Goal: Task Accomplishment & Management: Complete application form

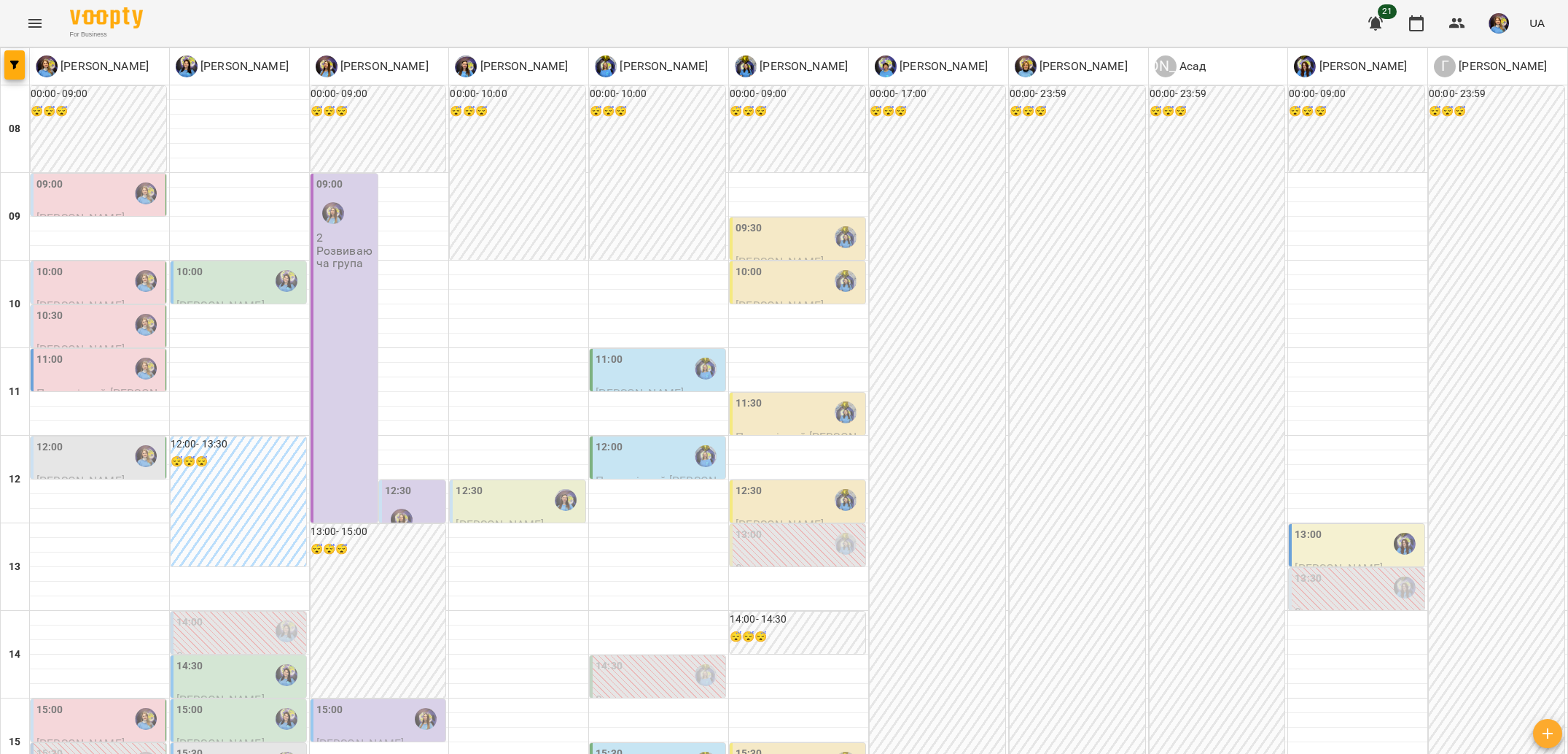
scroll to position [489, 0]
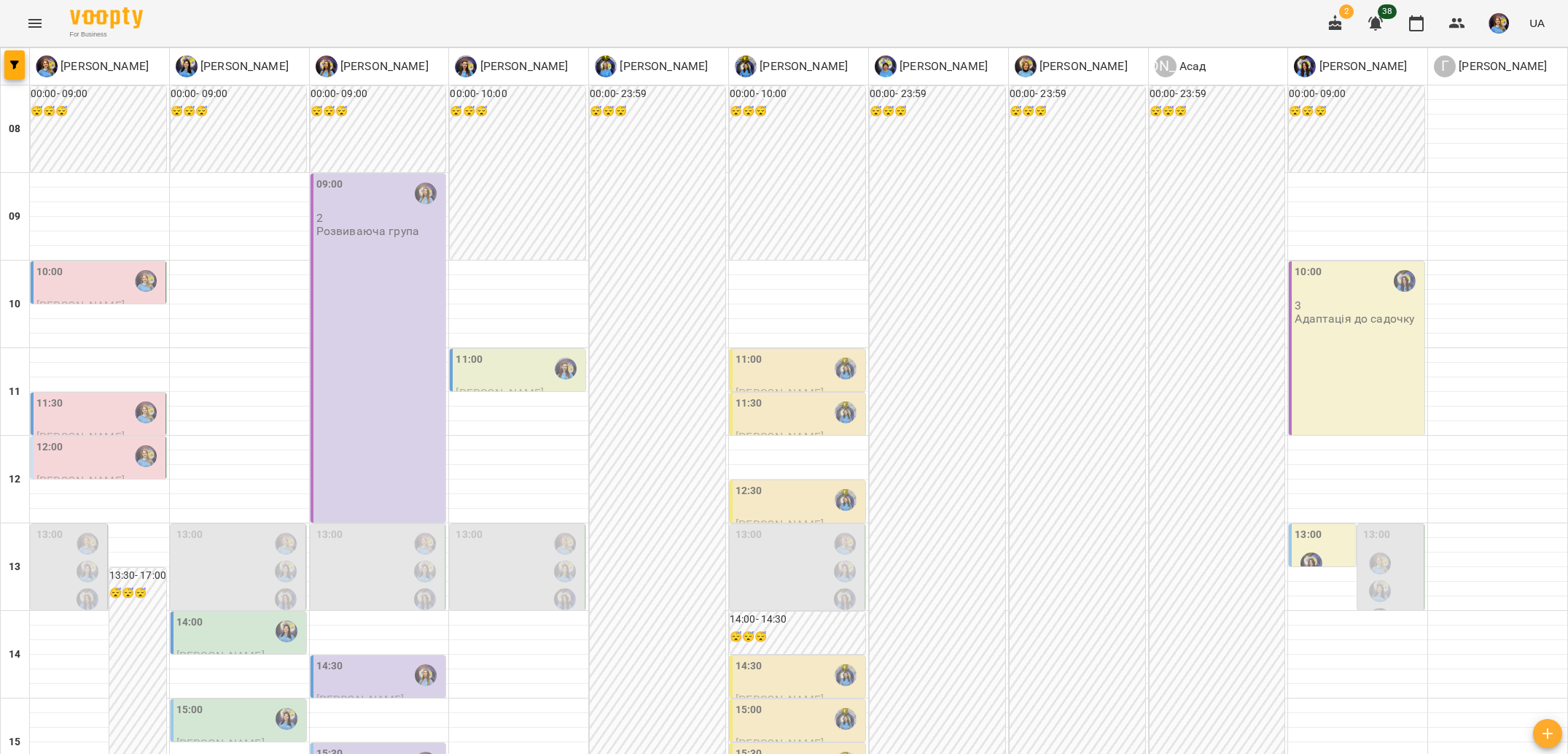
scroll to position [312, 0]
click at [31, 18] on icon "Menu" at bounding box center [35, 23] width 18 height 18
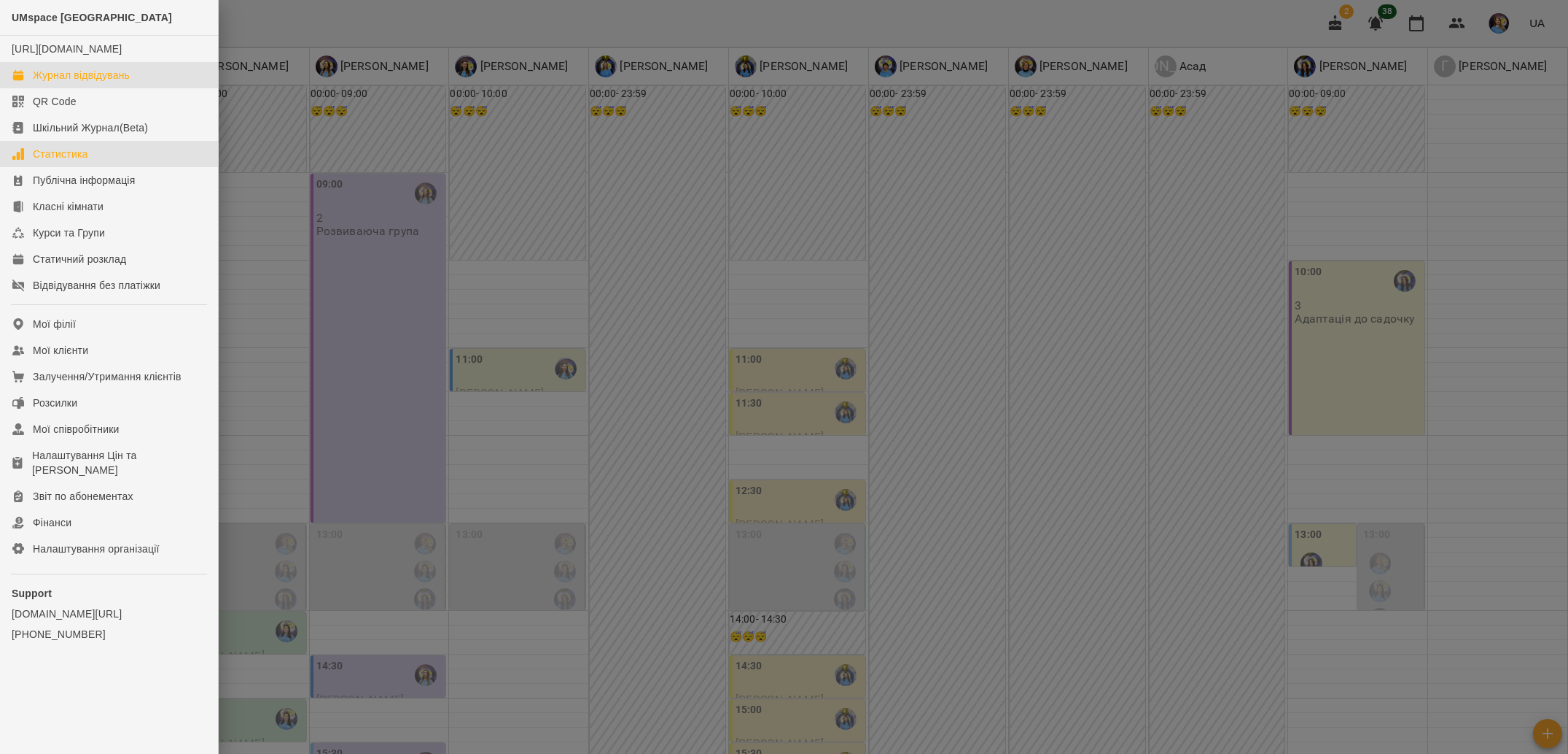
click at [121, 167] on link "Статистика" at bounding box center [109, 154] width 218 height 26
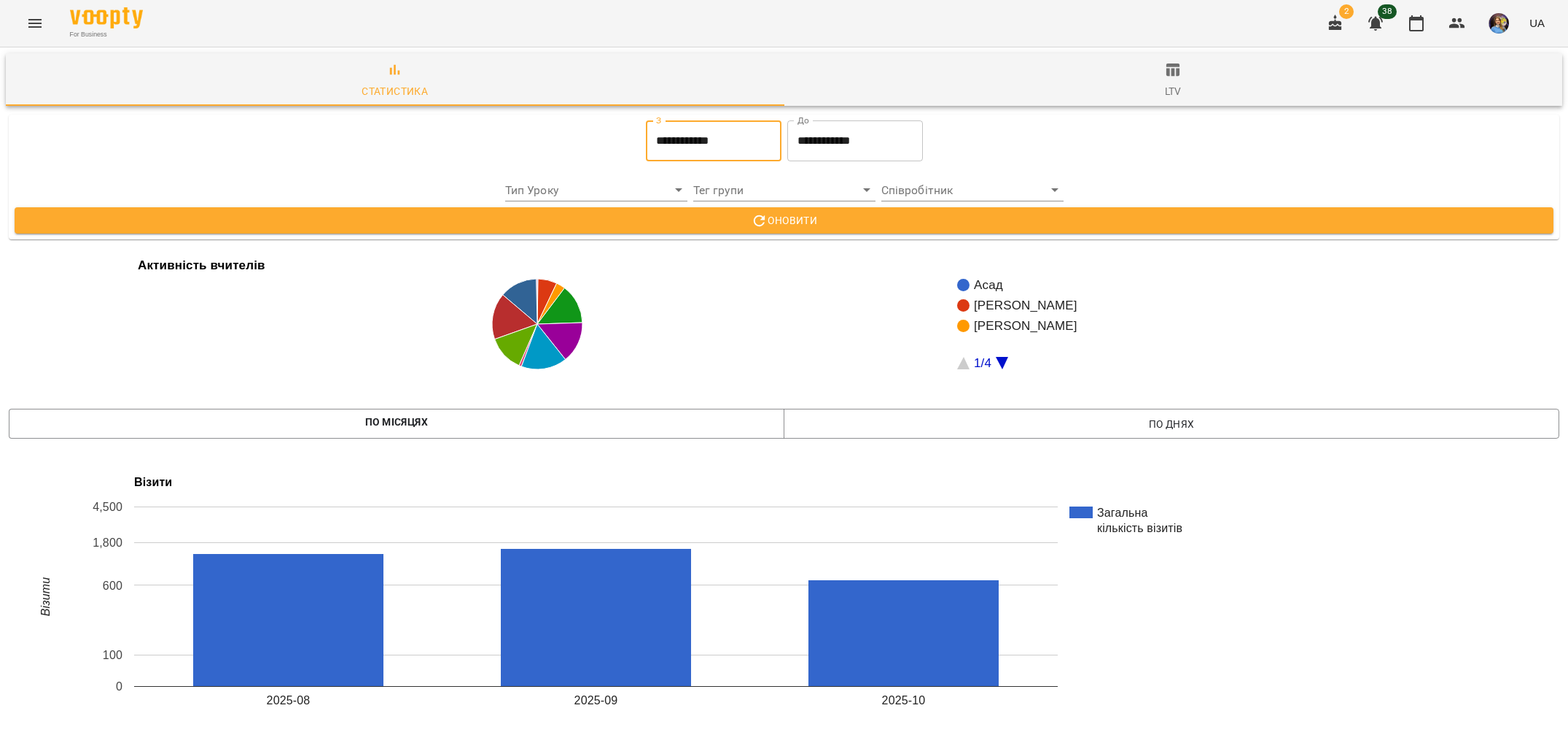
click at [659, 136] on input "**********" at bounding box center [713, 141] width 136 height 41
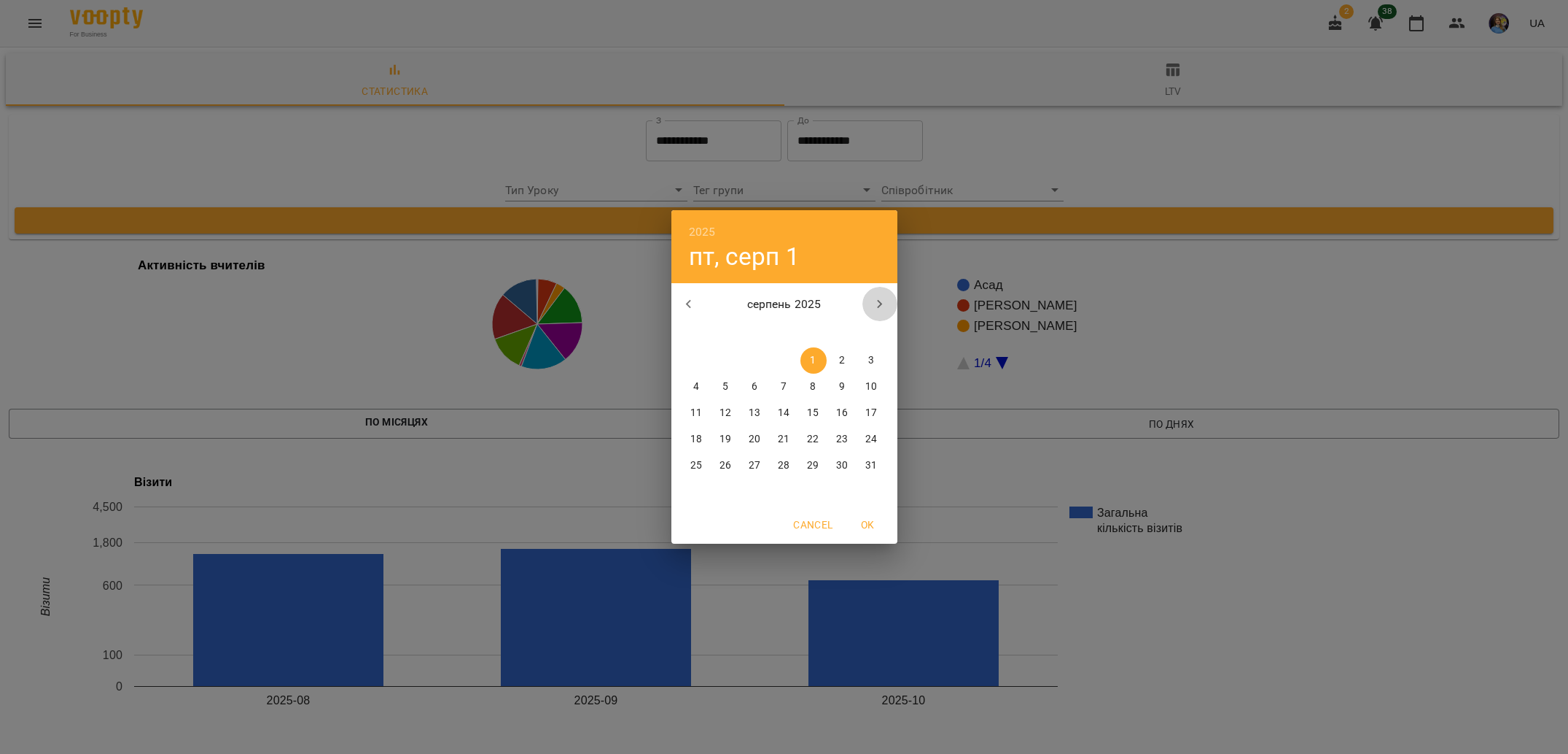
click at [878, 306] on icon "button" at bounding box center [879, 303] width 5 height 8
click at [878, 305] on icon "button" at bounding box center [880, 304] width 18 height 18
click at [700, 316] on div "[DATE]" at bounding box center [784, 303] width 226 height 35
click at [695, 316] on button "button" at bounding box center [689, 303] width 35 height 35
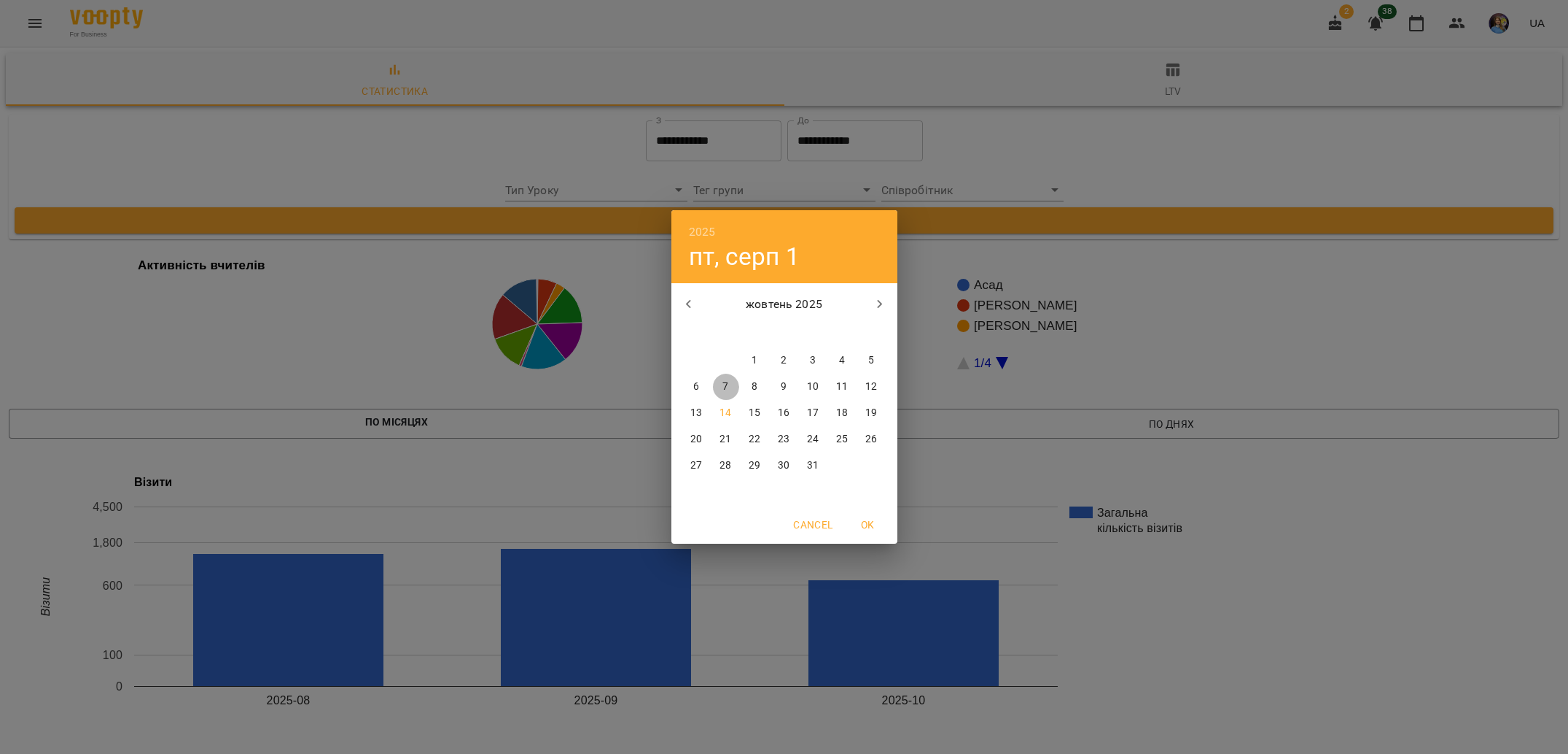
click at [722, 386] on span "7" at bounding box center [726, 387] width 26 height 15
type input "**********"
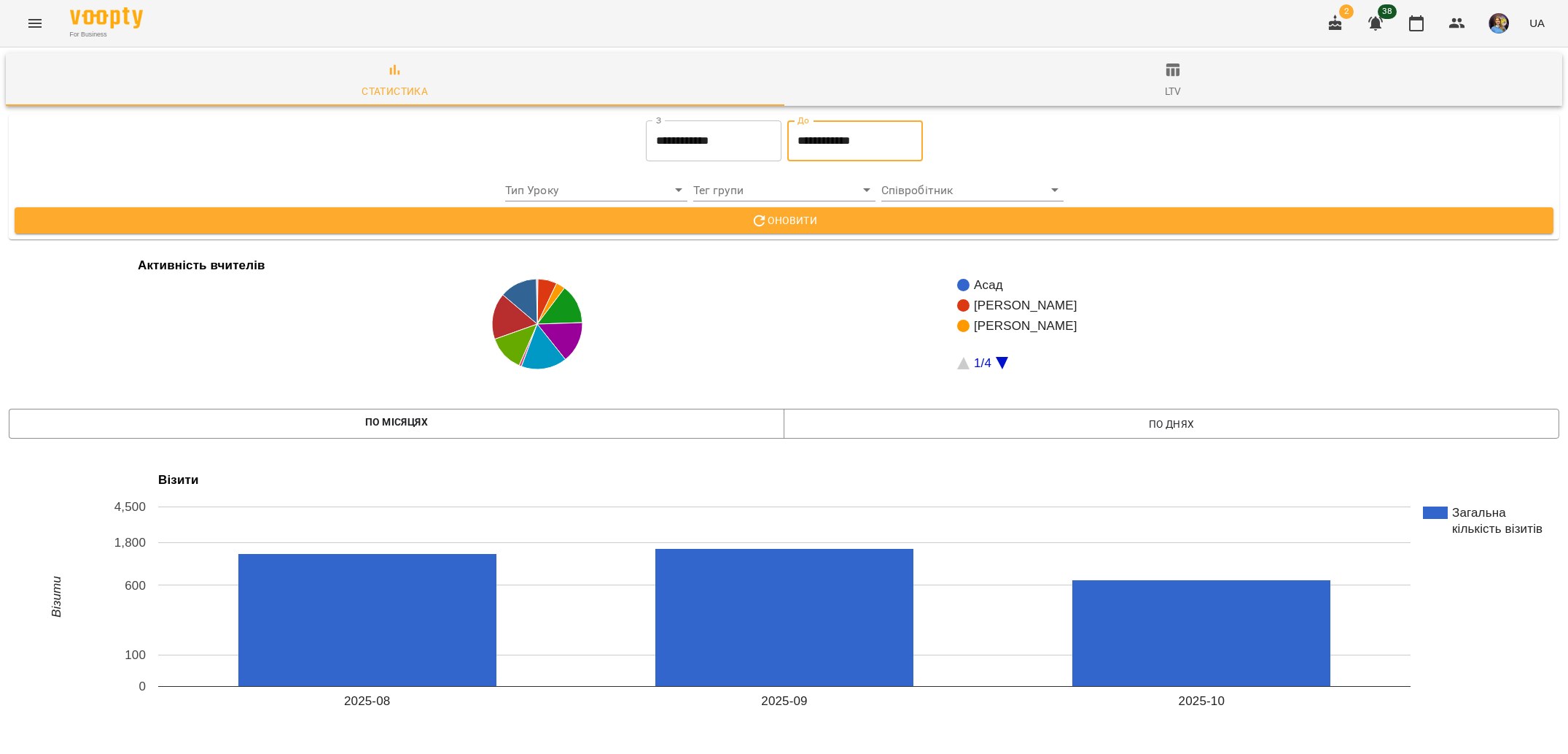
click at [836, 151] on input "**********" at bounding box center [855, 141] width 136 height 41
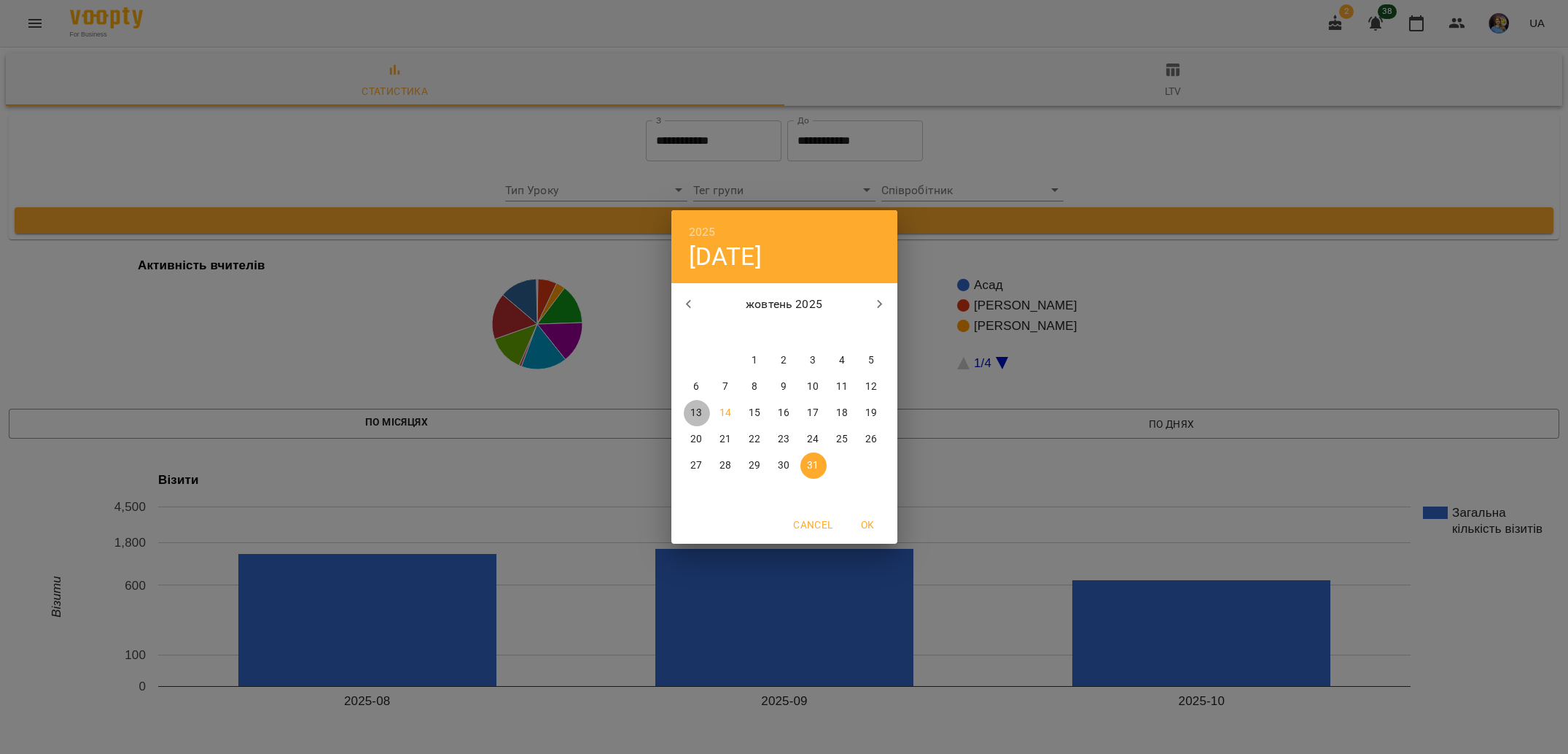
click at [691, 418] on p "13" at bounding box center [696, 413] width 11 height 15
type input "**********"
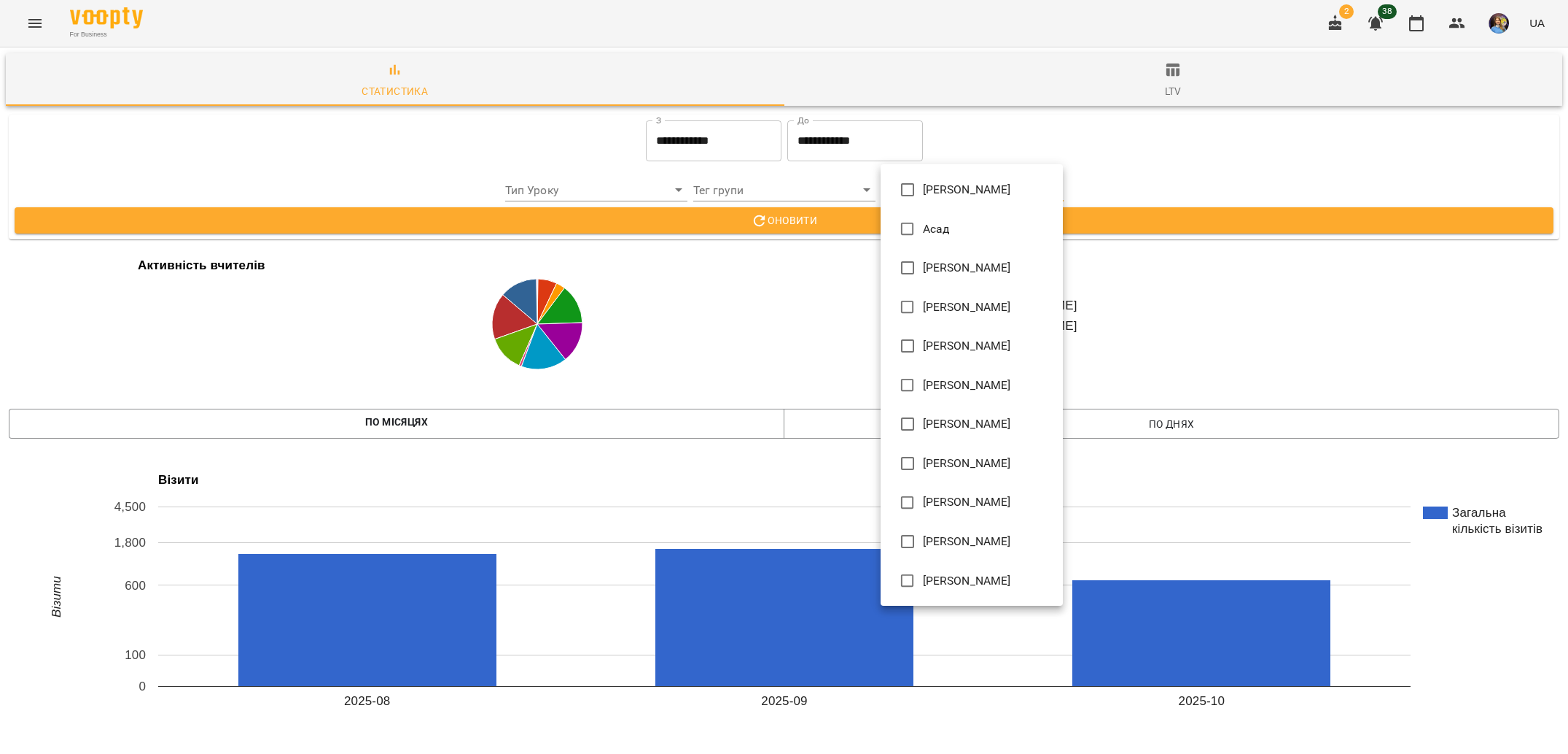
click at [963, 198] on span "[PERSON_NAME]" at bounding box center [967, 190] width 88 height 18
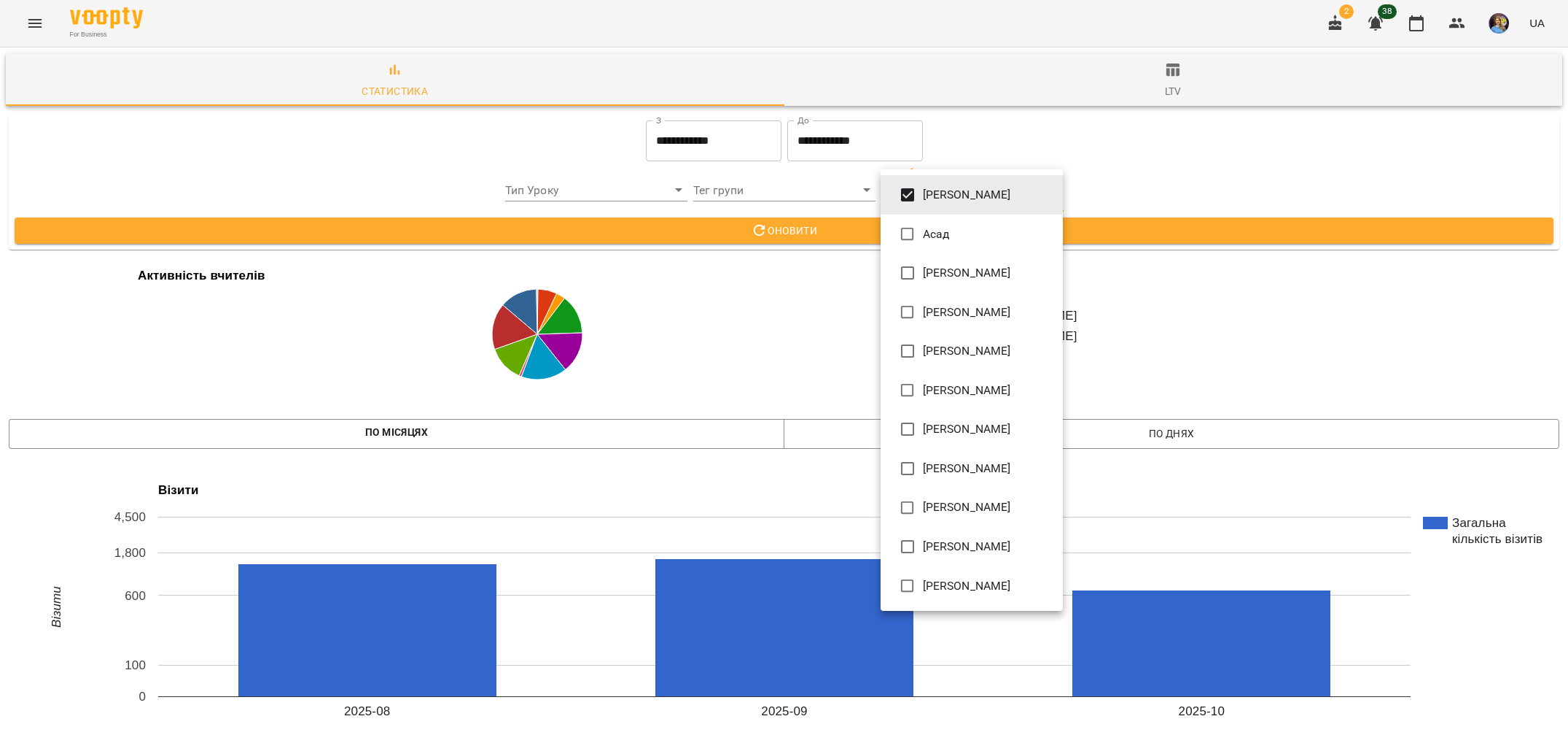
click at [842, 217] on div at bounding box center [784, 377] width 1568 height 754
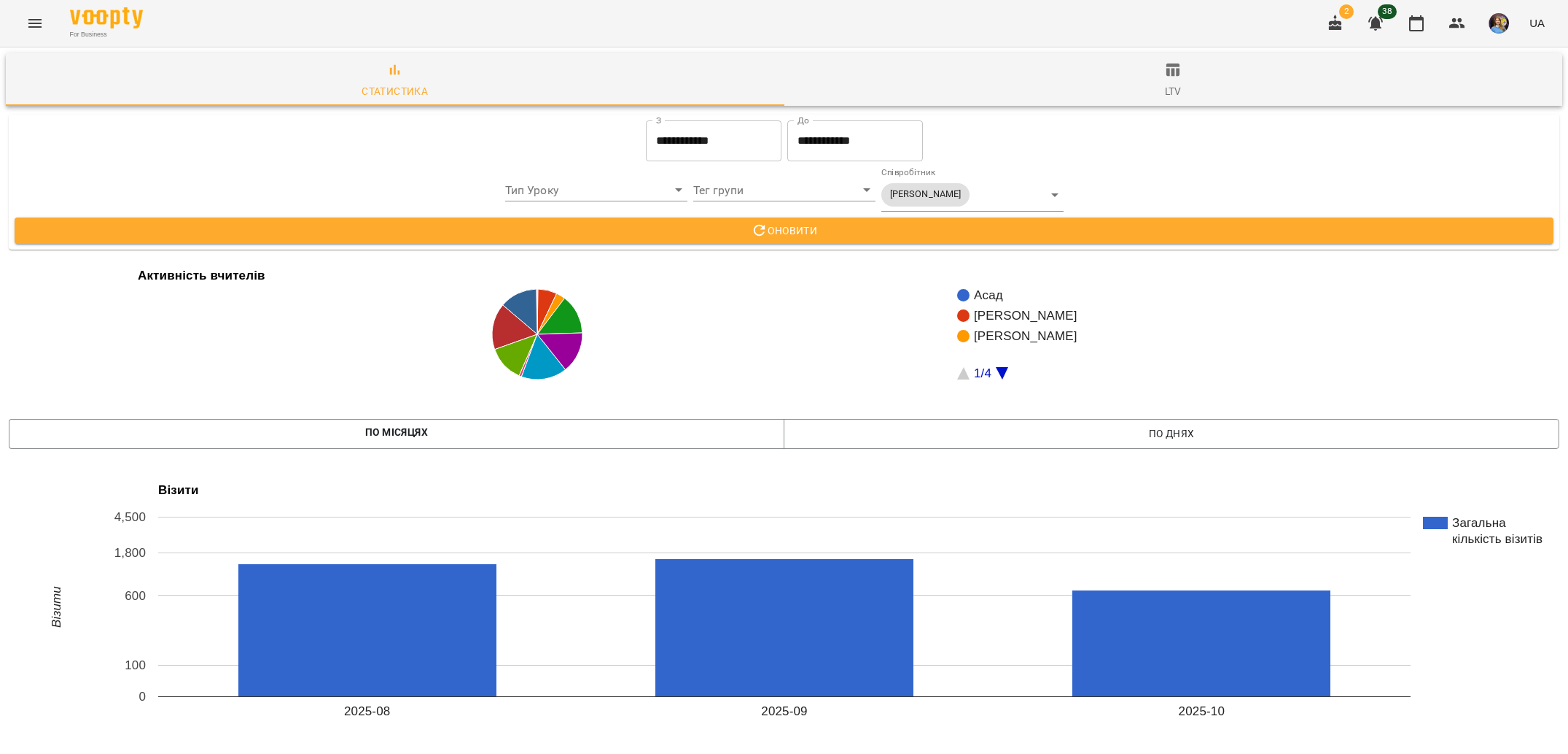
click at [852, 231] on span "Оновити" at bounding box center [784, 230] width 1515 height 18
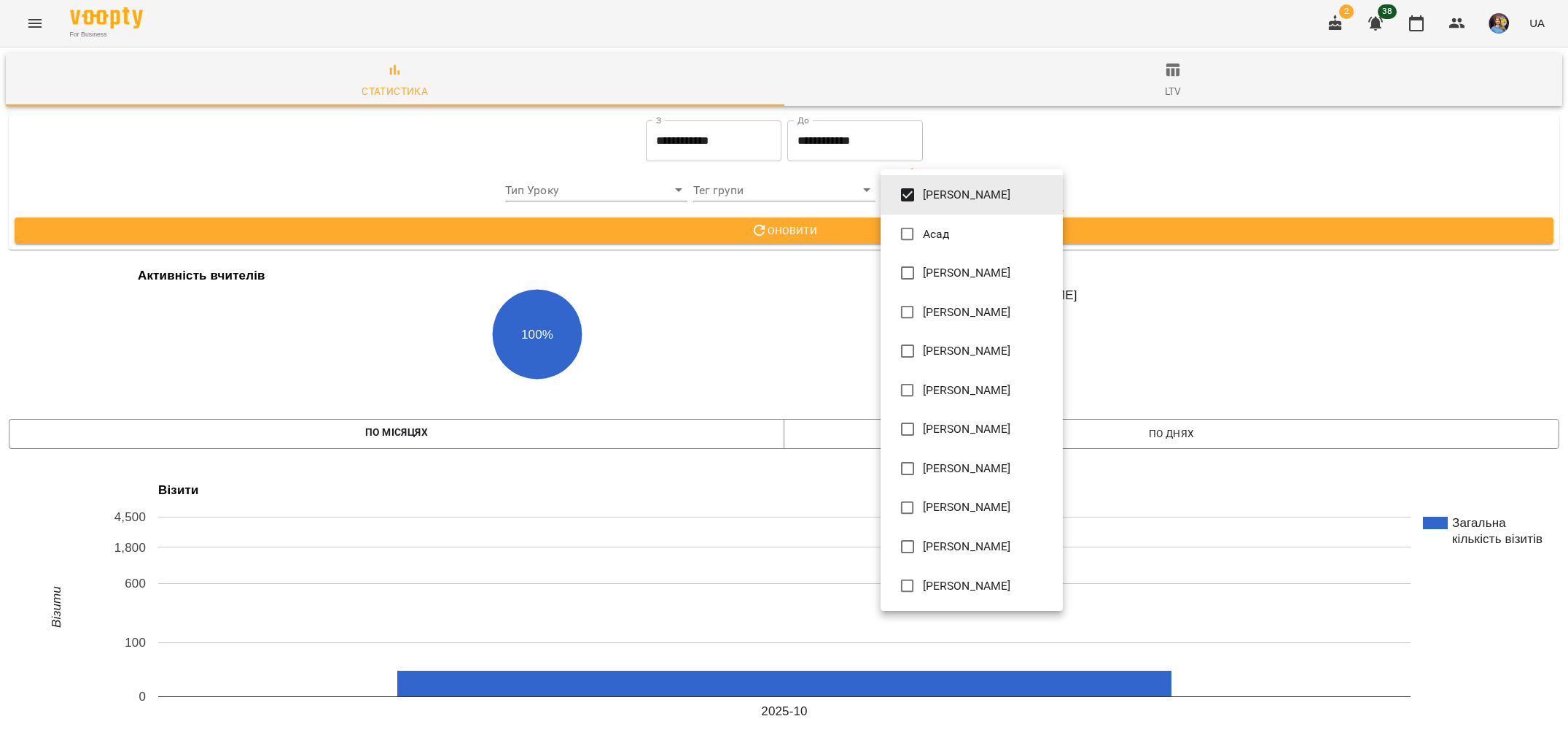
click at [945, 276] on span "[PERSON_NAME]" at bounding box center [967, 272] width 88 height 18
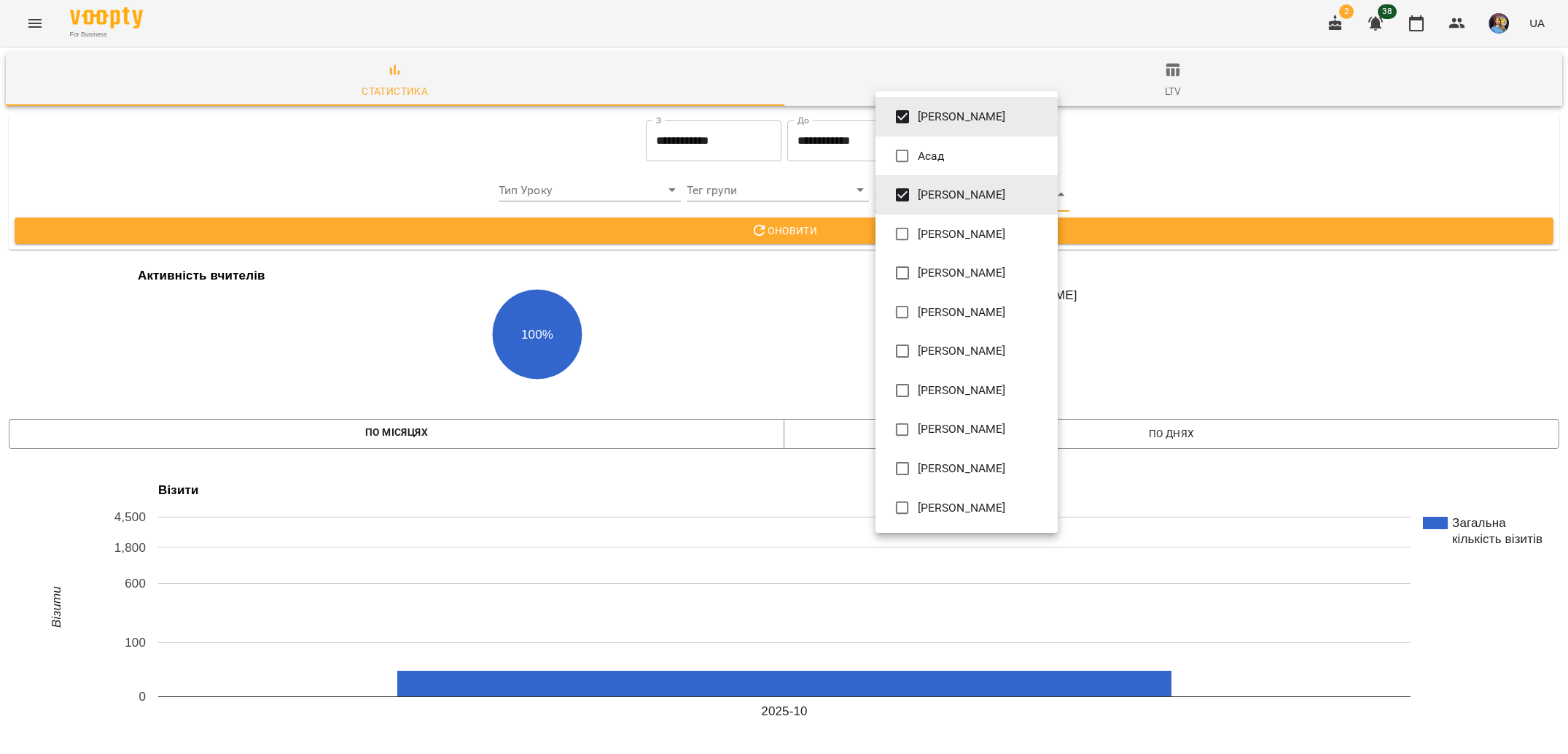
click at [921, 132] on li "[PERSON_NAME]" at bounding box center [967, 116] width 182 height 39
type input "**********"
click at [767, 407] on div at bounding box center [784, 377] width 1568 height 754
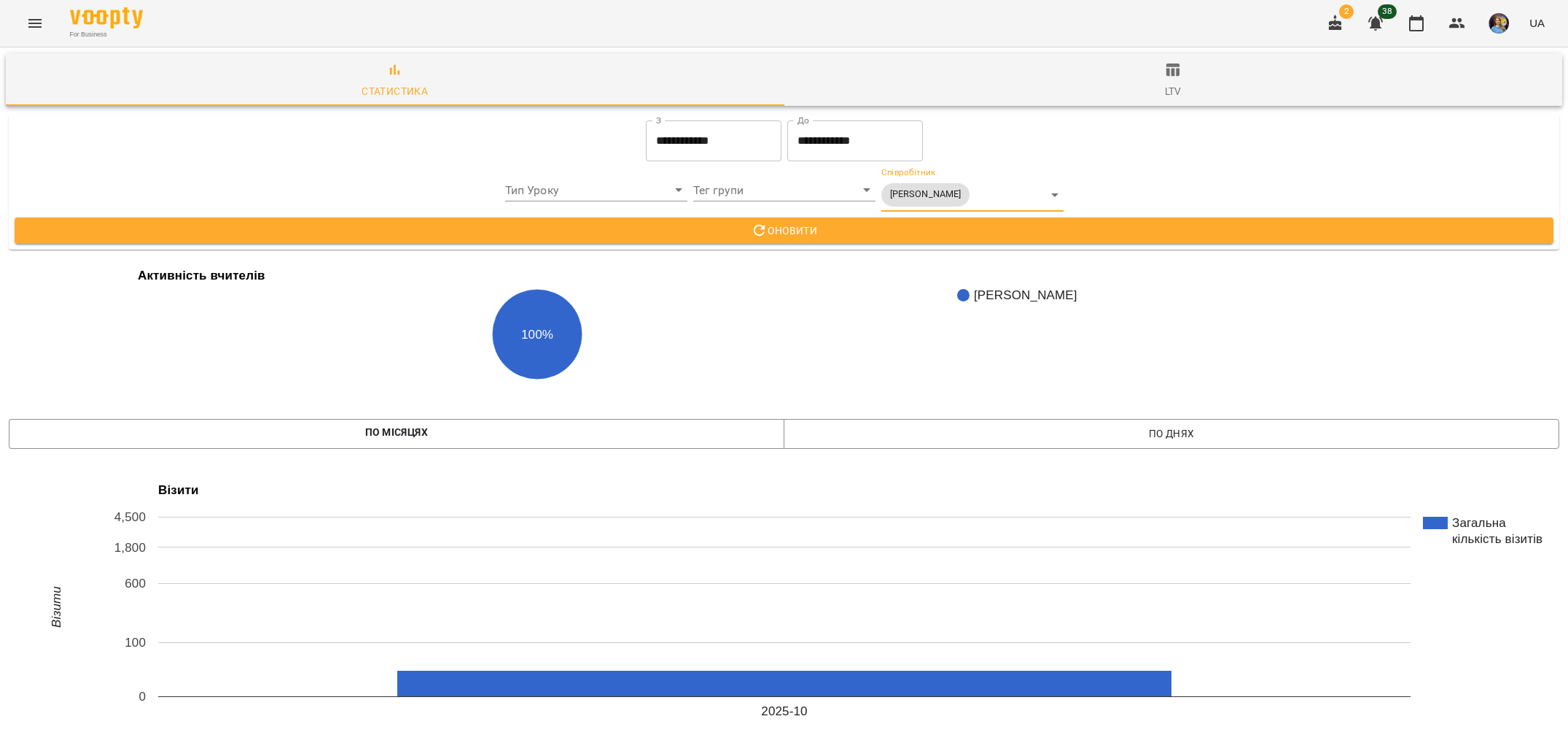
click at [941, 223] on span "Оновити" at bounding box center [784, 230] width 1515 height 18
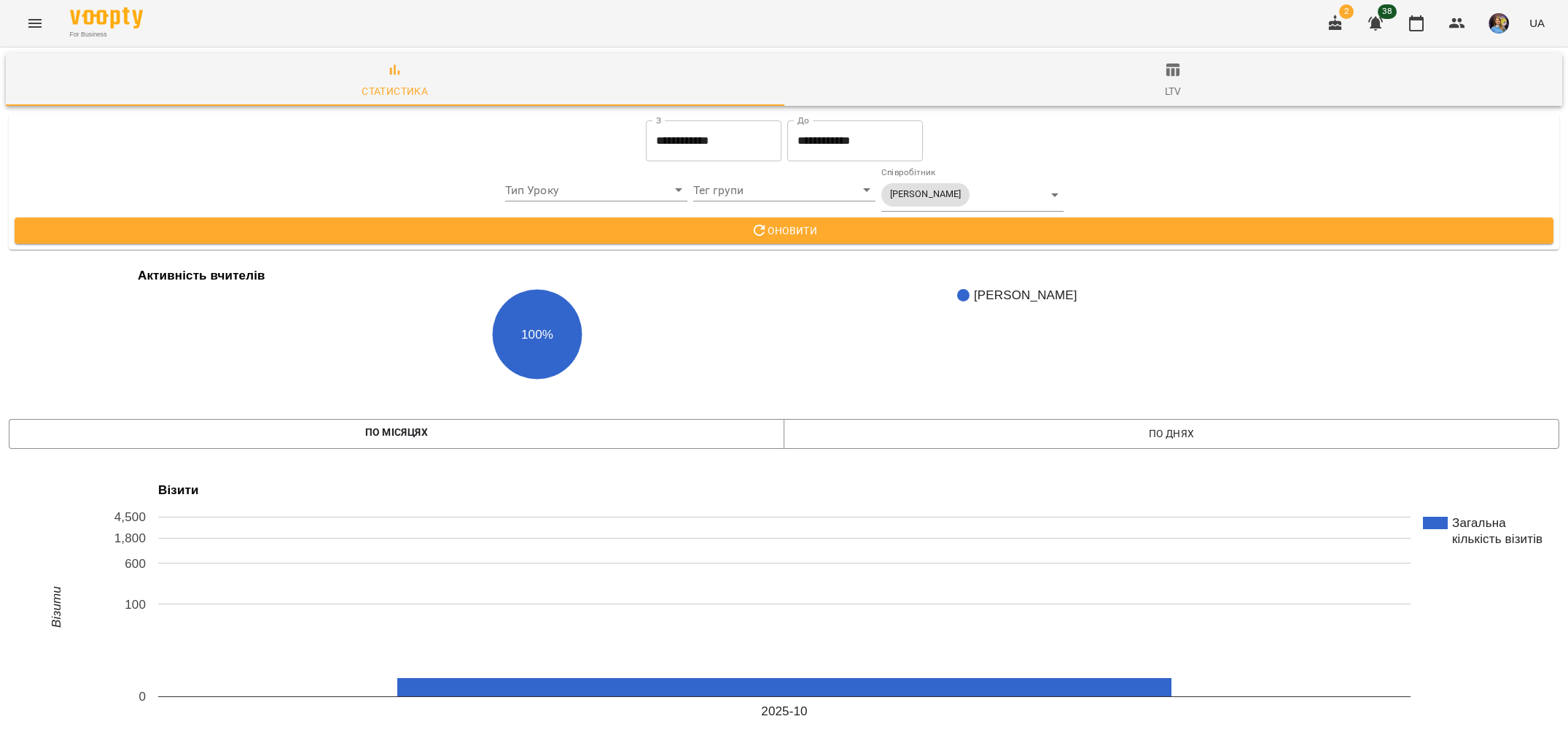
click at [953, 172] on div "**********" at bounding box center [972, 189] width 182 height 44
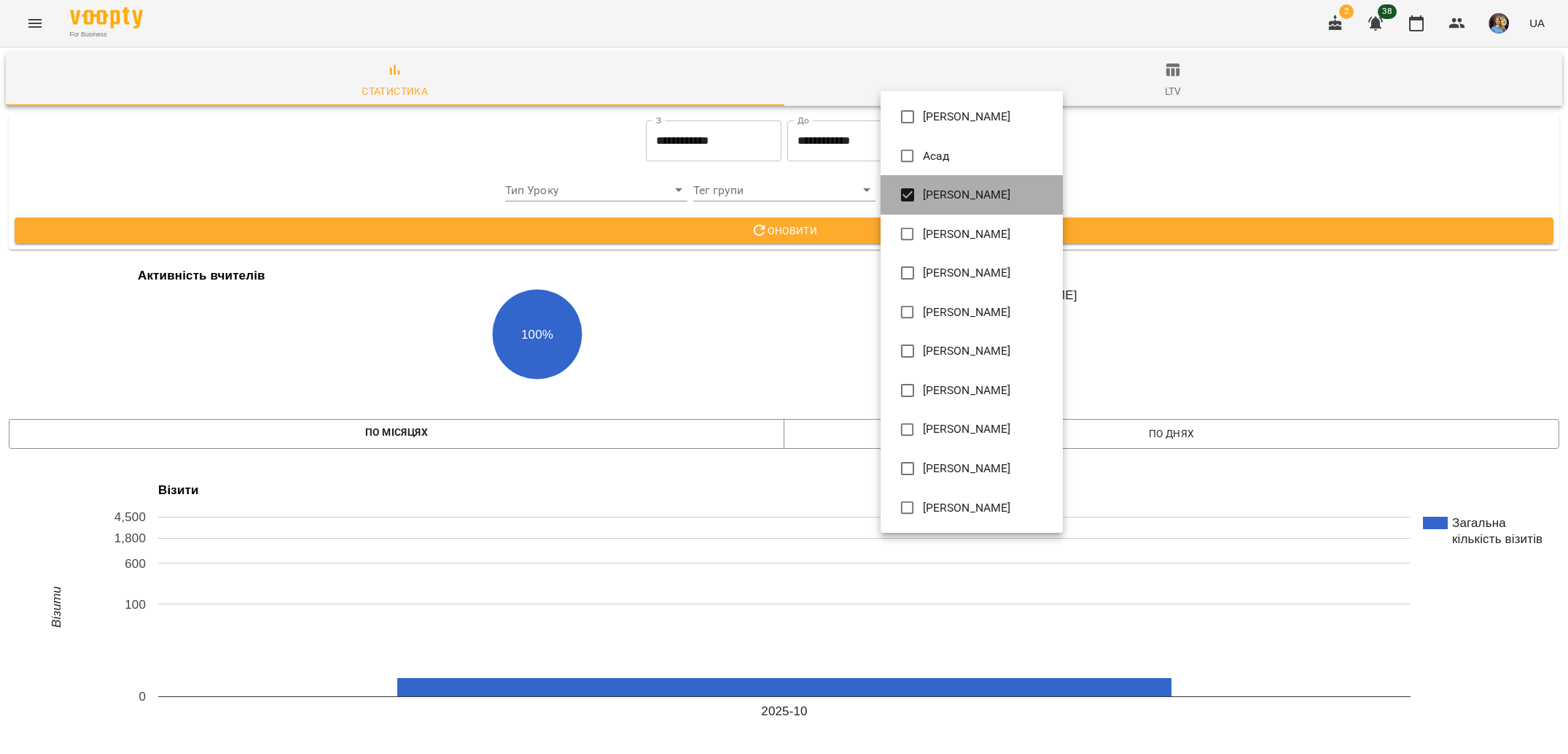
click at [955, 195] on span "[PERSON_NAME]" at bounding box center [967, 194] width 88 height 18
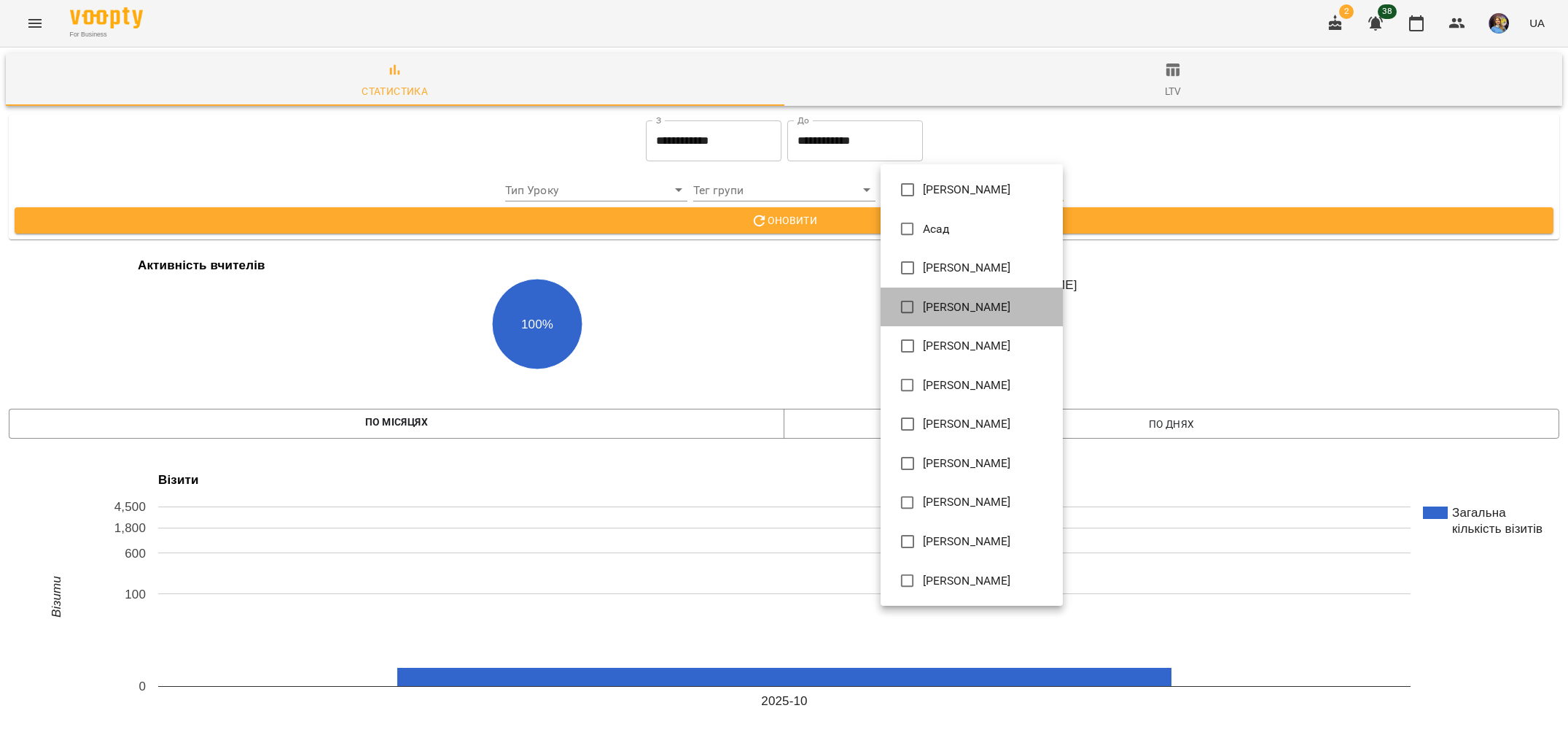
click at [924, 307] on span "[PERSON_NAME]" at bounding box center [967, 307] width 88 height 18
type input "**********"
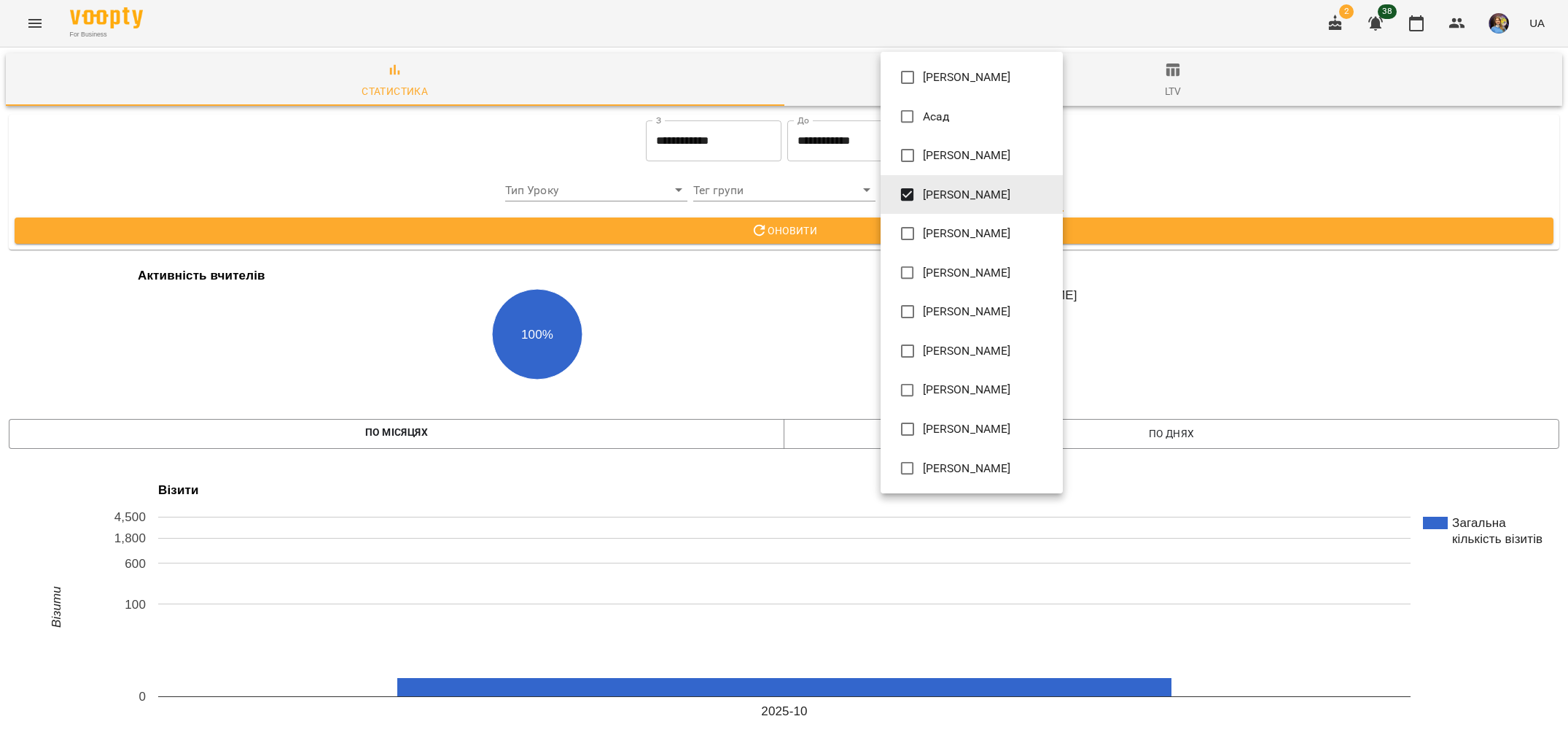
click at [797, 296] on div at bounding box center [784, 377] width 1568 height 754
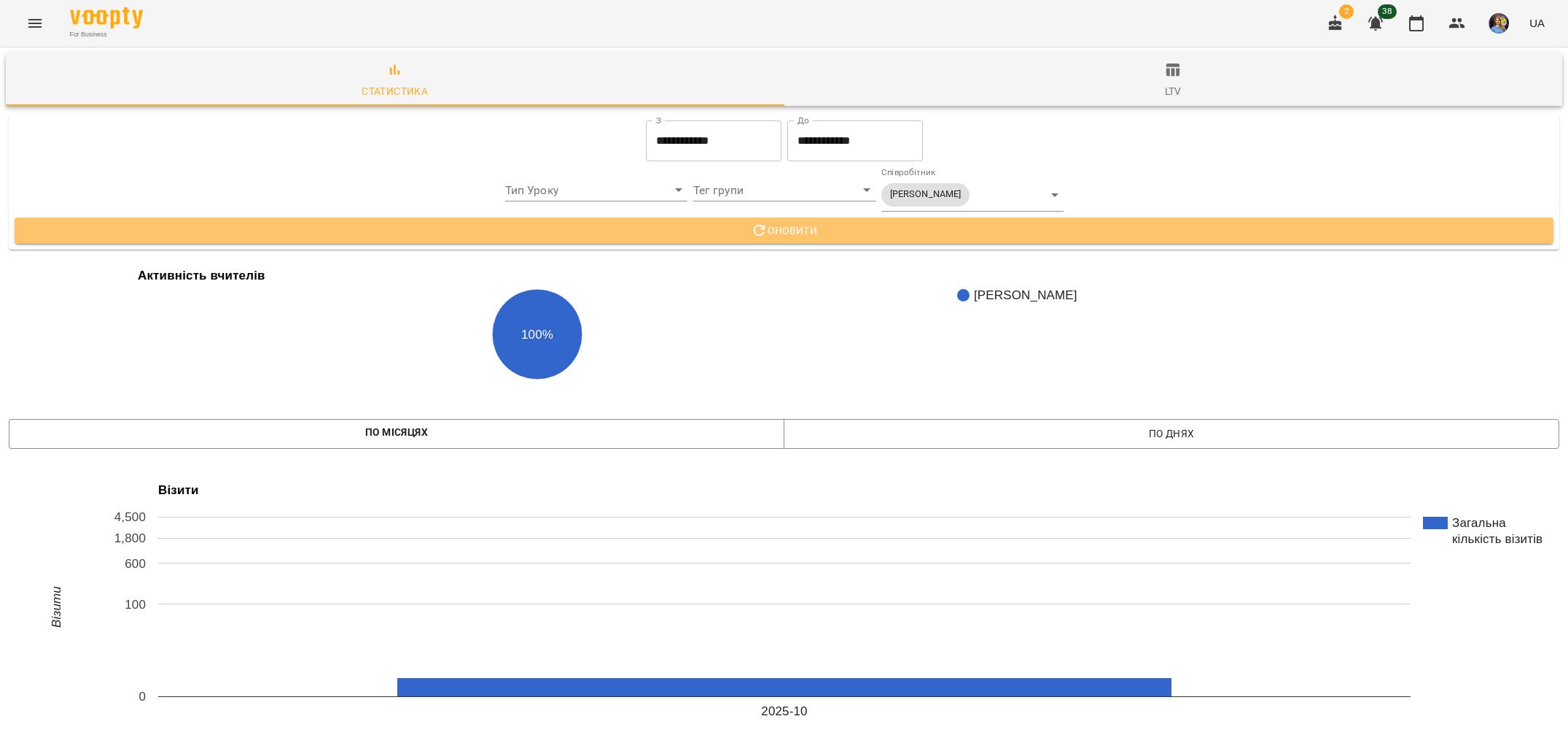
click at [883, 235] on span "Оновити" at bounding box center [784, 230] width 1515 height 18
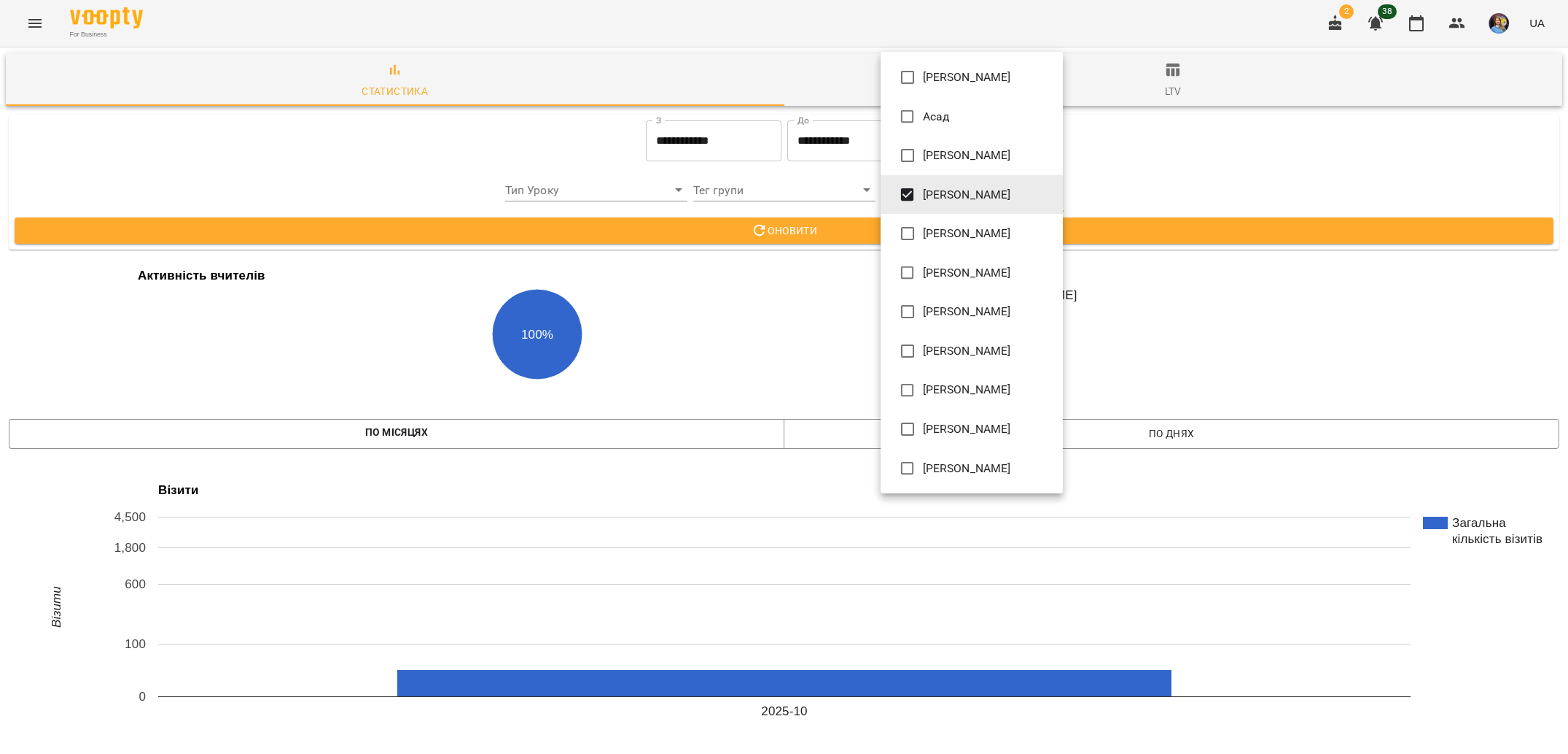
click at [926, 186] on span "[PERSON_NAME]" at bounding box center [967, 194] width 88 height 18
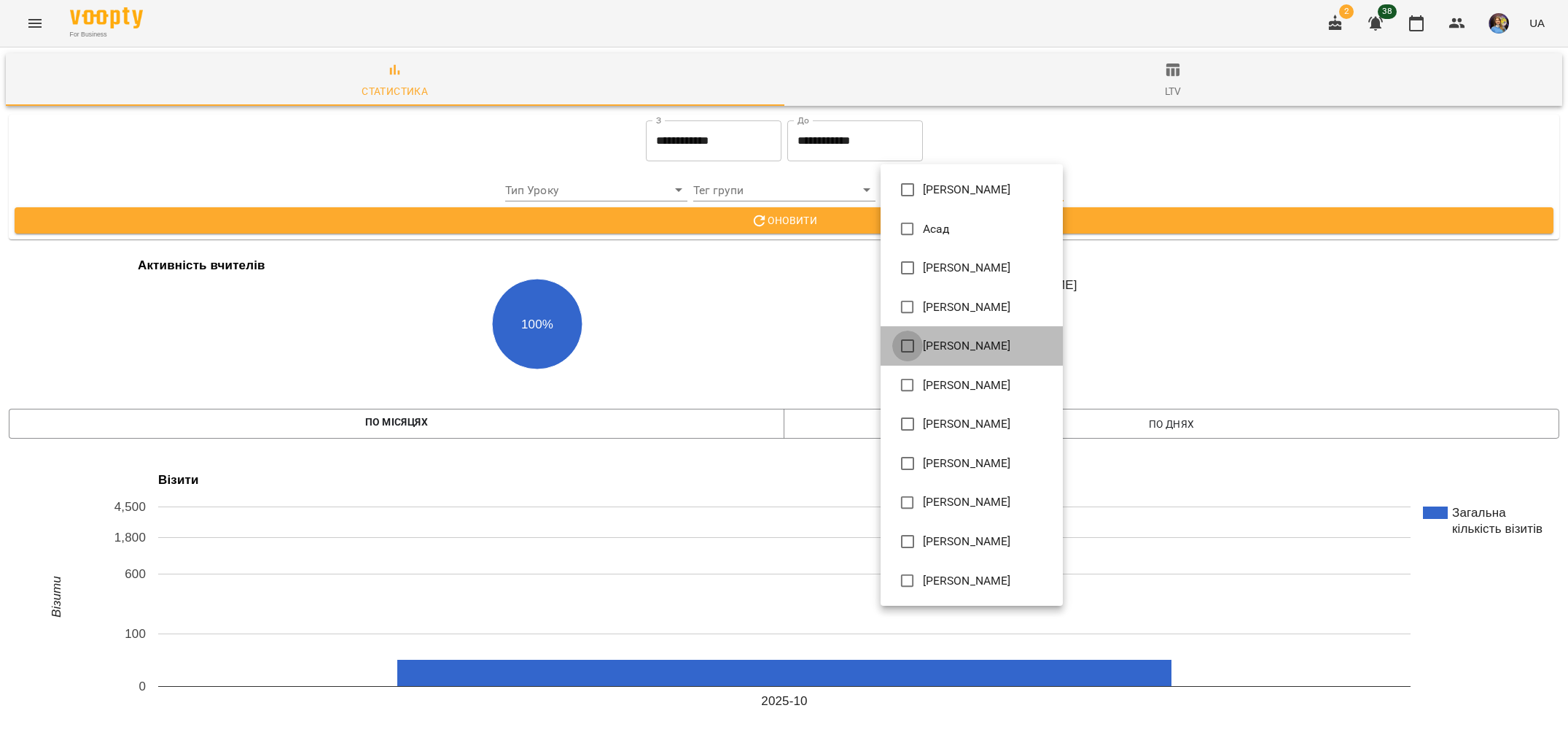
type input "**********"
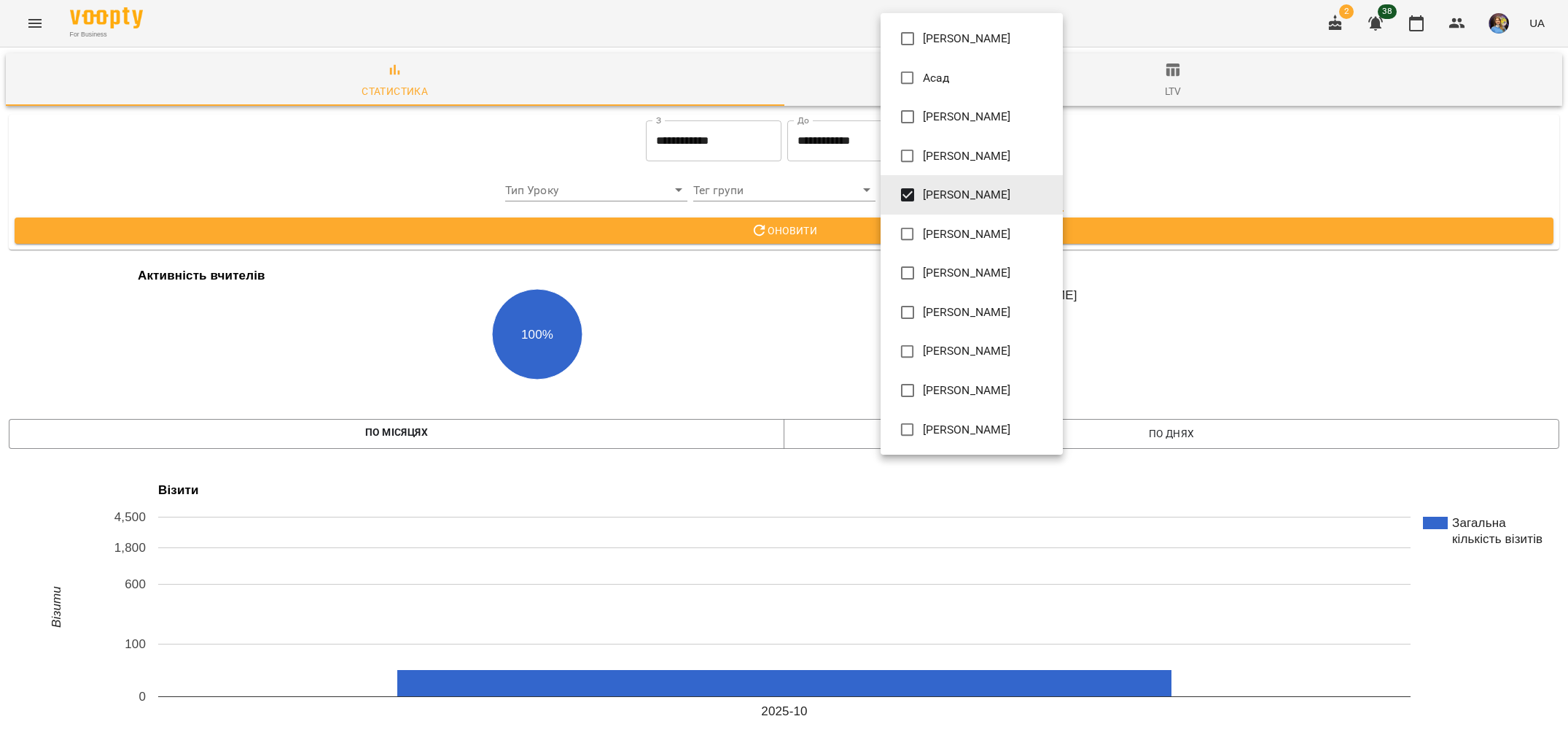
click at [784, 347] on div at bounding box center [784, 377] width 1568 height 754
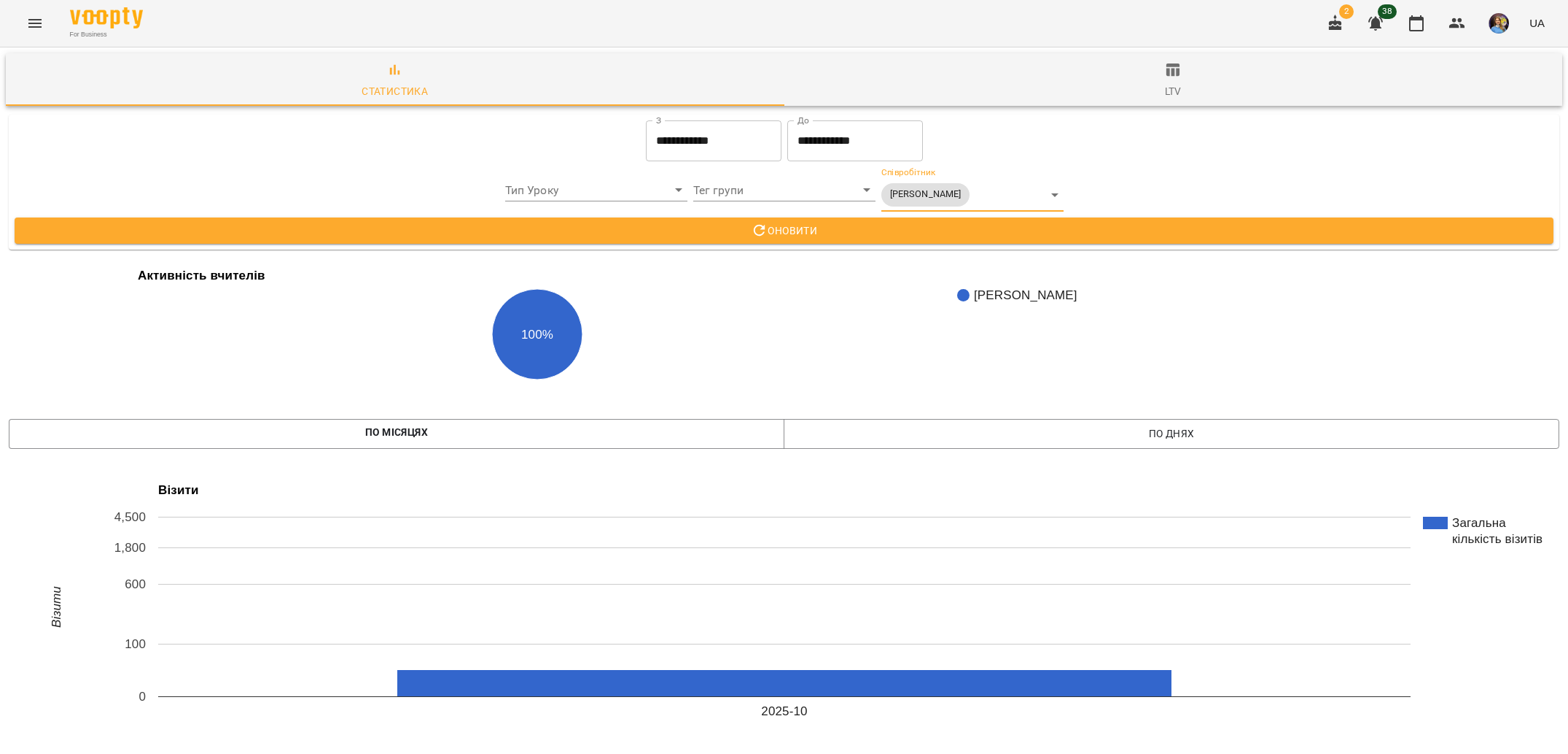
click at [860, 231] on span "Оновити" at bounding box center [784, 230] width 1515 height 18
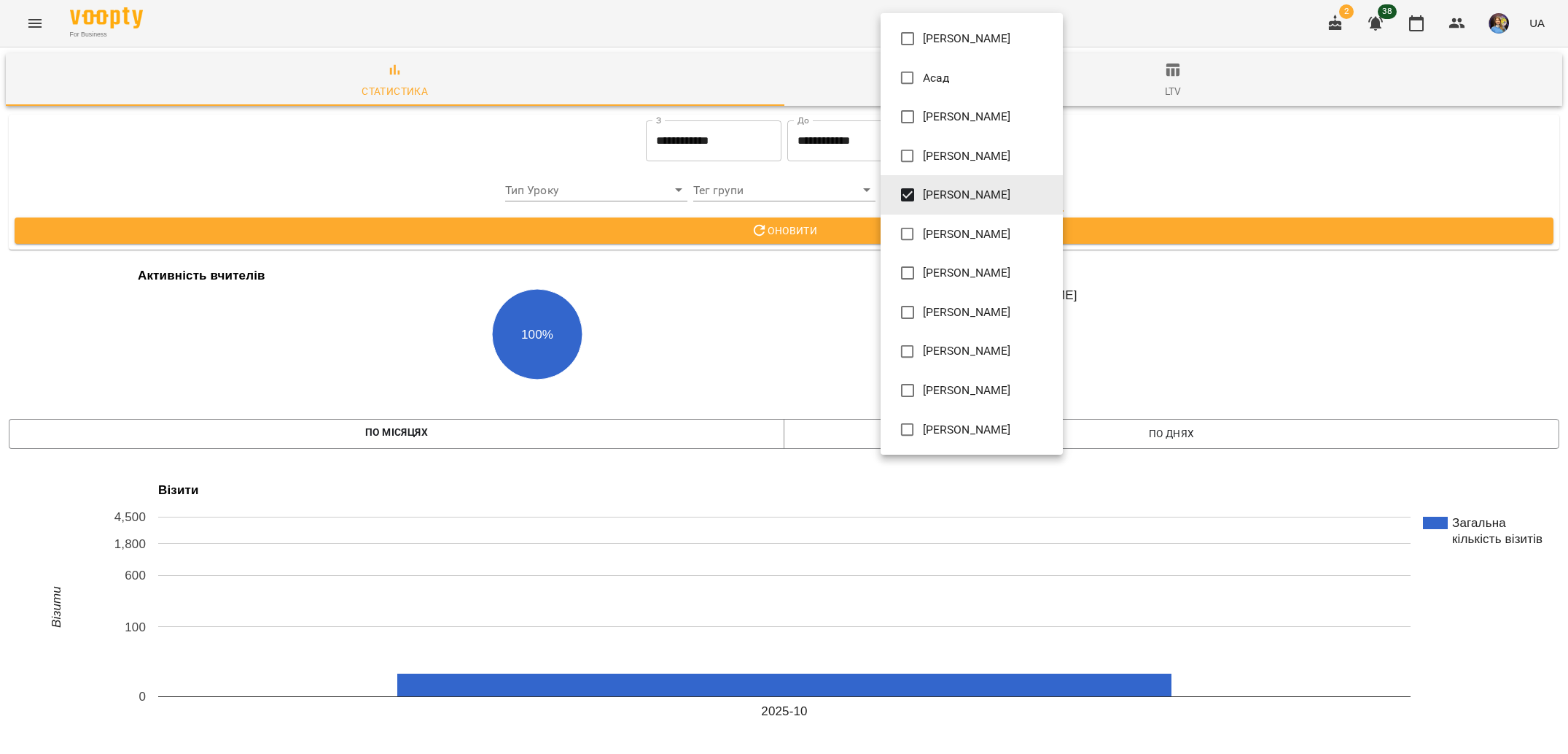
click at [941, 186] on span "[PERSON_NAME]" at bounding box center [967, 194] width 88 height 18
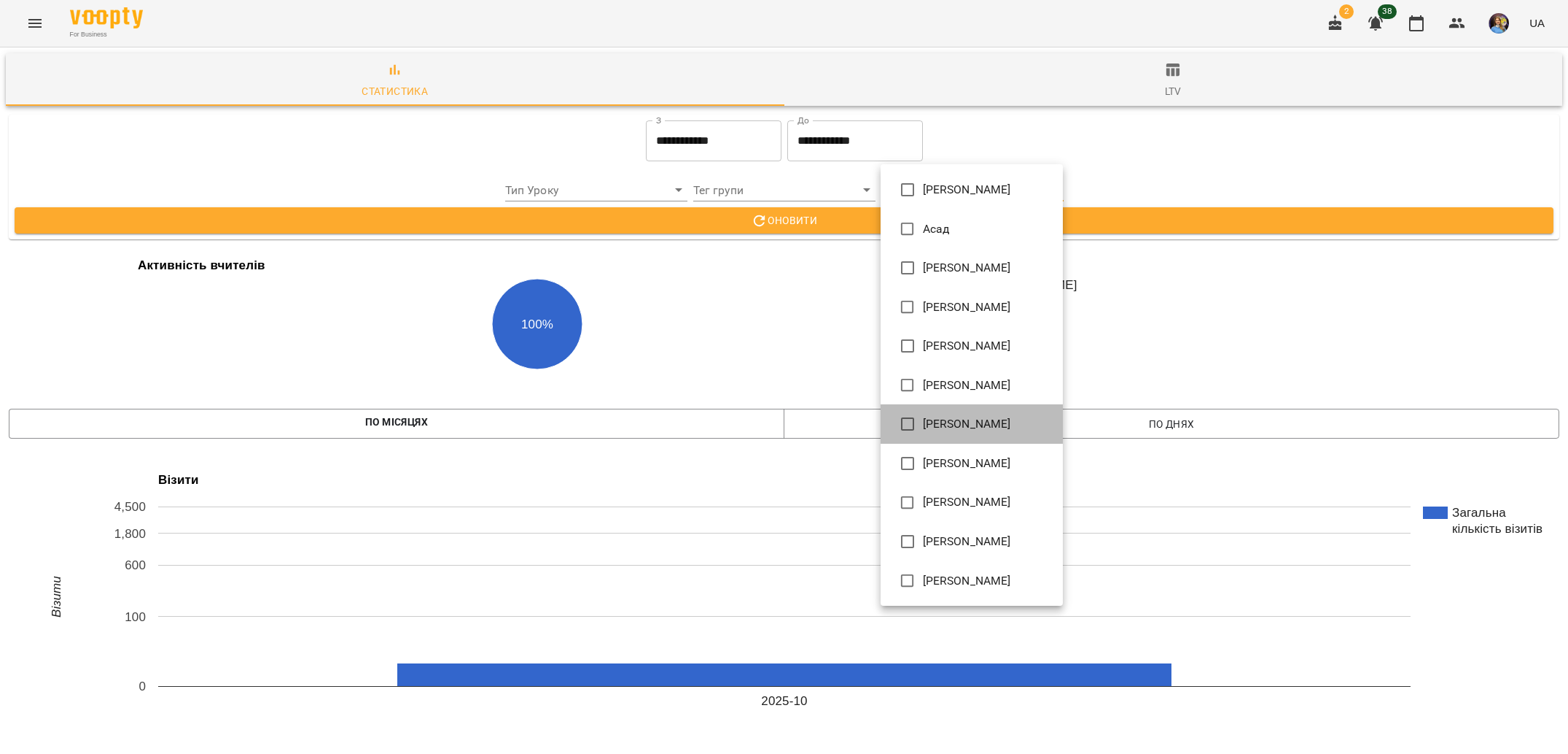
click at [953, 425] on span "[PERSON_NAME]" at bounding box center [967, 423] width 88 height 18
type input "**********"
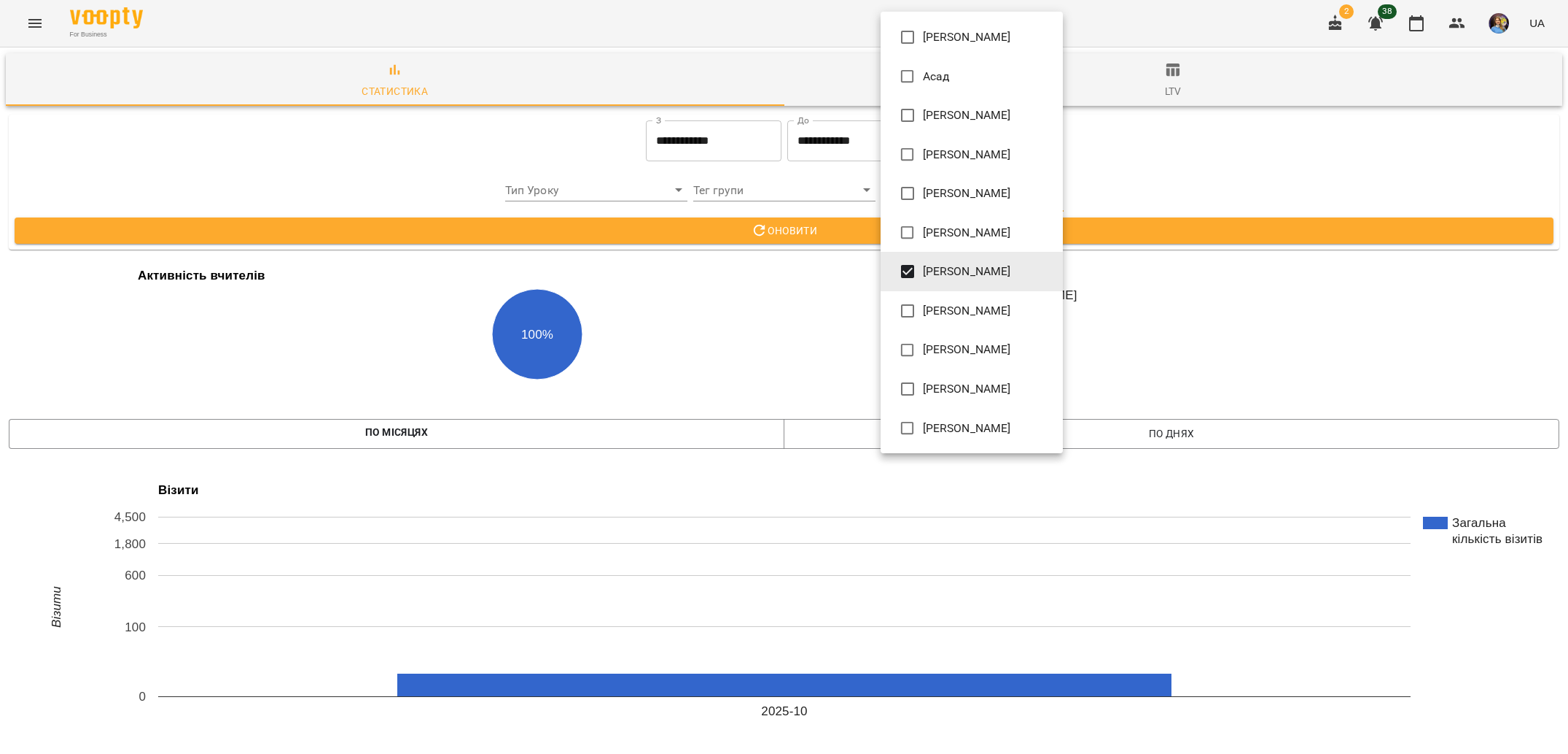
click at [806, 298] on div at bounding box center [784, 377] width 1568 height 754
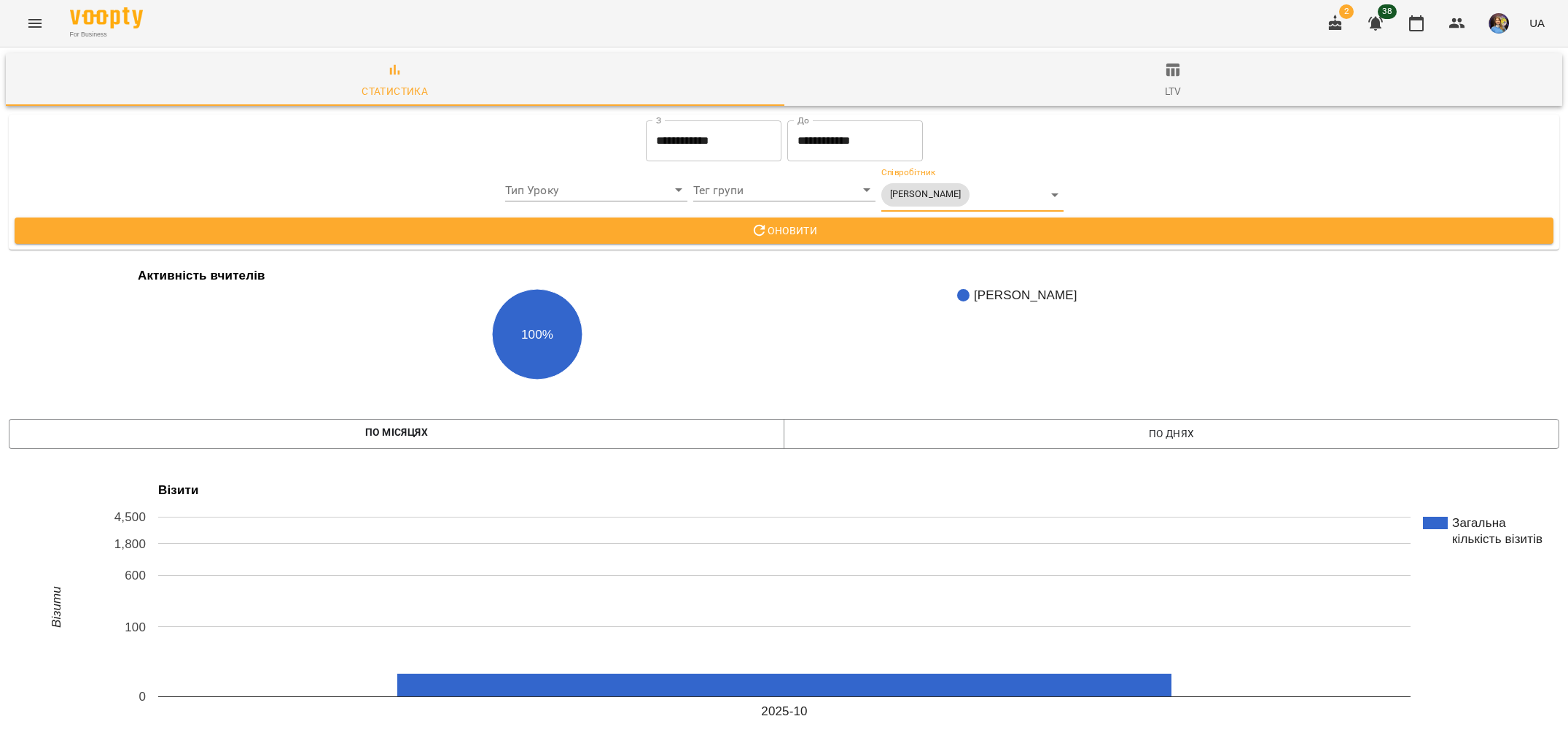
click at [875, 251] on div "**********" at bounding box center [784, 182] width 1562 height 146
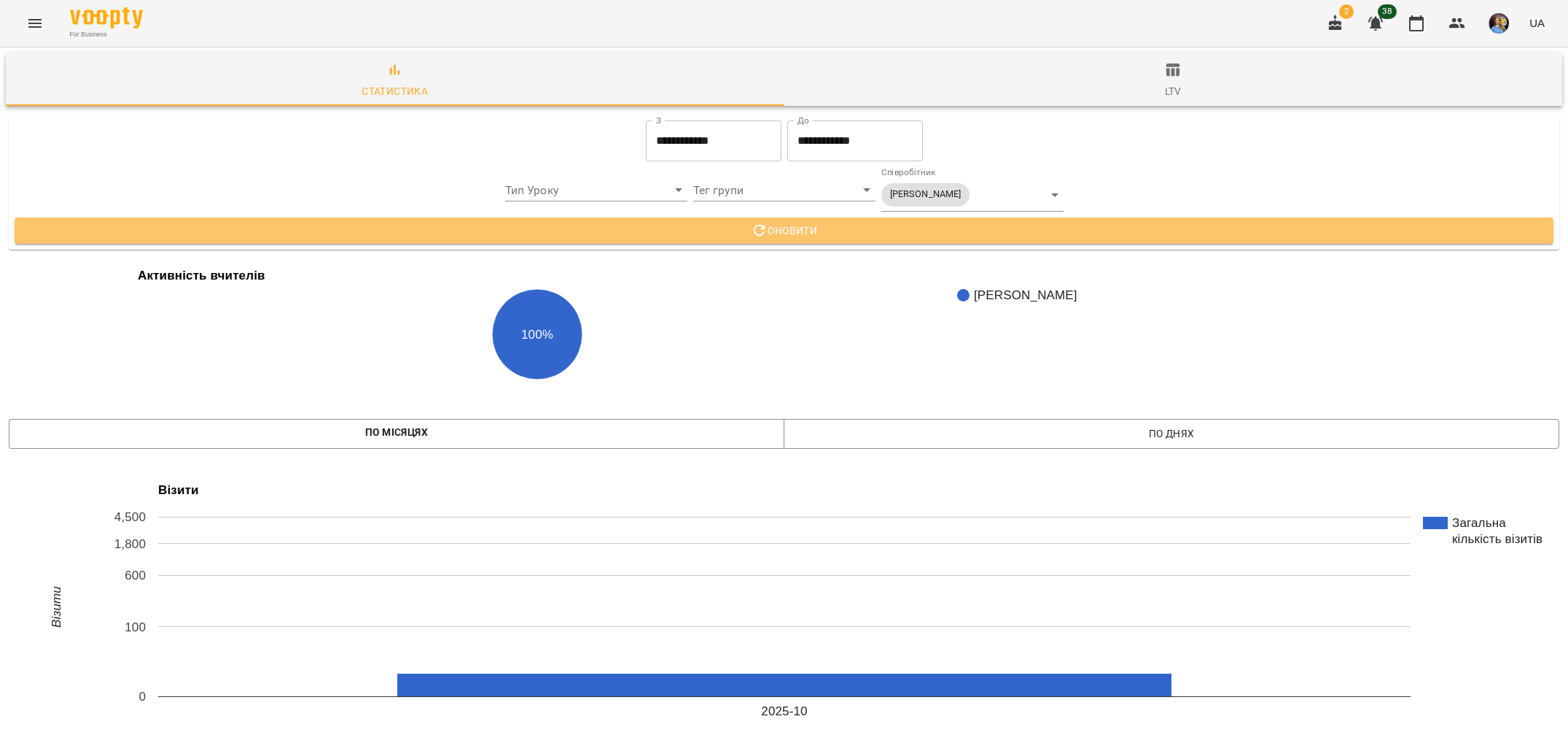
click at [873, 239] on button "Оновити" at bounding box center [784, 231] width 1539 height 26
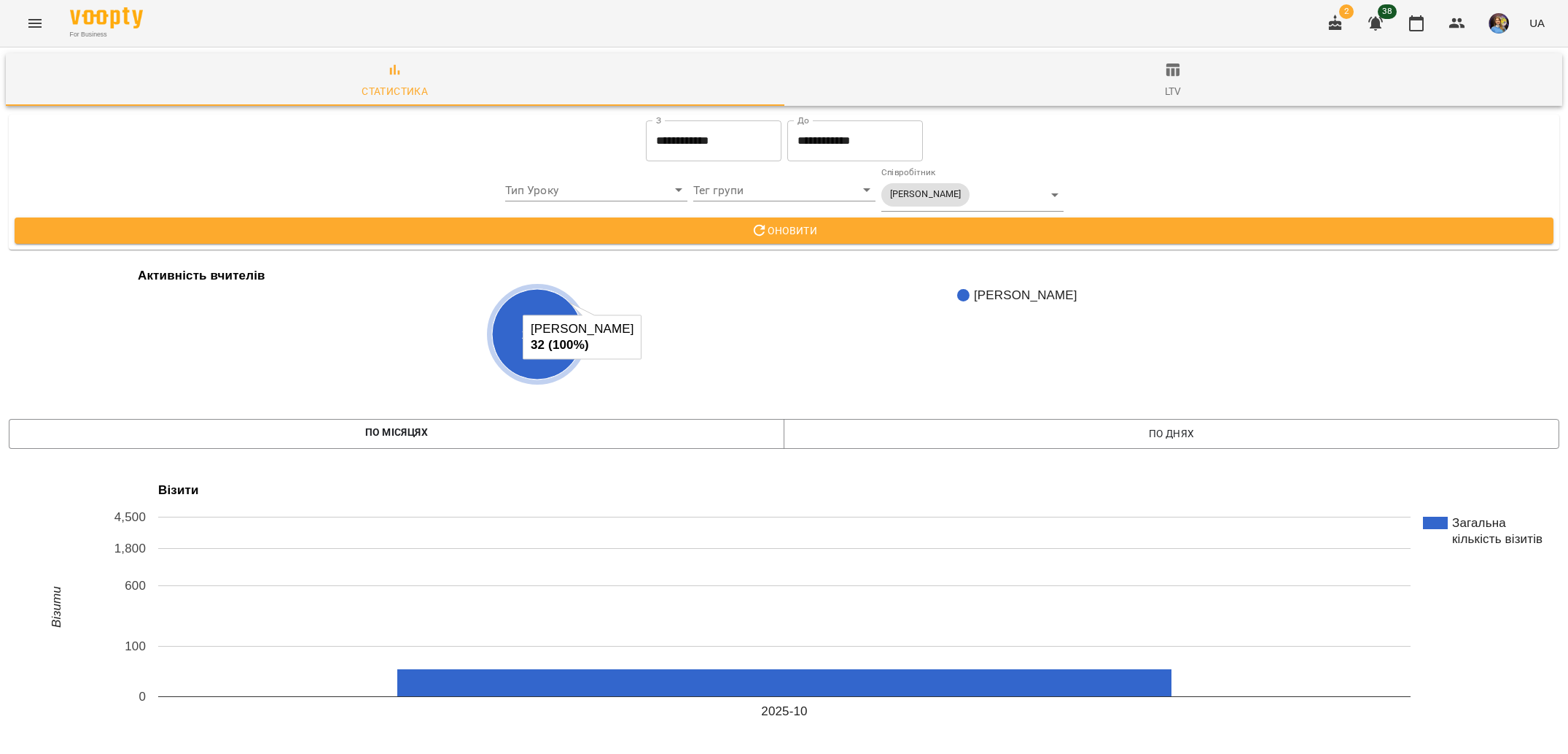
click at [973, 218] on button "Оновити" at bounding box center [784, 231] width 1539 height 26
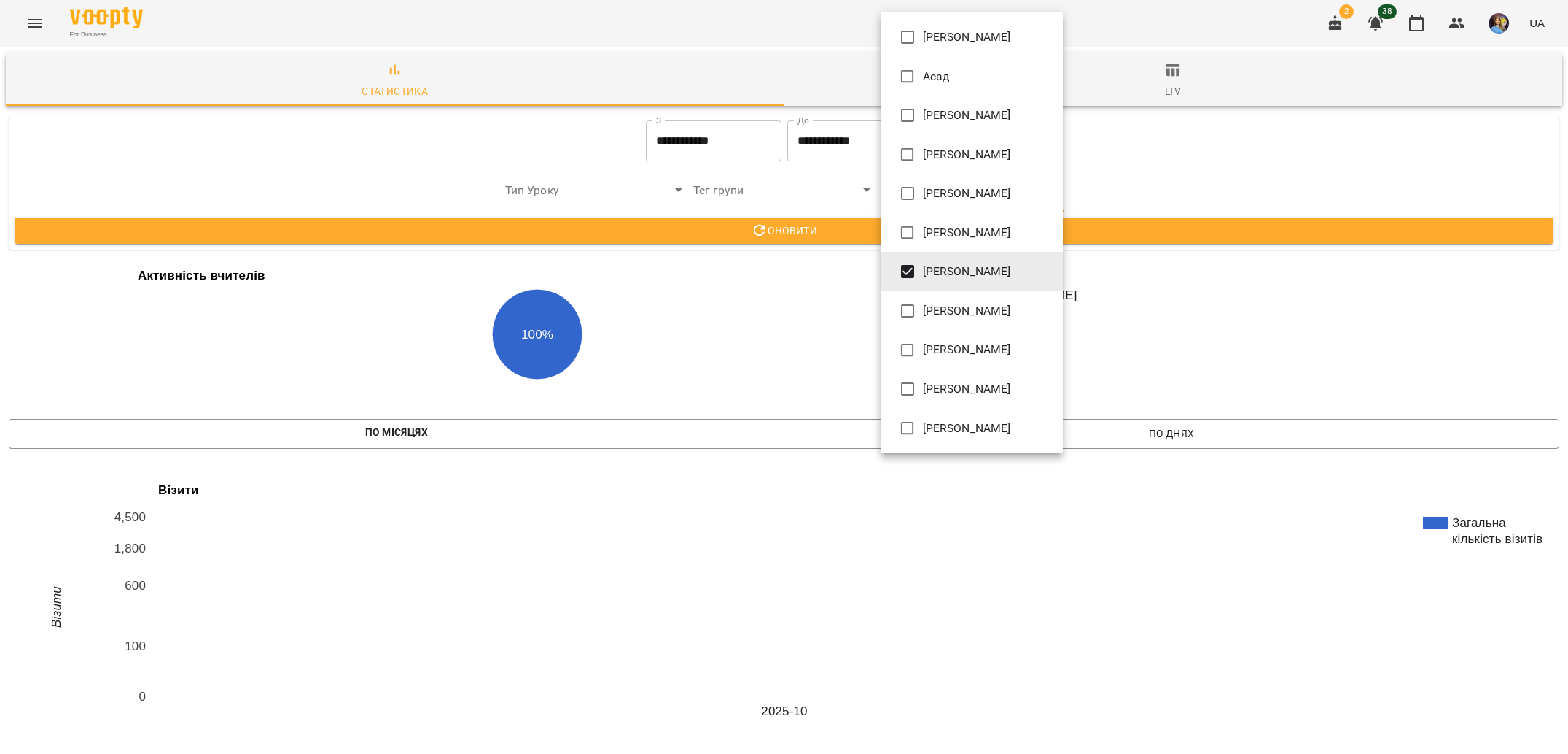
click at [964, 273] on span "[PERSON_NAME]" at bounding box center [967, 271] width 88 height 18
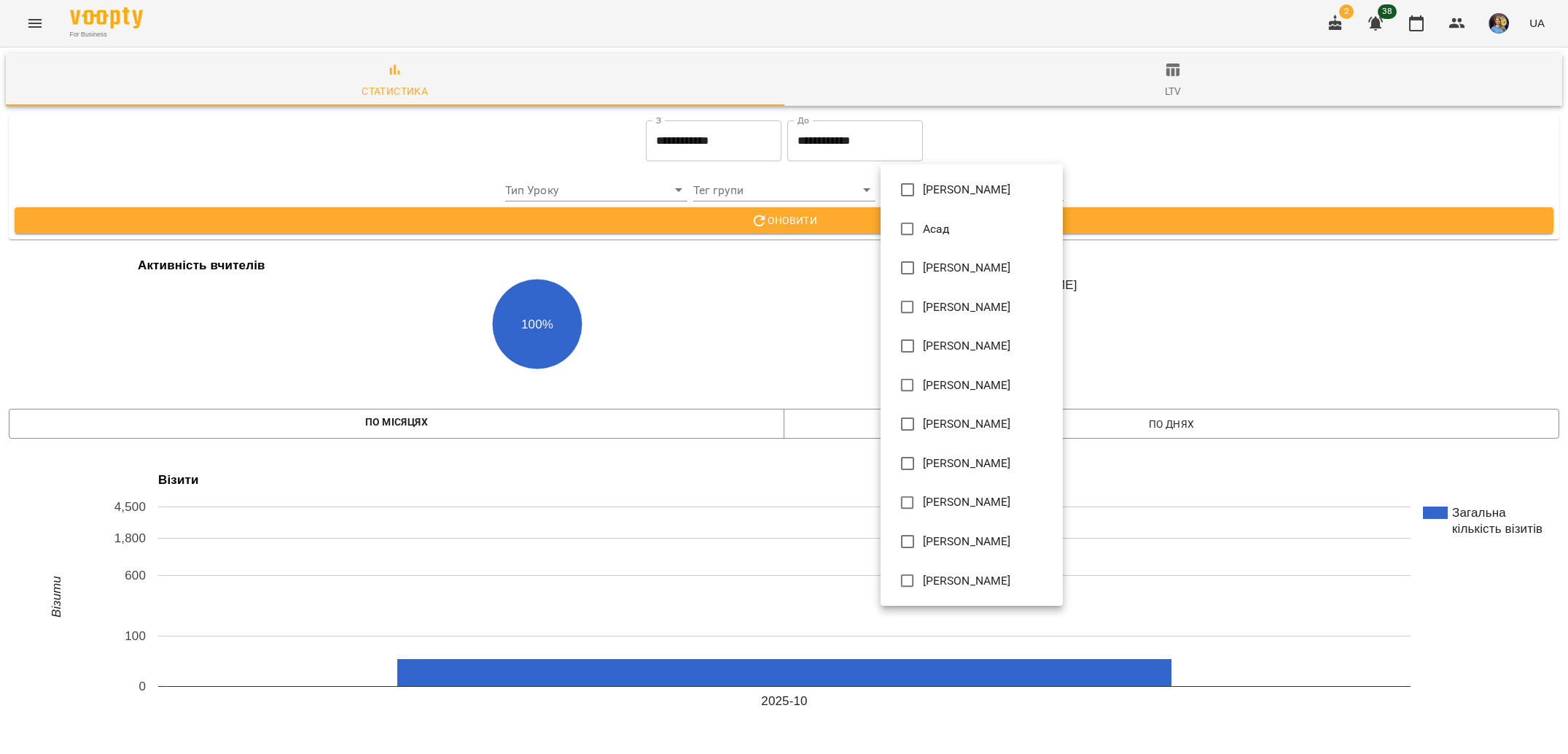
type input "**********"
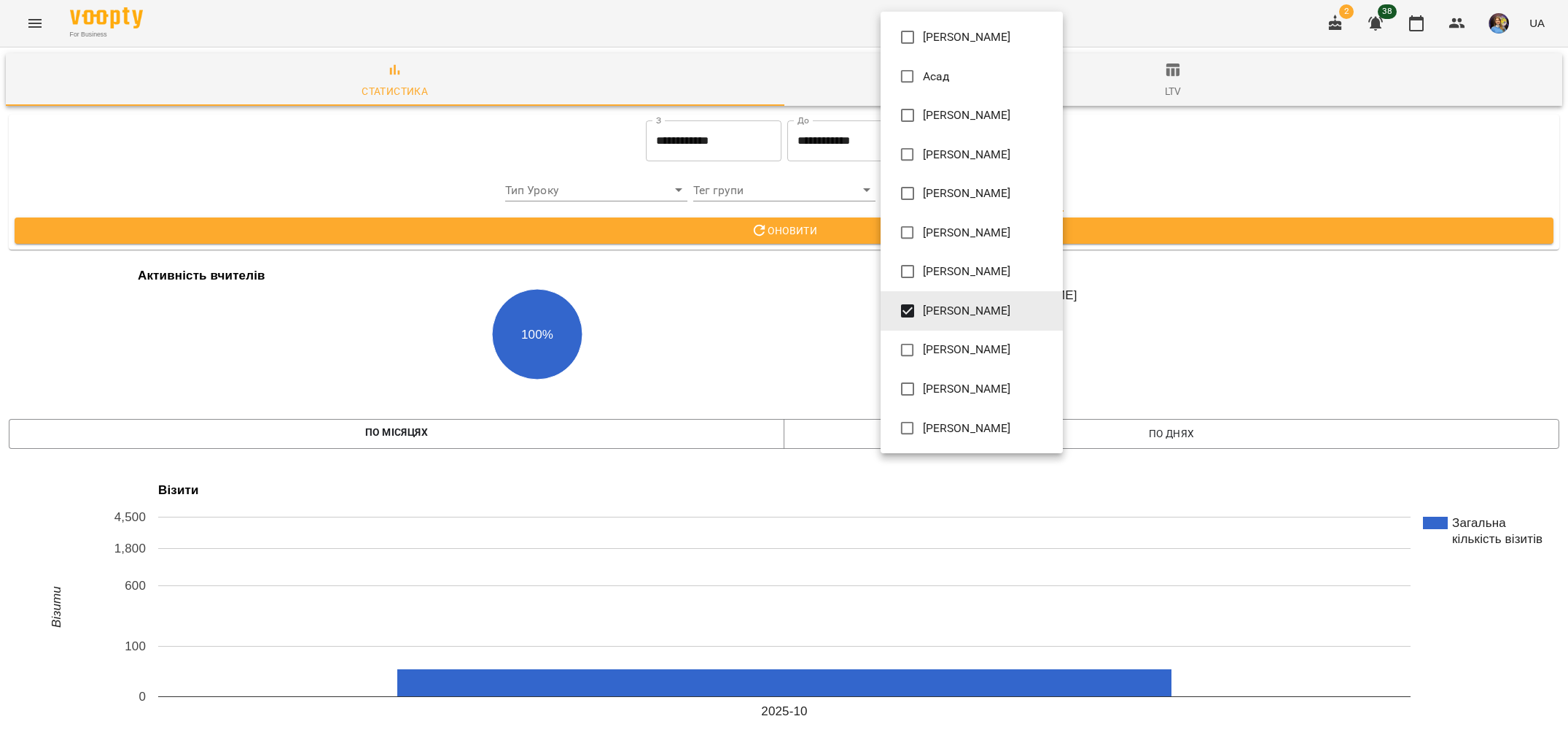
click at [781, 375] on div at bounding box center [784, 377] width 1568 height 754
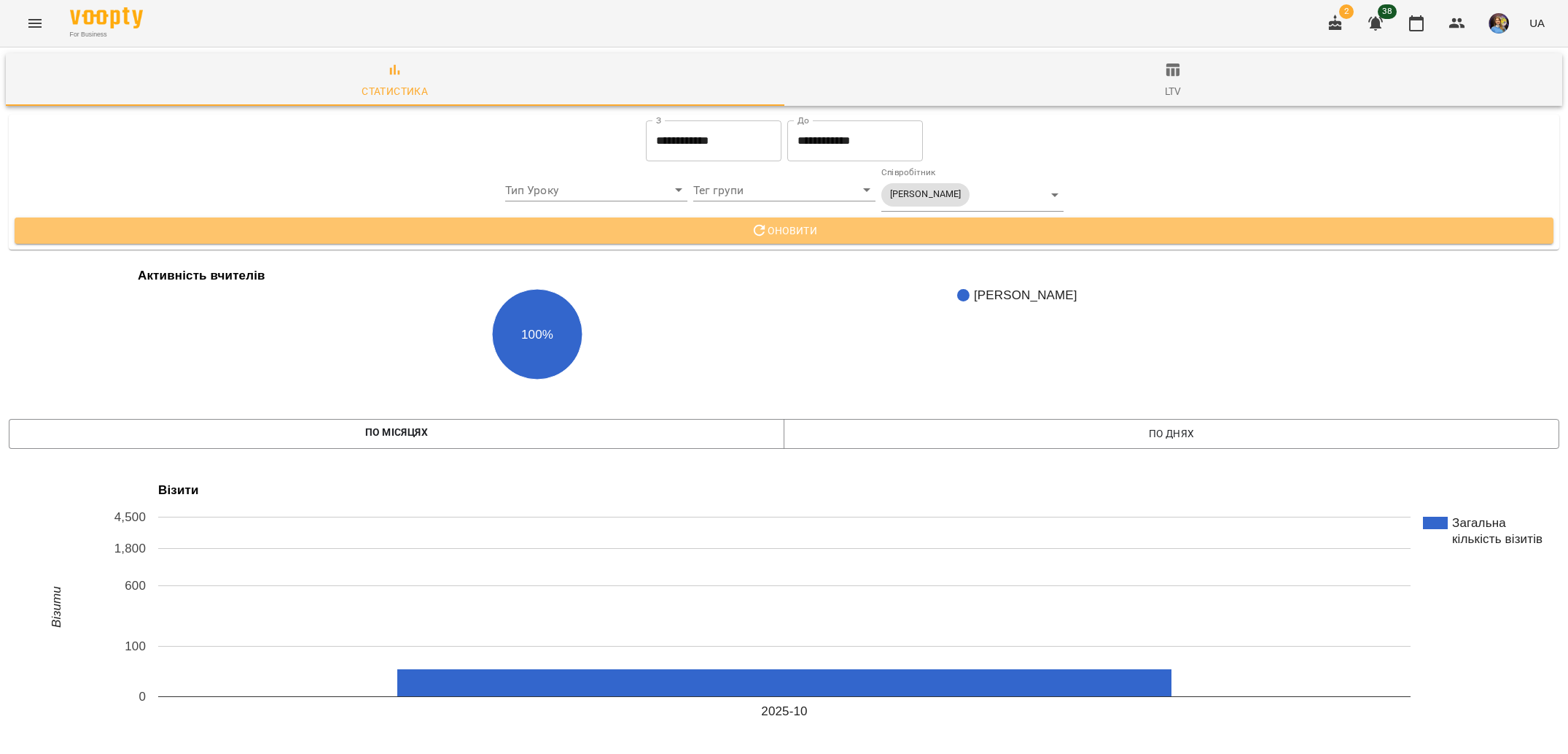
click at [847, 225] on span "Оновити" at bounding box center [784, 230] width 1515 height 18
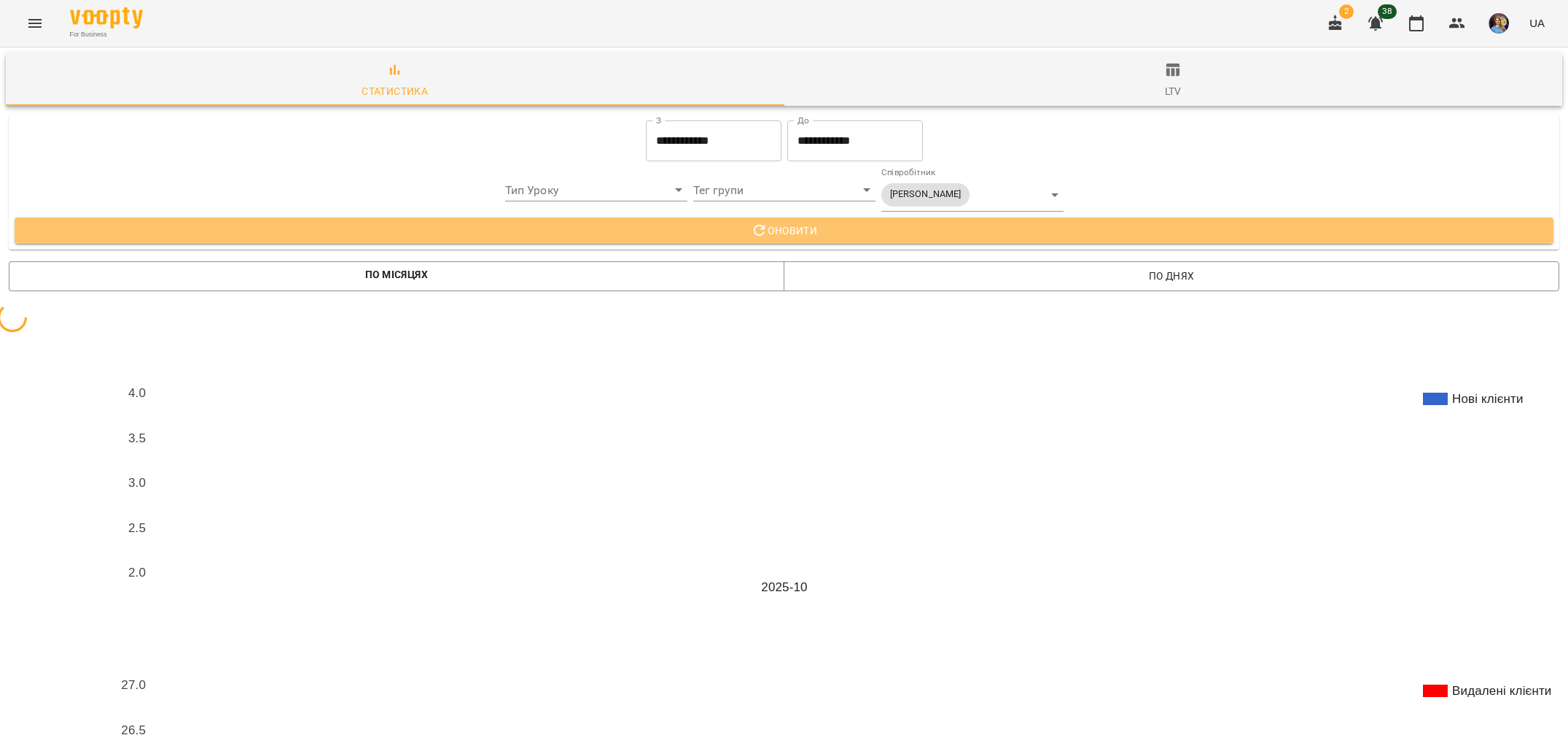
click at [848, 227] on span "Оновити" at bounding box center [784, 230] width 1515 height 18
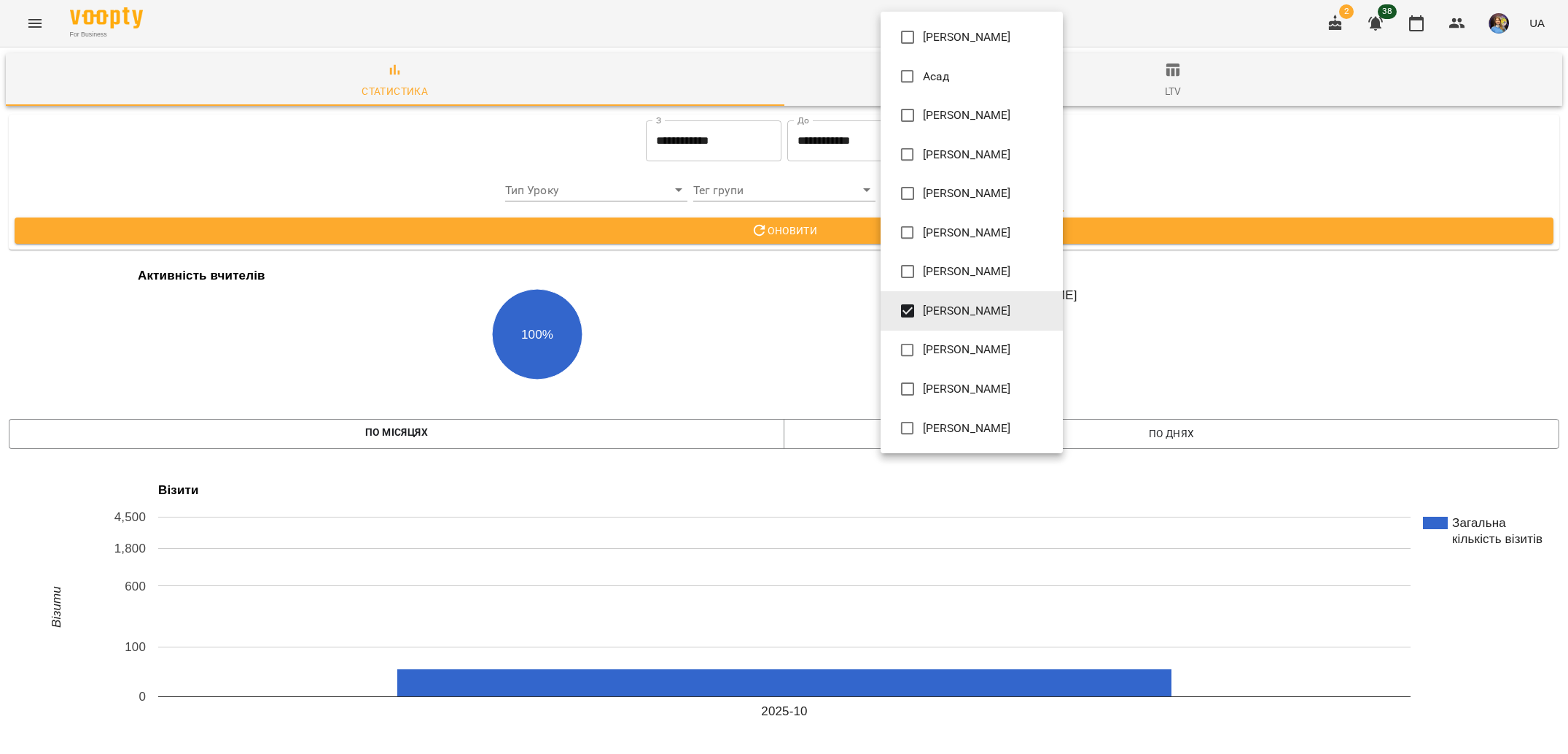
click at [933, 318] on span "[PERSON_NAME]" at bounding box center [967, 311] width 88 height 18
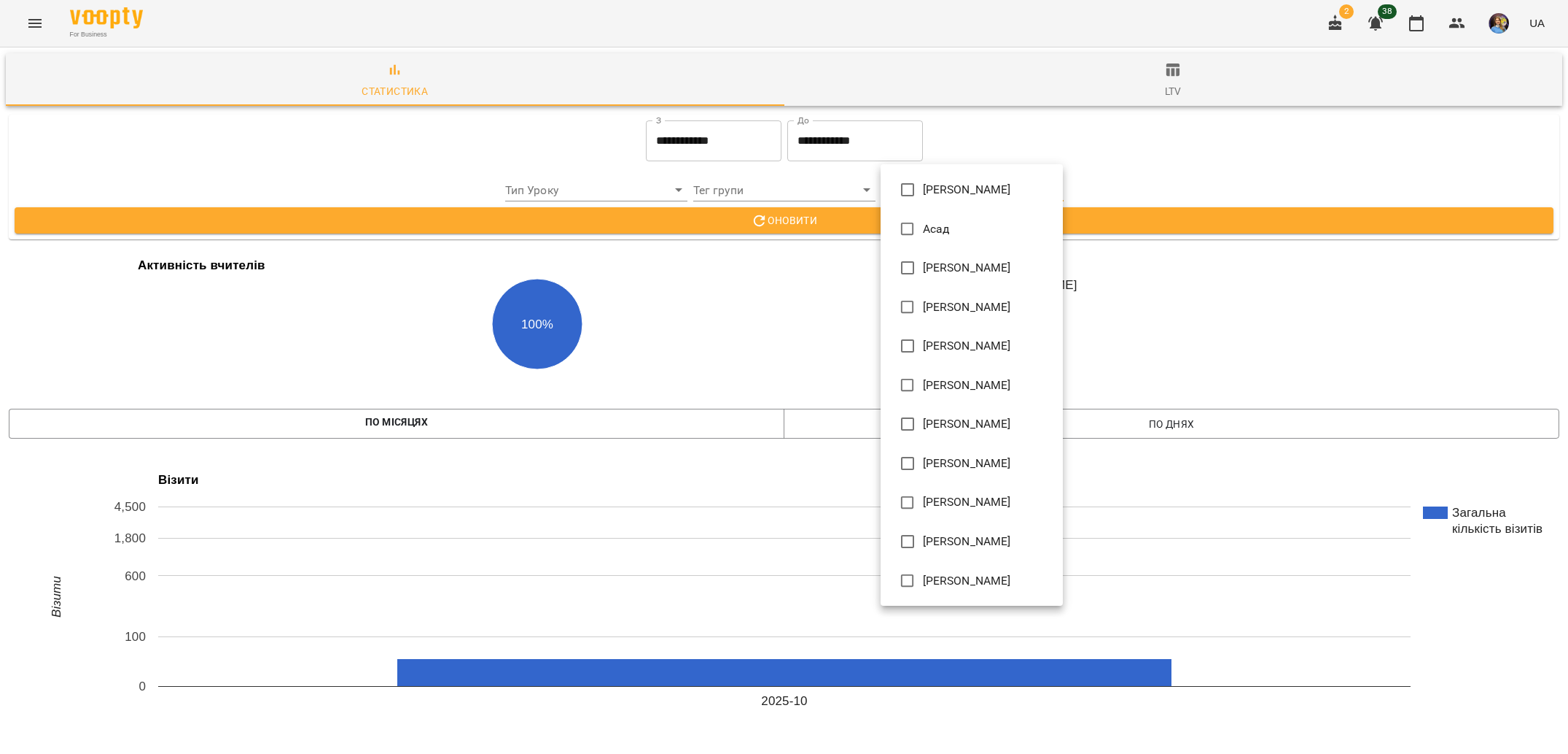
click at [945, 550] on li "[PERSON_NAME]" at bounding box center [972, 542] width 182 height 39
type input "**********"
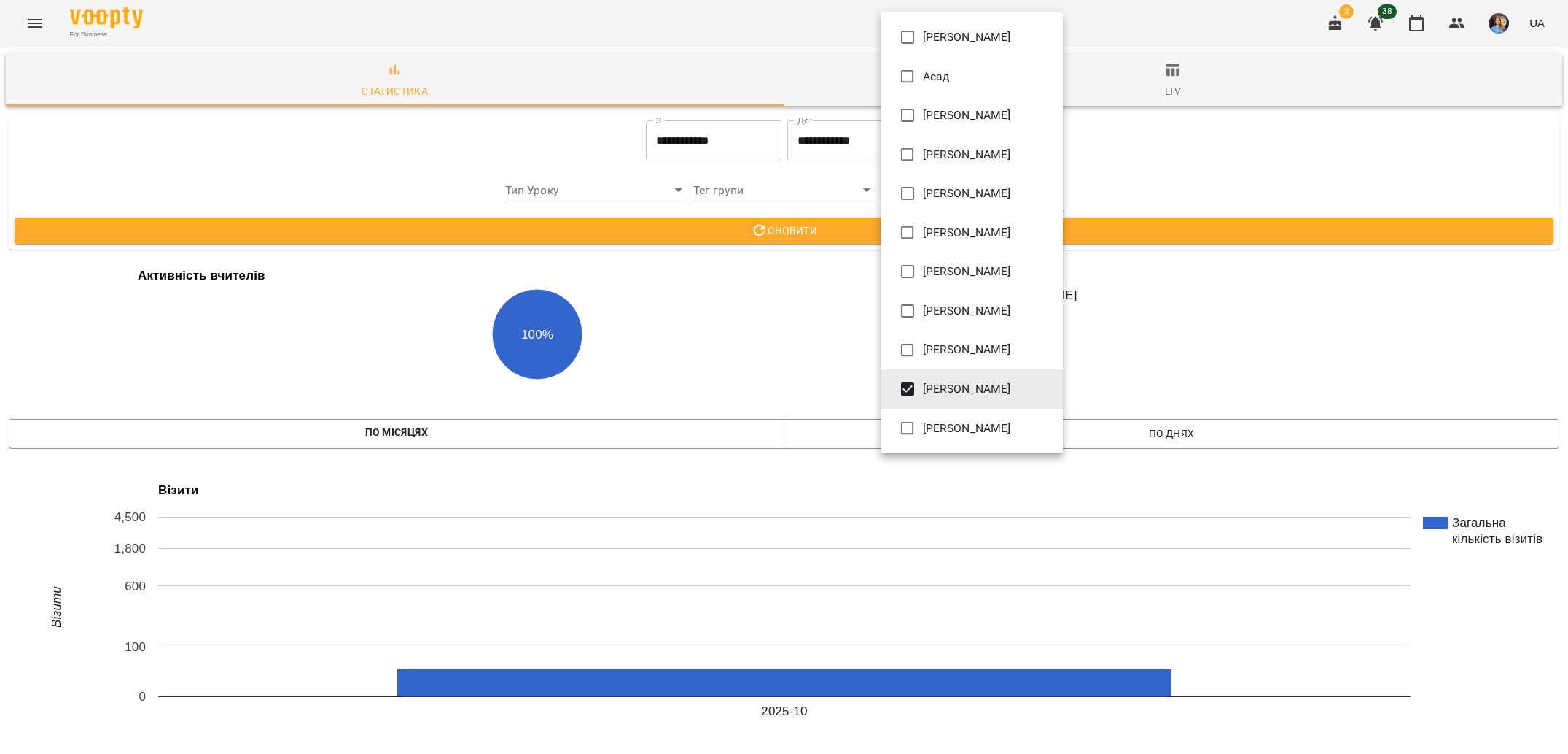
click at [758, 226] on div at bounding box center [784, 377] width 1568 height 754
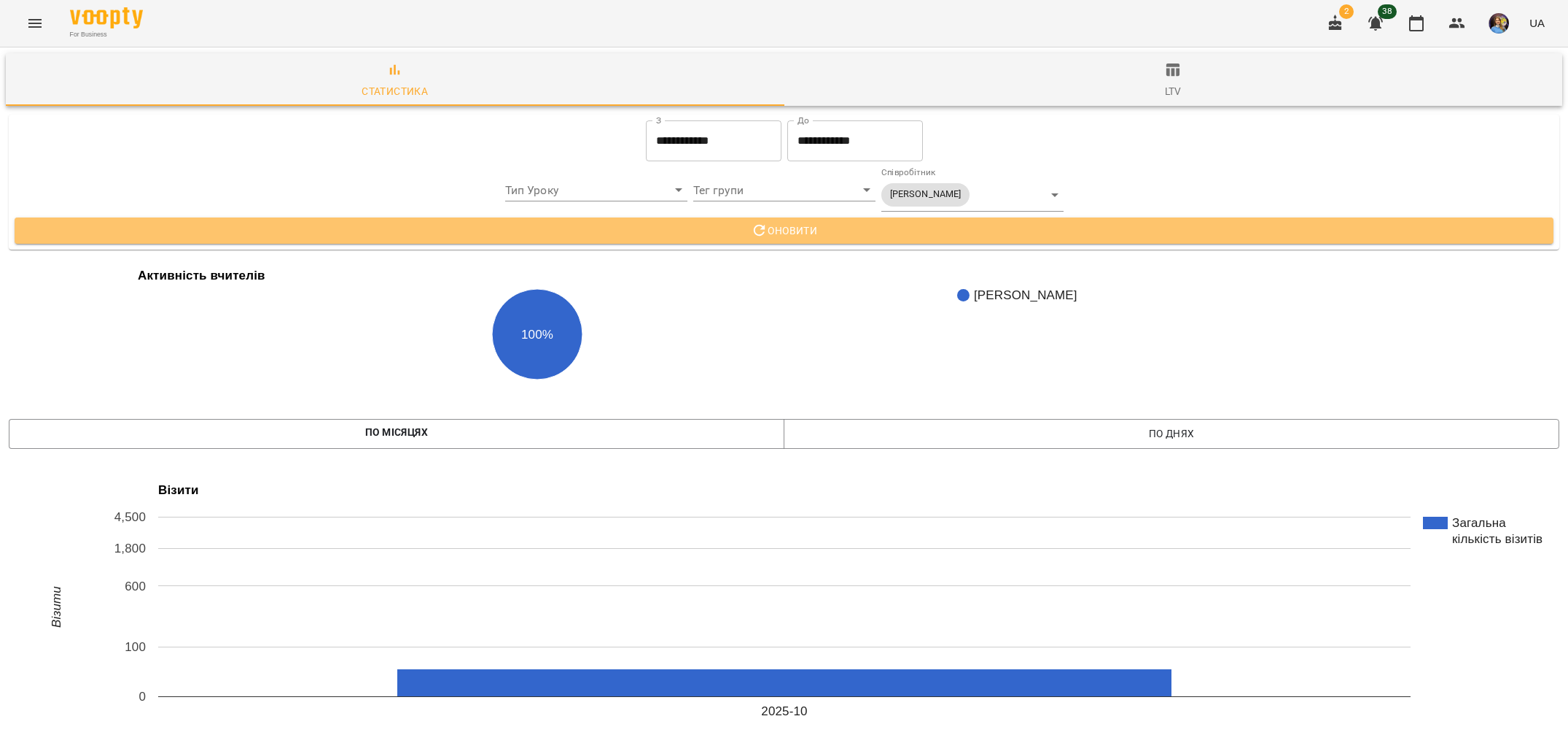
click at [758, 226] on icon "button" at bounding box center [759, 230] width 18 height 18
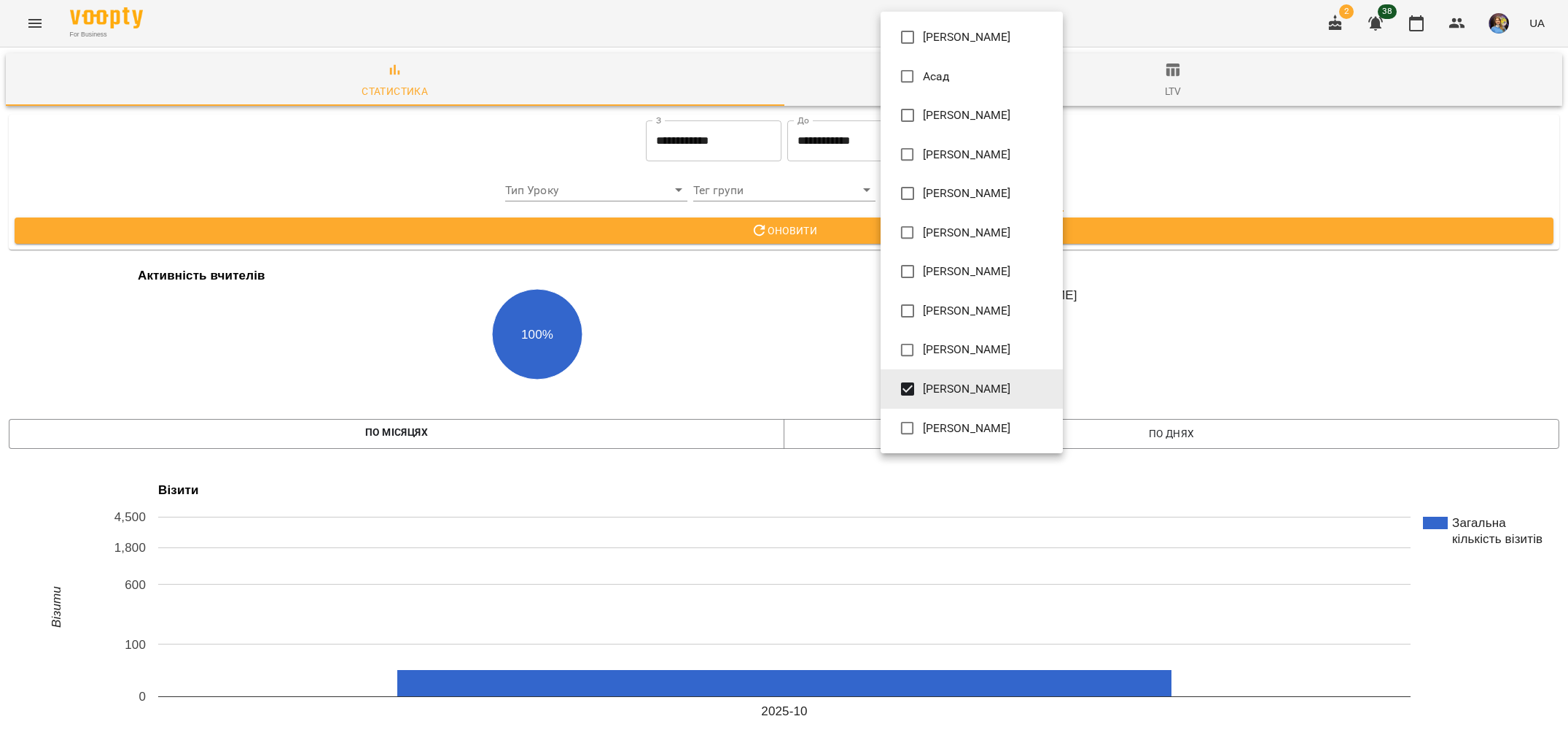
click at [951, 381] on span "[PERSON_NAME]" at bounding box center [967, 389] width 88 height 18
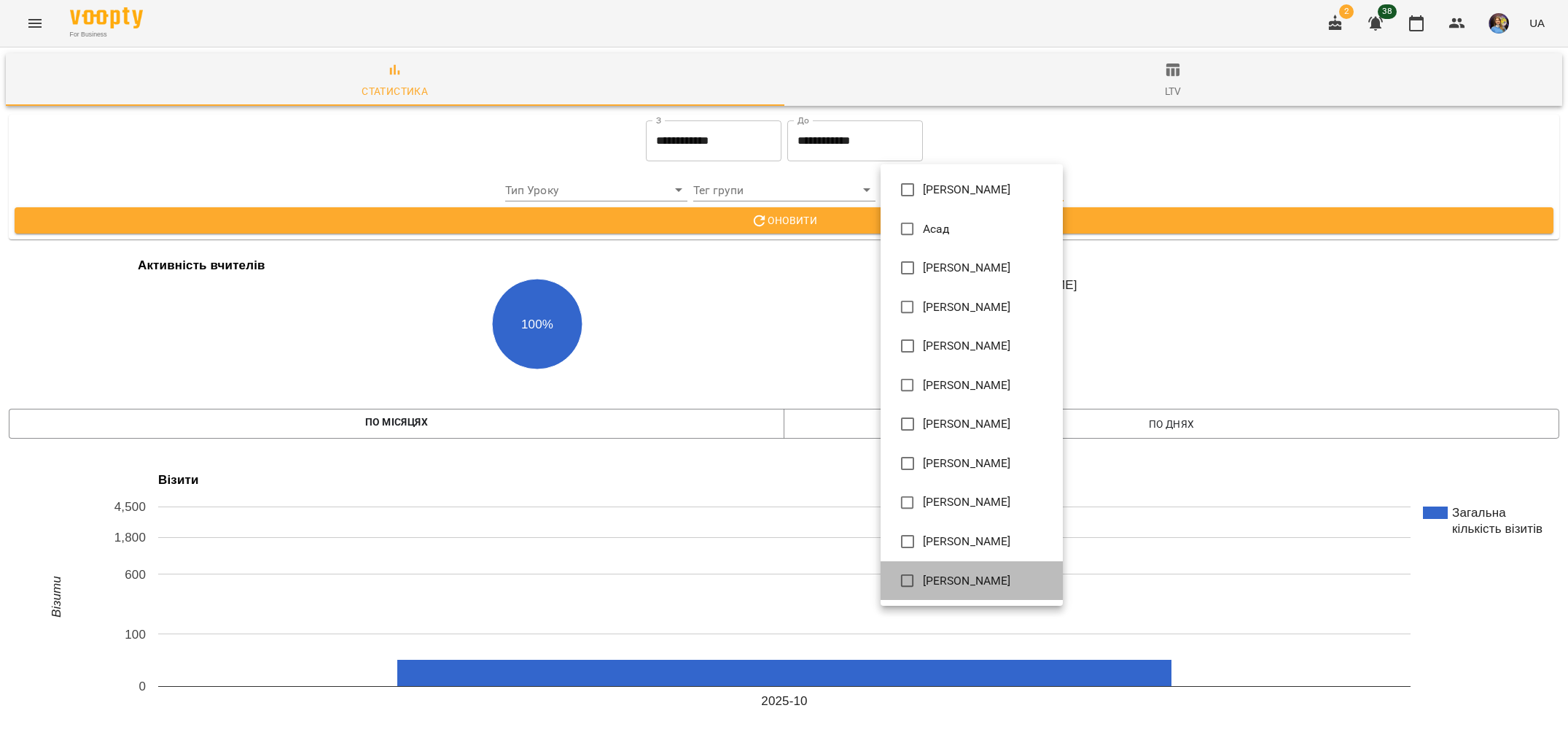
click at [934, 570] on li "[PERSON_NAME]" at bounding box center [972, 581] width 182 height 39
type input "**********"
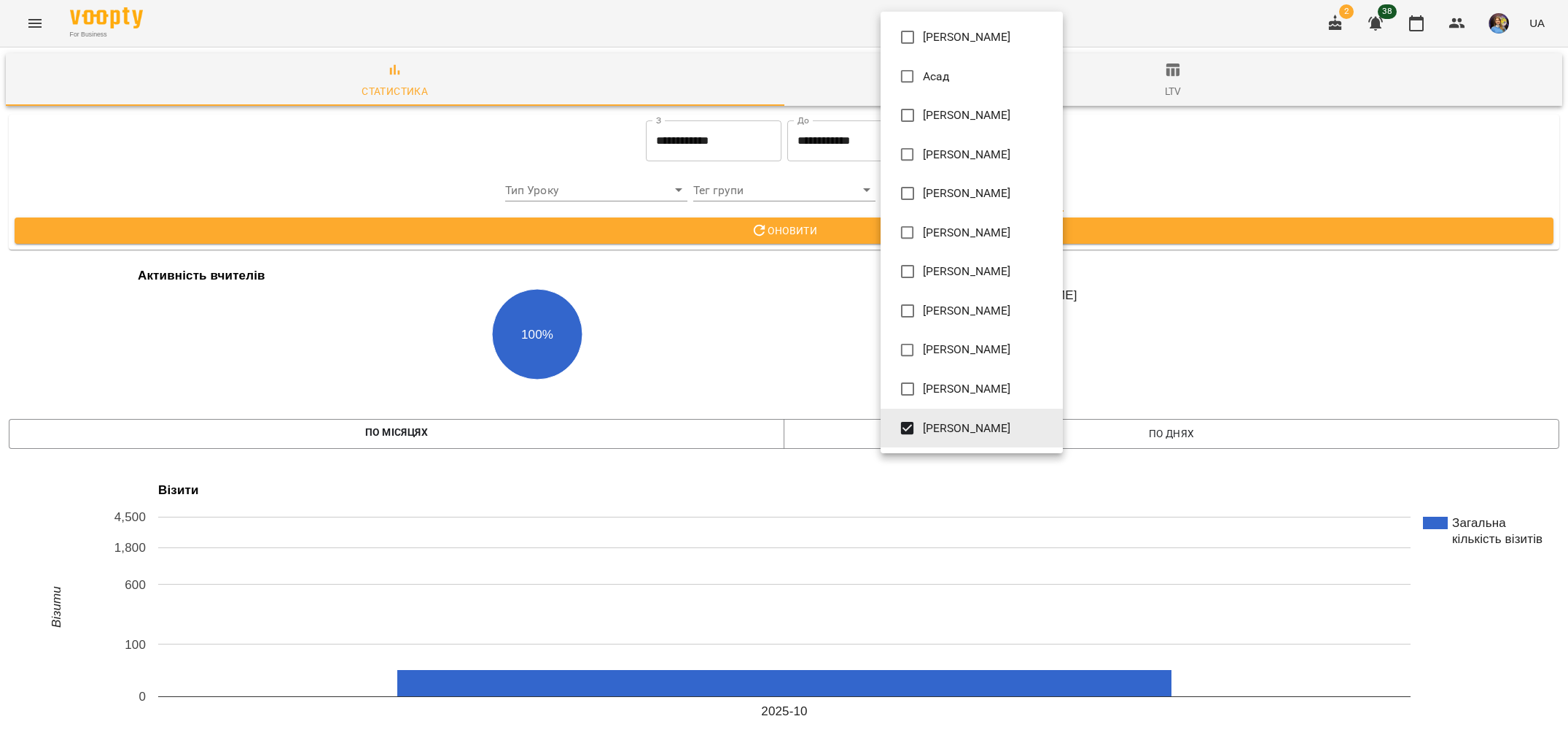
click at [751, 177] on div at bounding box center [784, 377] width 1568 height 754
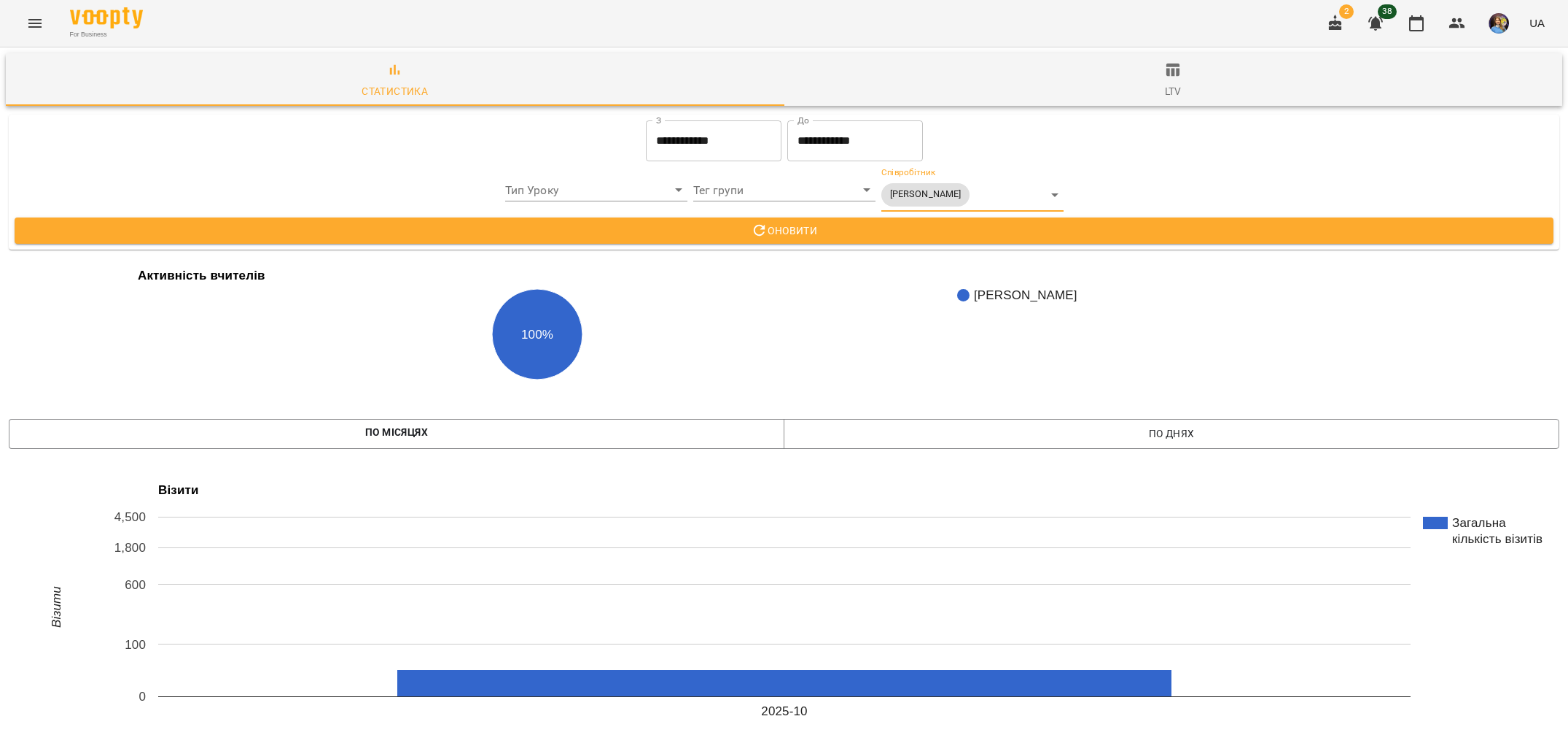
click at [769, 233] on div "[PERSON_NAME] Асад [PERSON_NAME] [PERSON_NAME] [PERSON_NAME] [PERSON_NAME] [PER…" at bounding box center [784, 377] width 1568 height 754
click at [769, 233] on span "Оновити" at bounding box center [784, 230] width 1515 height 18
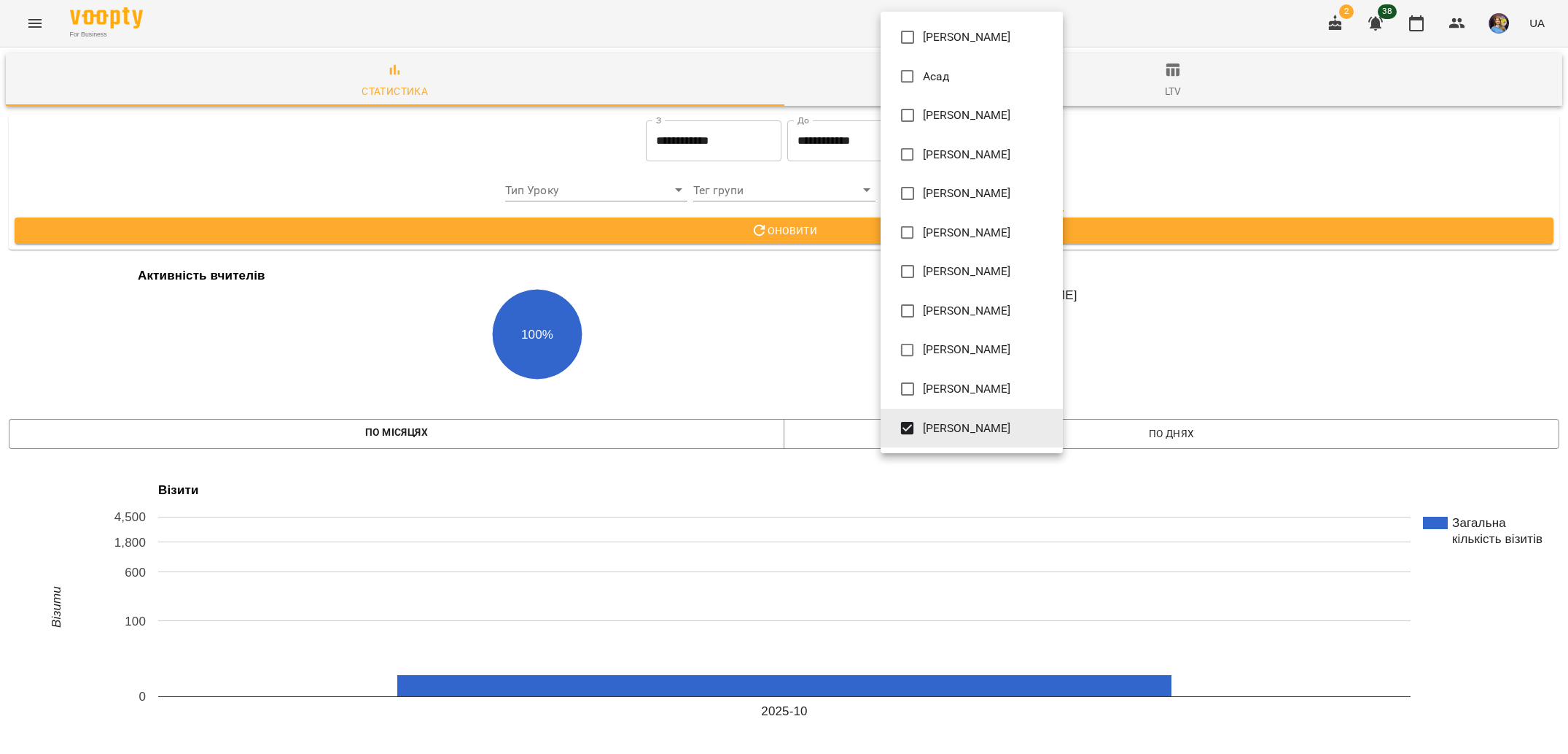
click at [950, 437] on li "[PERSON_NAME]" at bounding box center [972, 428] width 182 height 39
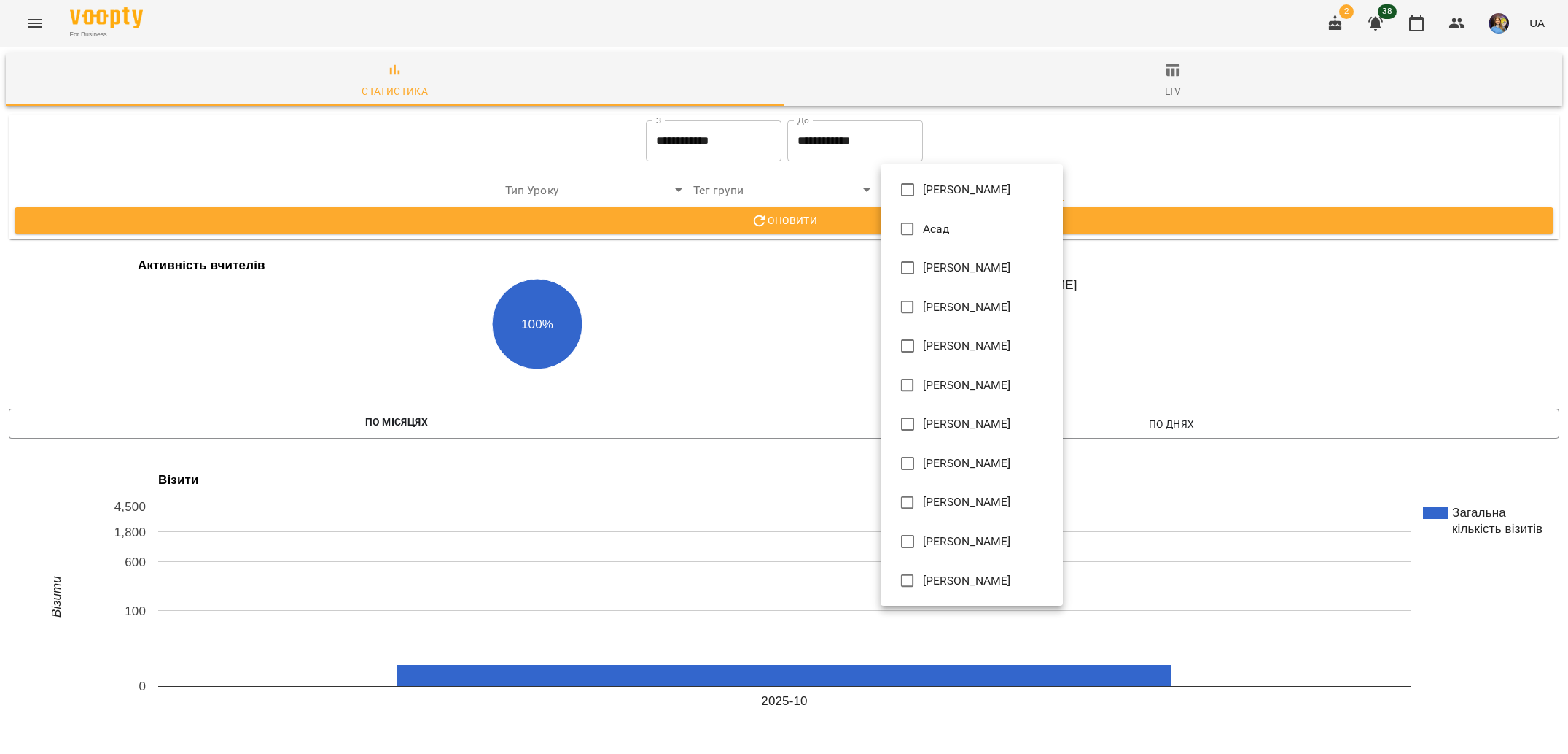
click at [942, 509] on span "[PERSON_NAME]" at bounding box center [967, 501] width 88 height 18
type input "**********"
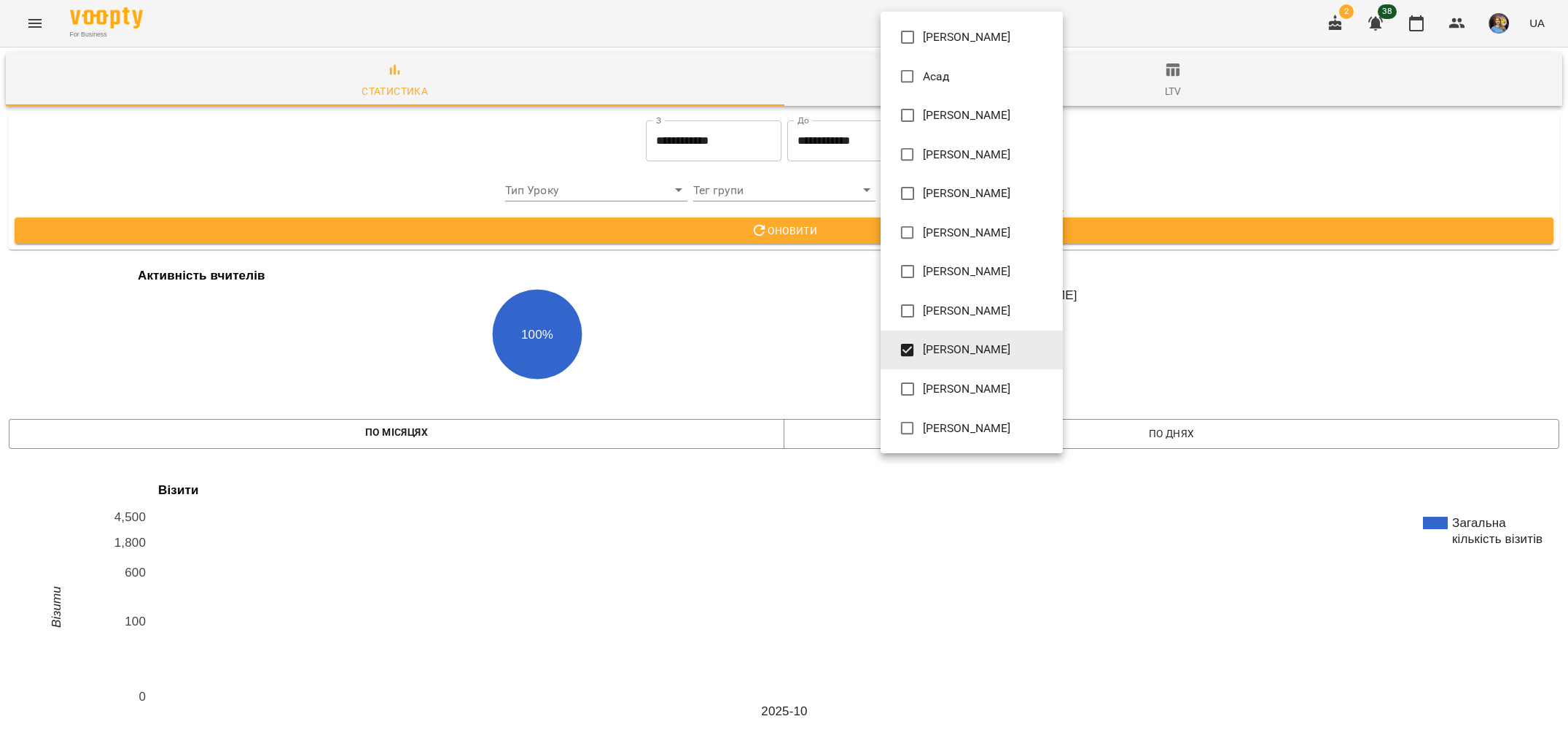
click at [731, 298] on div at bounding box center [784, 377] width 1568 height 754
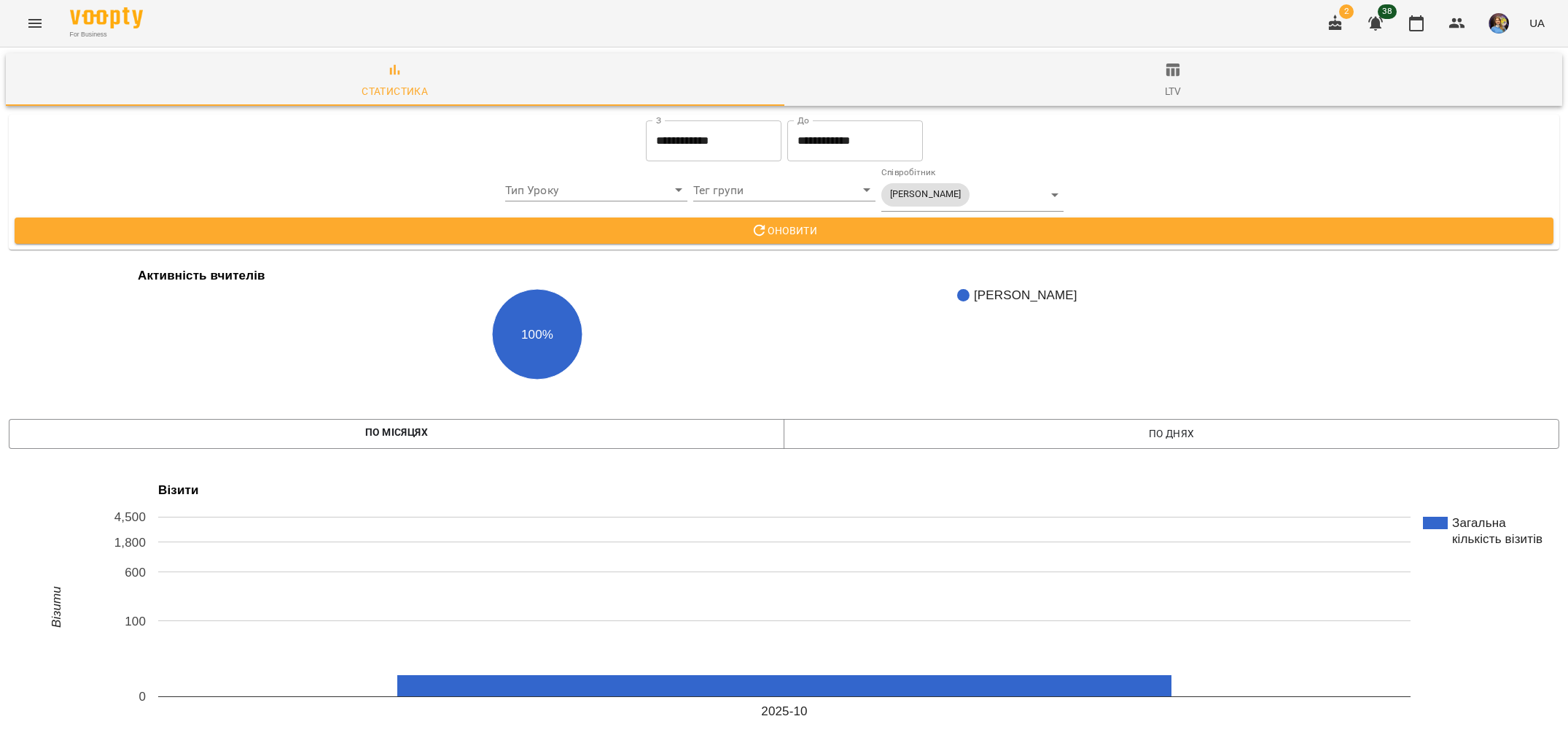
click at [851, 234] on span "Оновити" at bounding box center [784, 230] width 1515 height 18
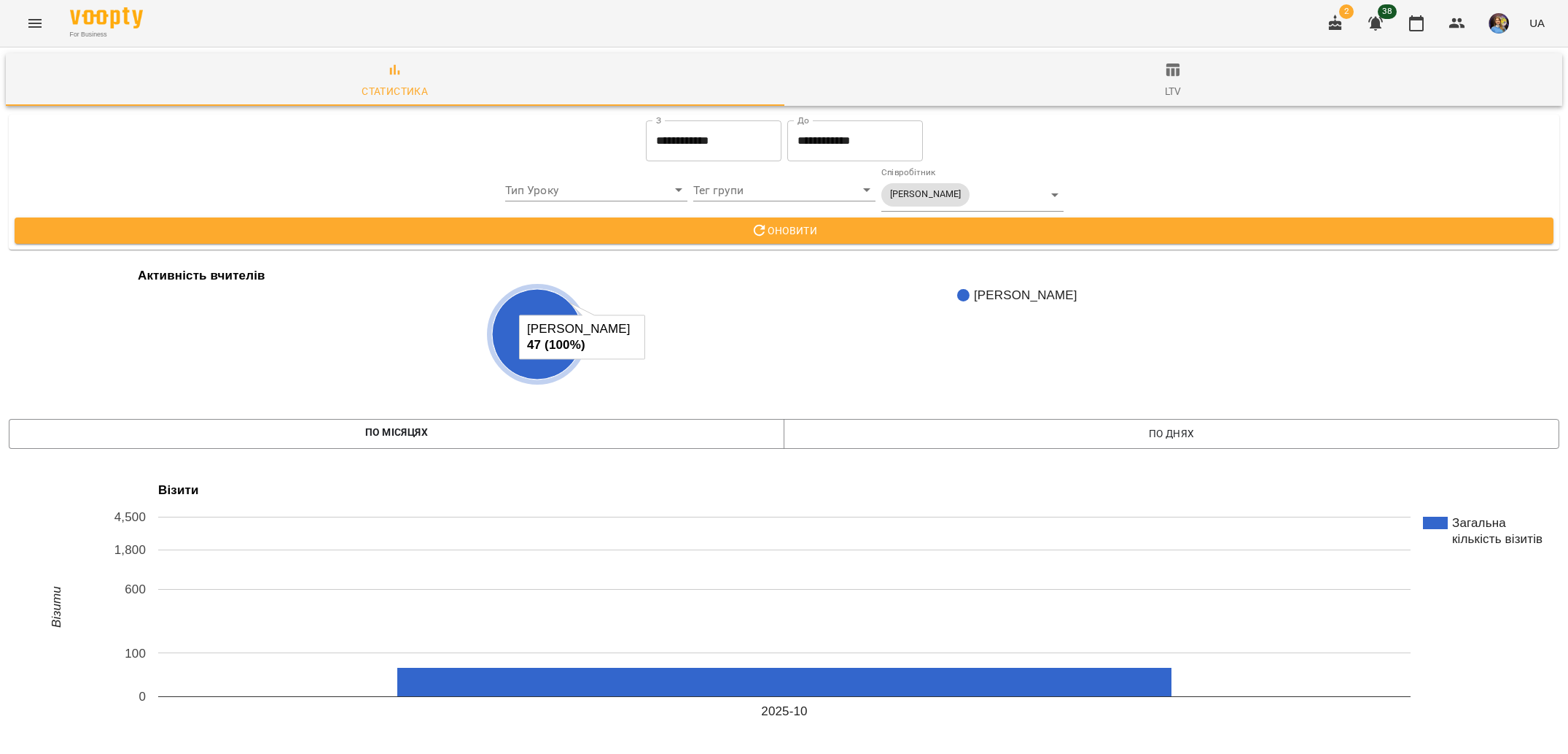
click at [44, 37] on div "For Business 2 38 UA" at bounding box center [784, 23] width 1568 height 47
click at [8, 8] on div "For Business 2 38 UA" at bounding box center [784, 23] width 1568 height 47
click at [27, 14] on button "Menu" at bounding box center [35, 23] width 35 height 35
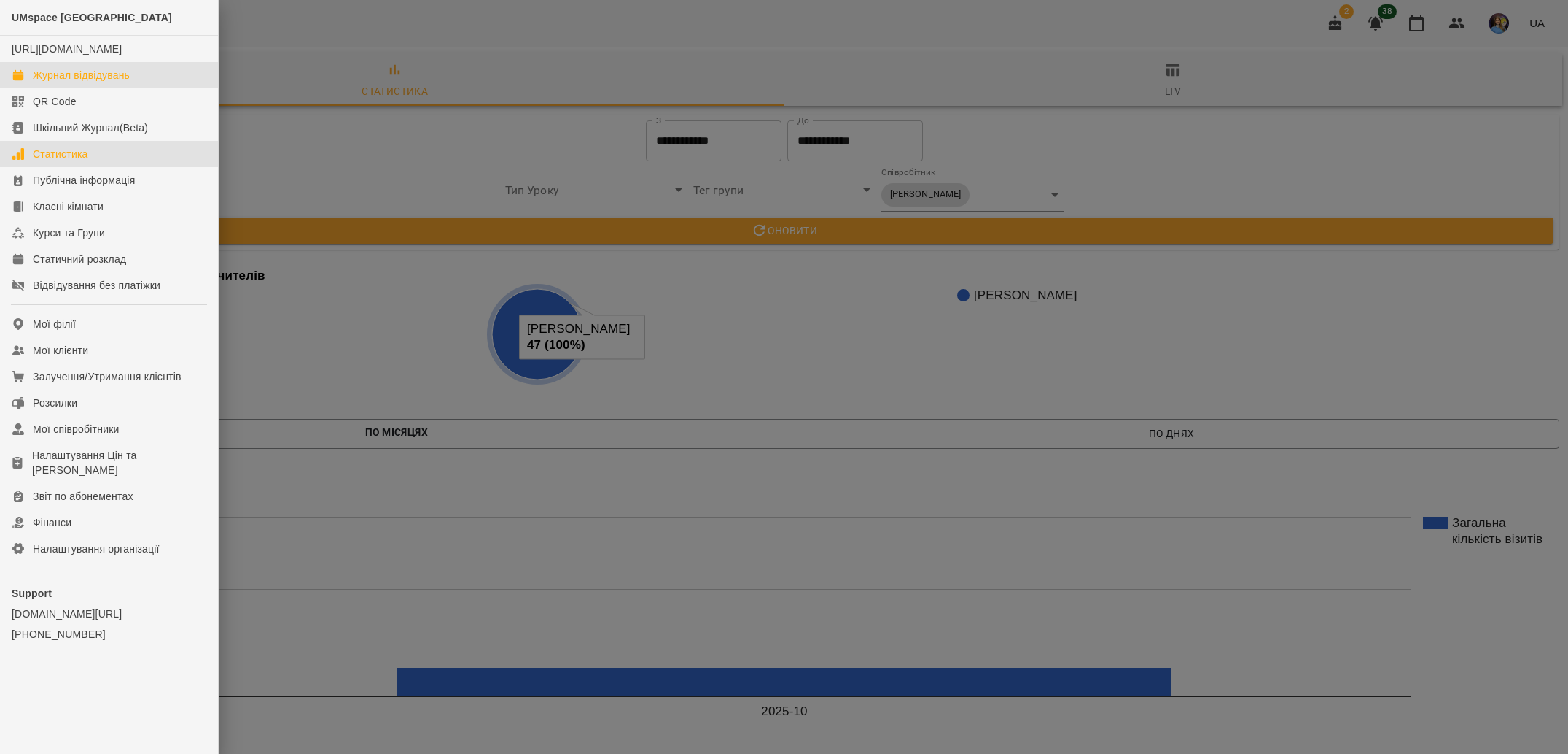
click at [108, 83] on div "Журнал відвідувань" at bounding box center [81, 75] width 97 height 15
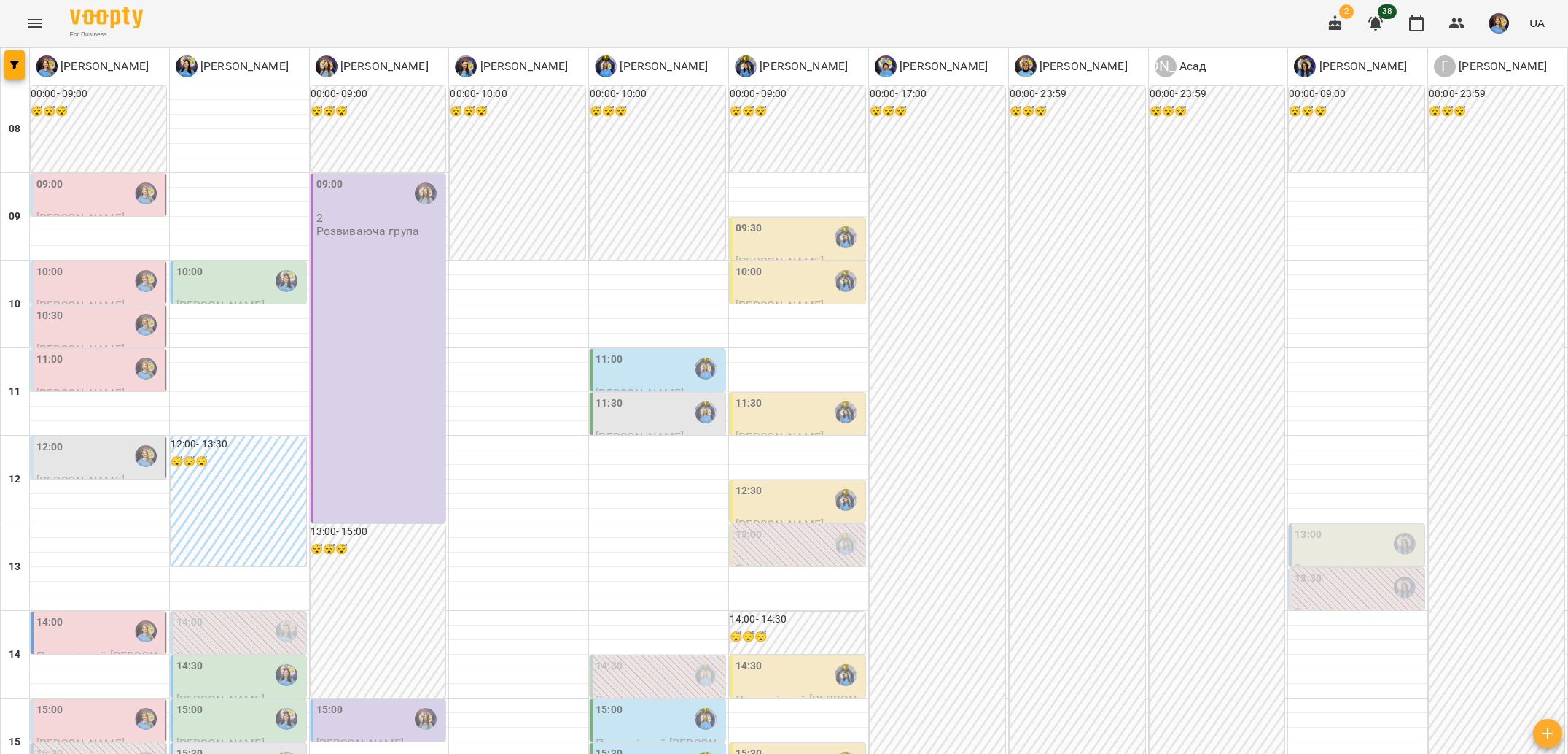
click at [132, 372] on div at bounding box center [146, 369] width 34 height 34
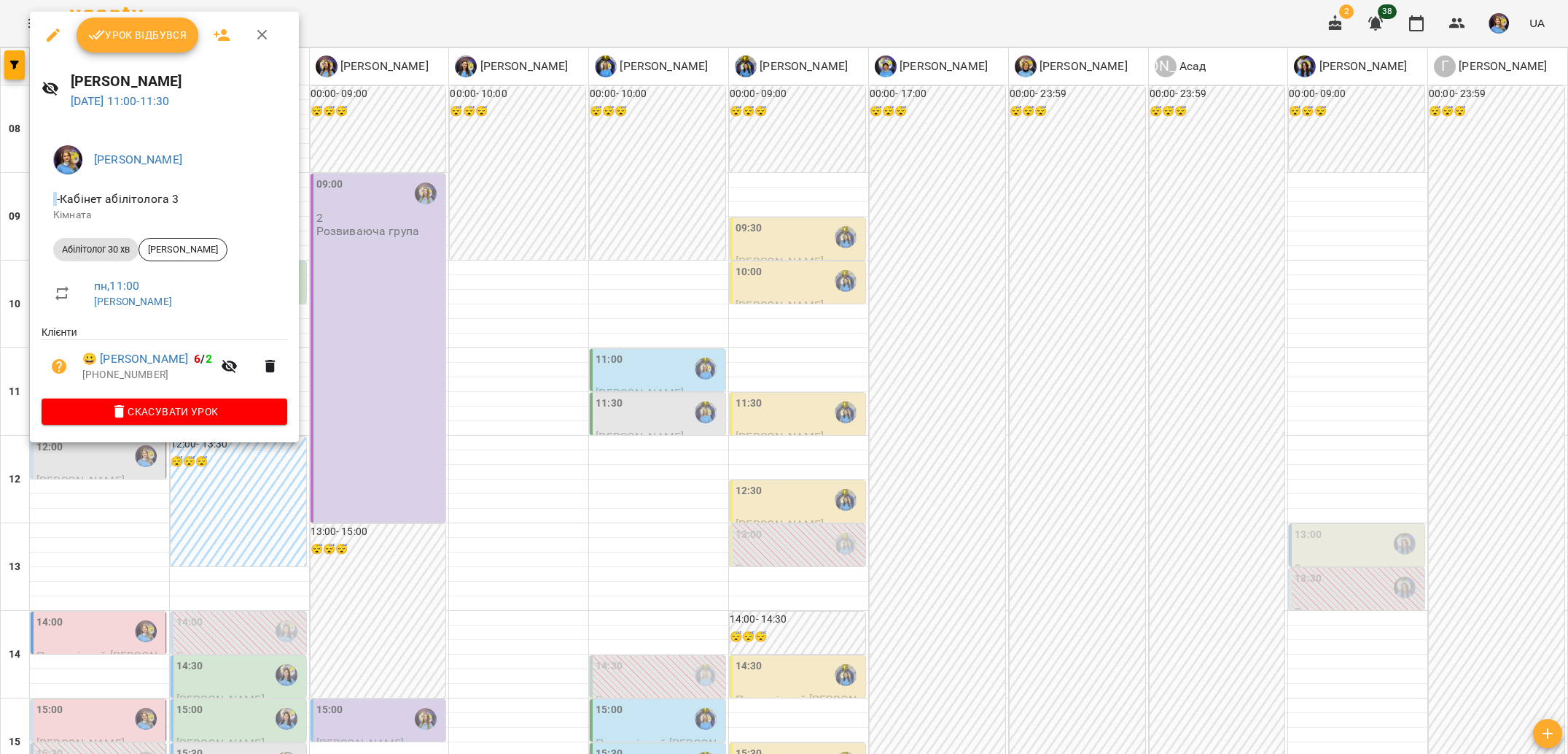
click at [195, 558] on div at bounding box center [784, 377] width 1568 height 754
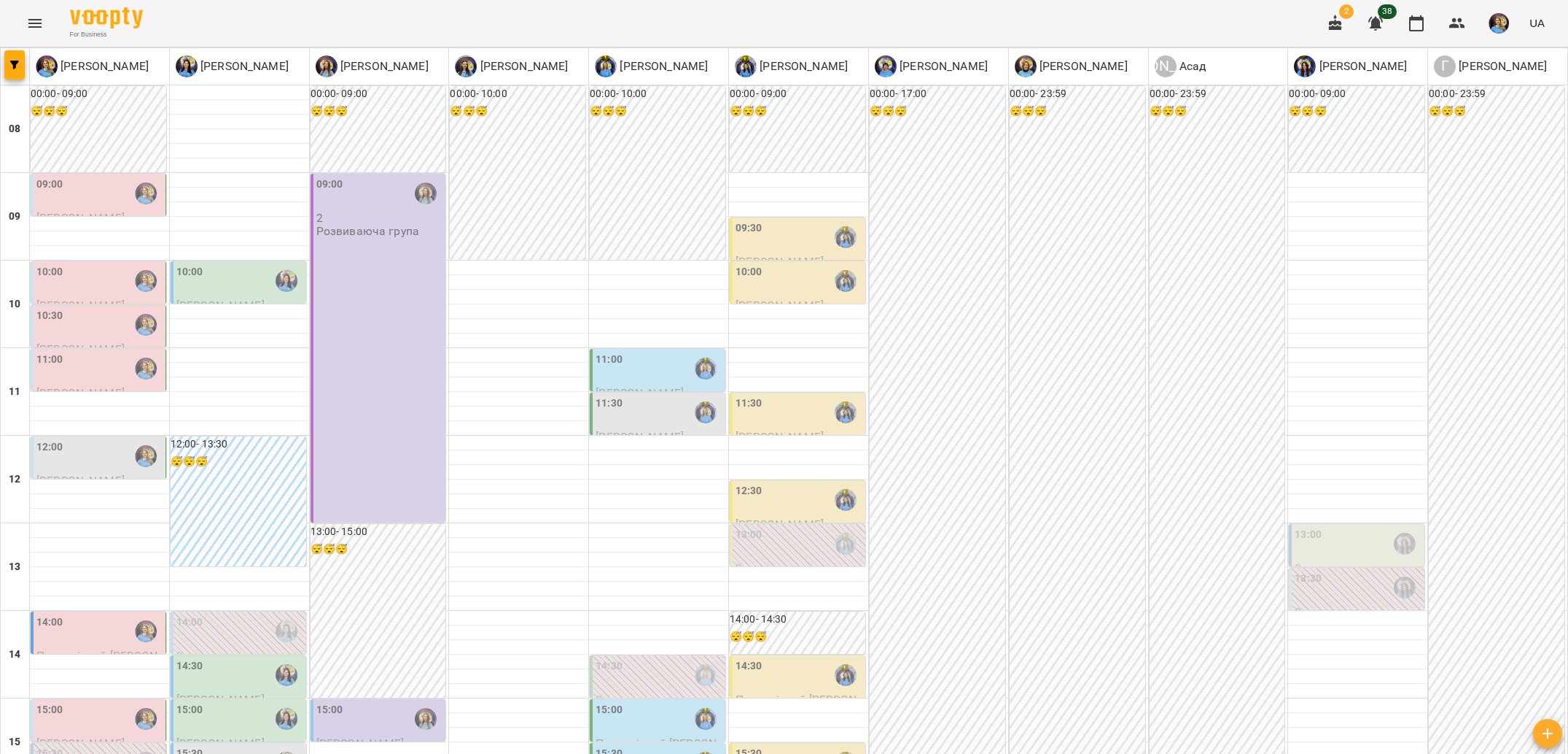
click at [121, 455] on div "12:00" at bounding box center [99, 456] width 126 height 34
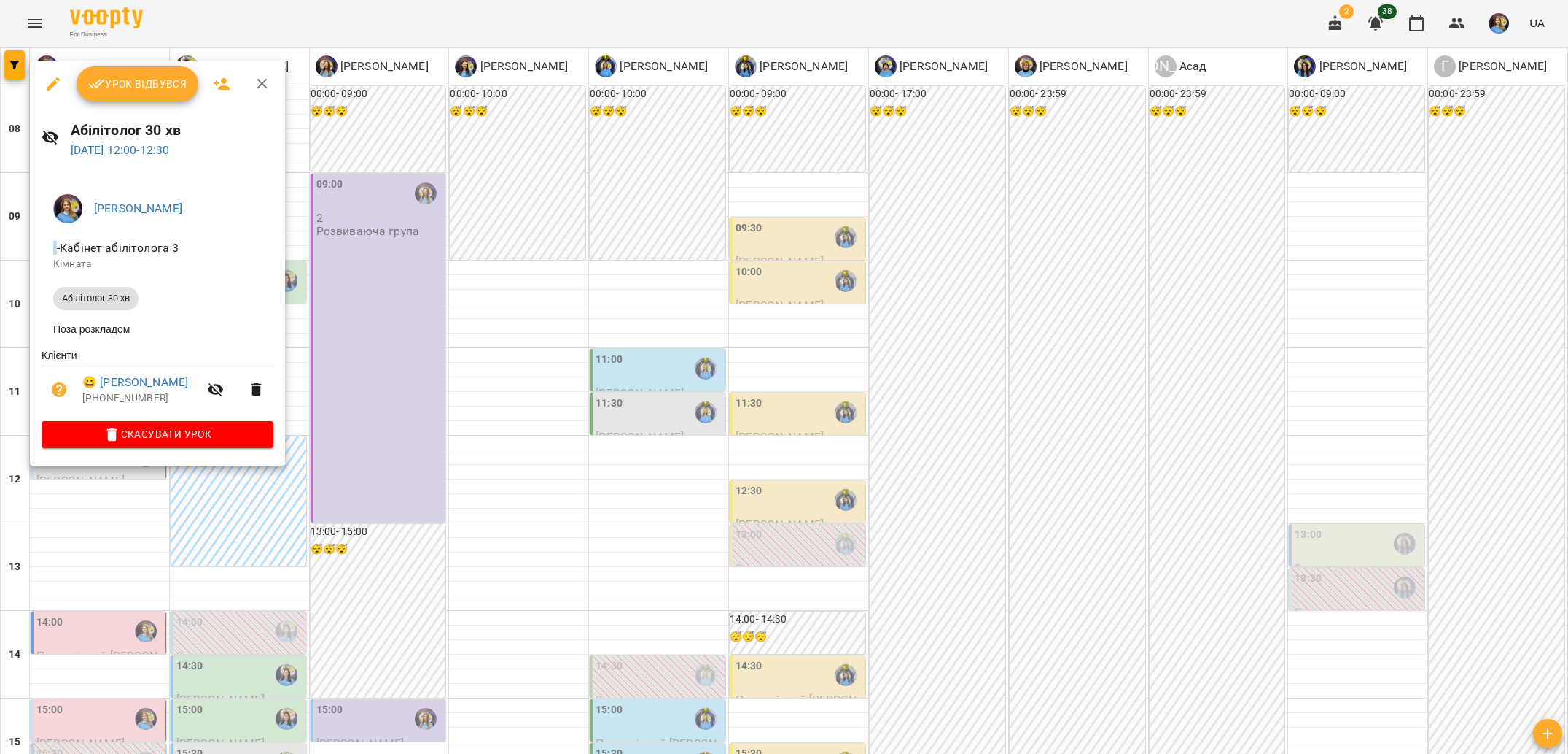
click at [251, 538] on div at bounding box center [784, 377] width 1568 height 754
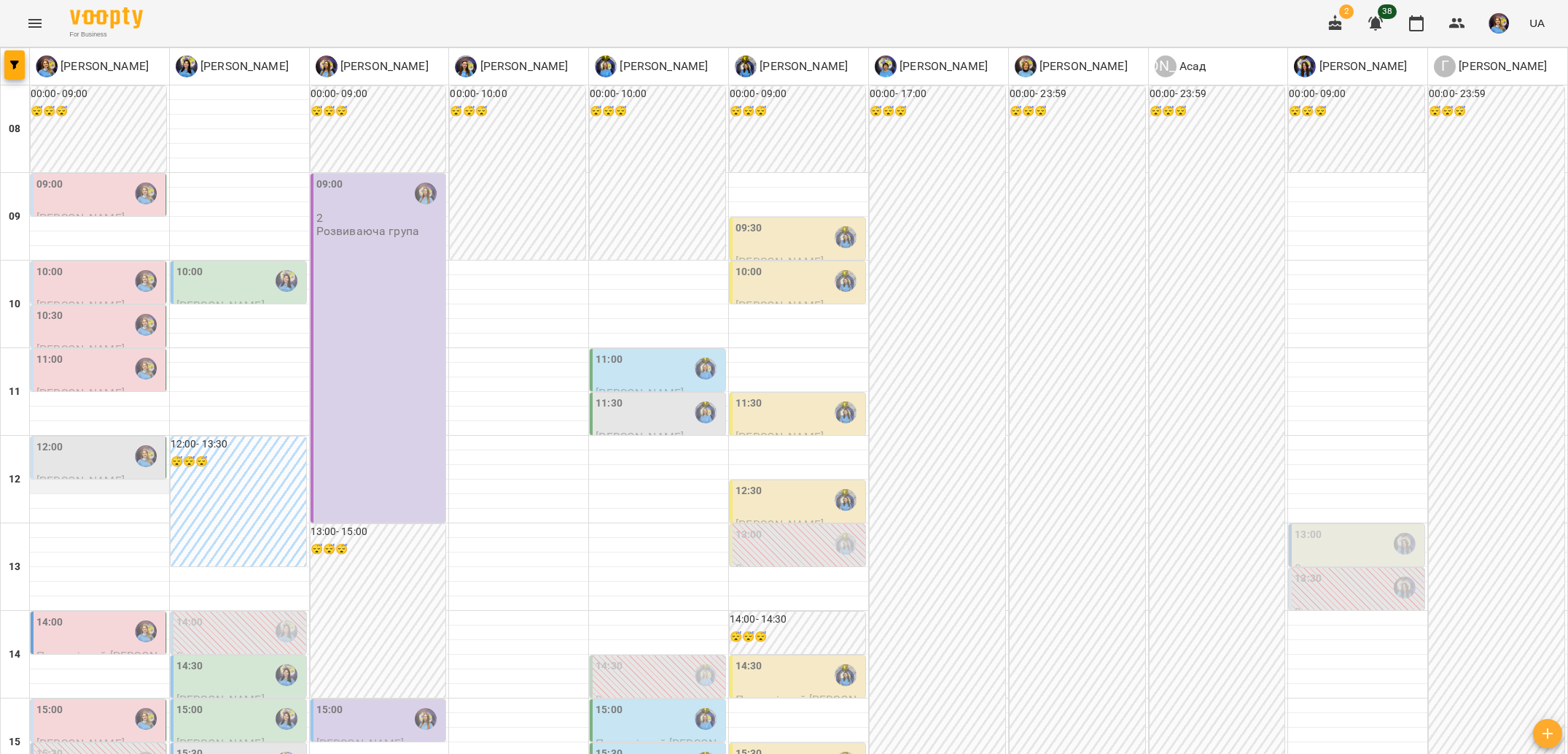
click at [108, 489] on div at bounding box center [99, 487] width 139 height 15
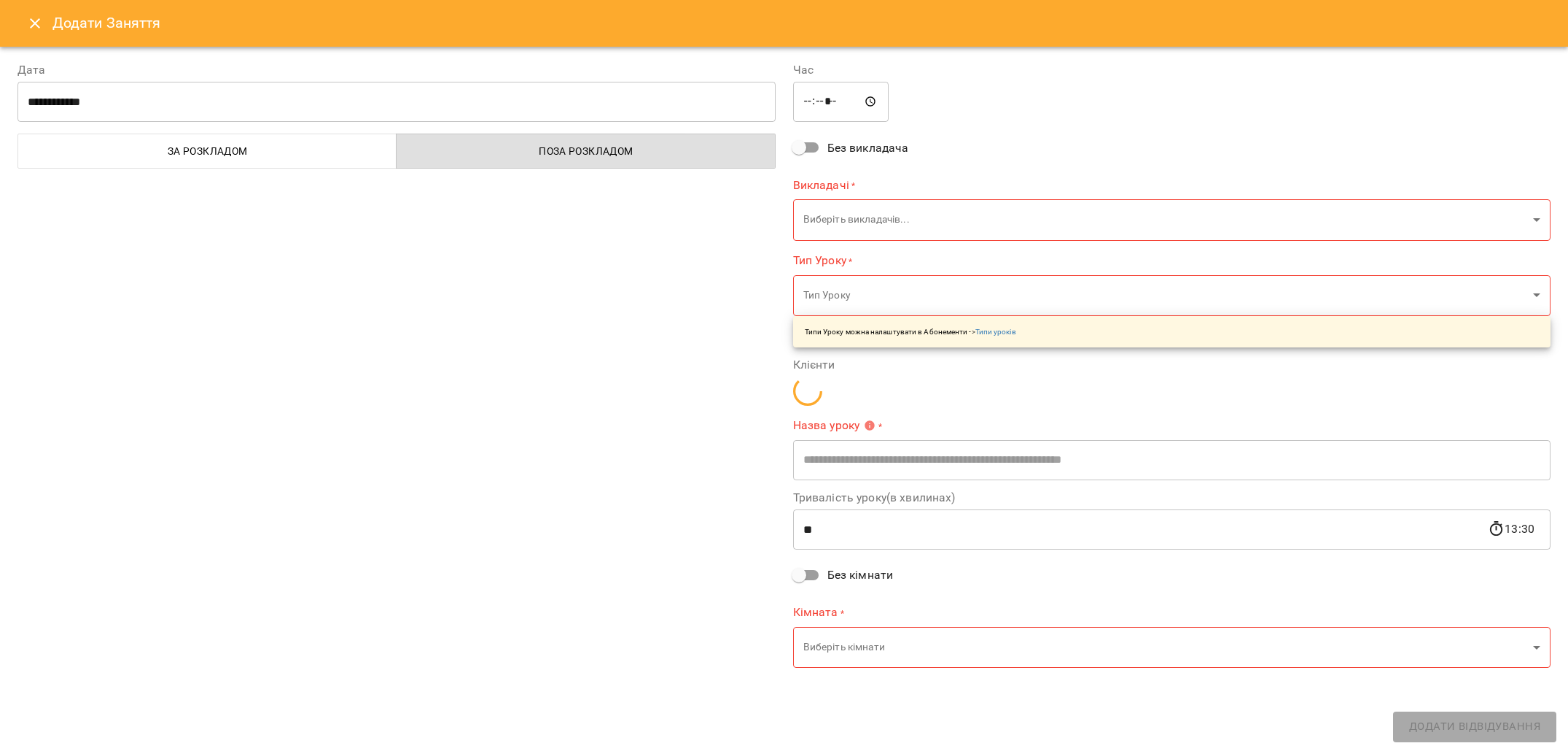
type input "**********"
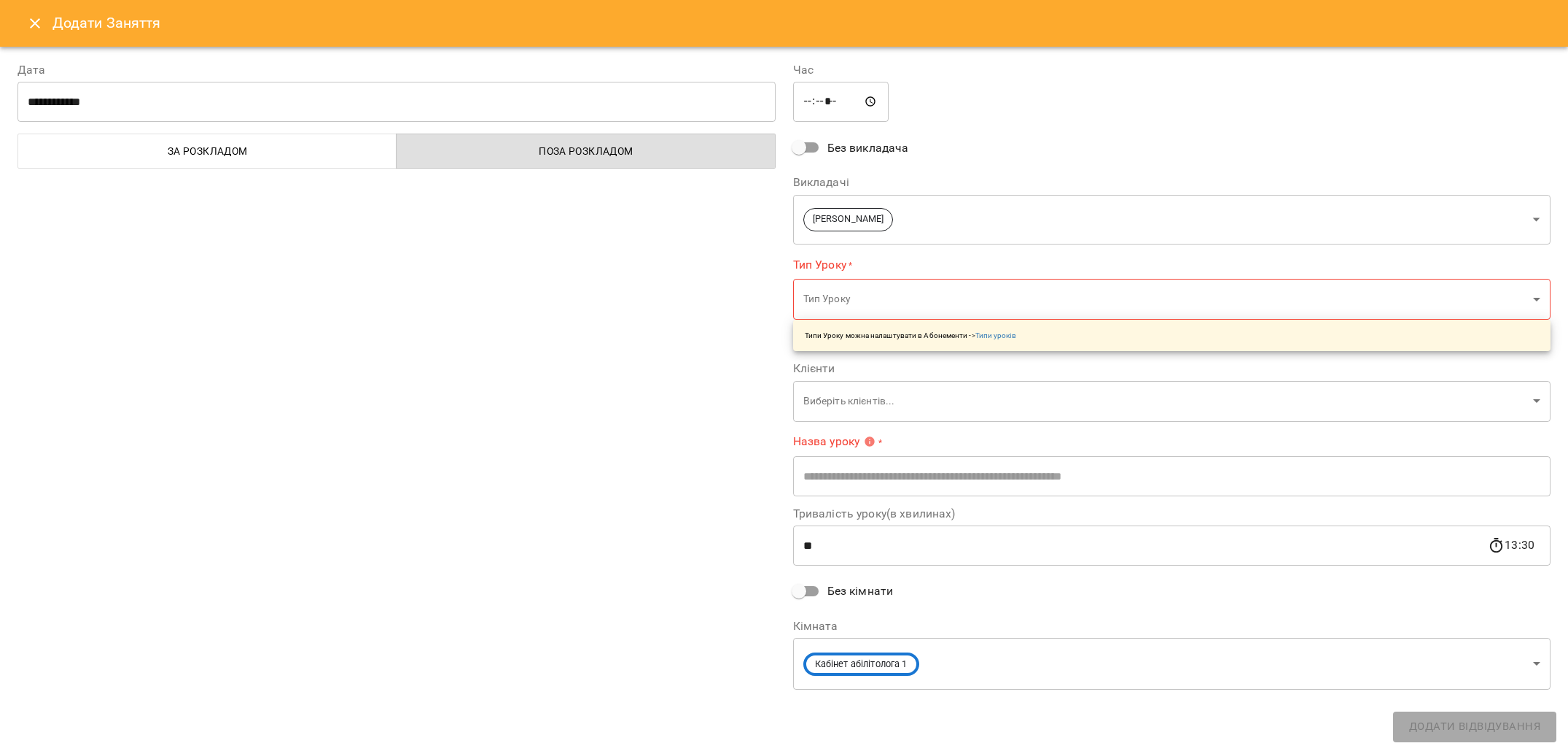
click at [847, 300] on body "For Business 2 38 [PERSON_NAME] [PERSON_NAME] [PERSON_NAME] [PERSON_NAME] [PERS…" at bounding box center [784, 660] width 1568 height 1320
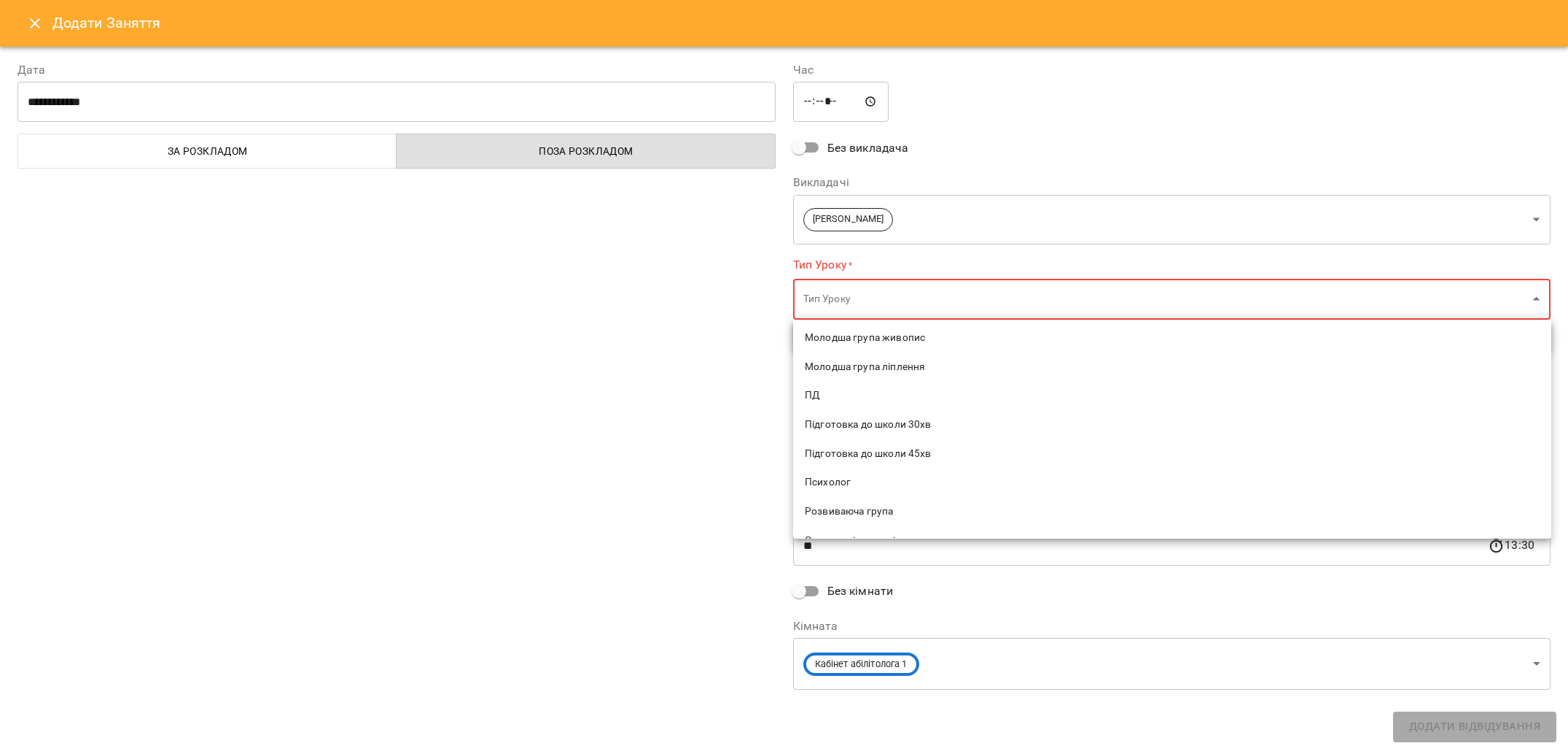
scroll to position [1065, 0]
click at [863, 496] on span "Без ціни" at bounding box center [1172, 503] width 735 height 15
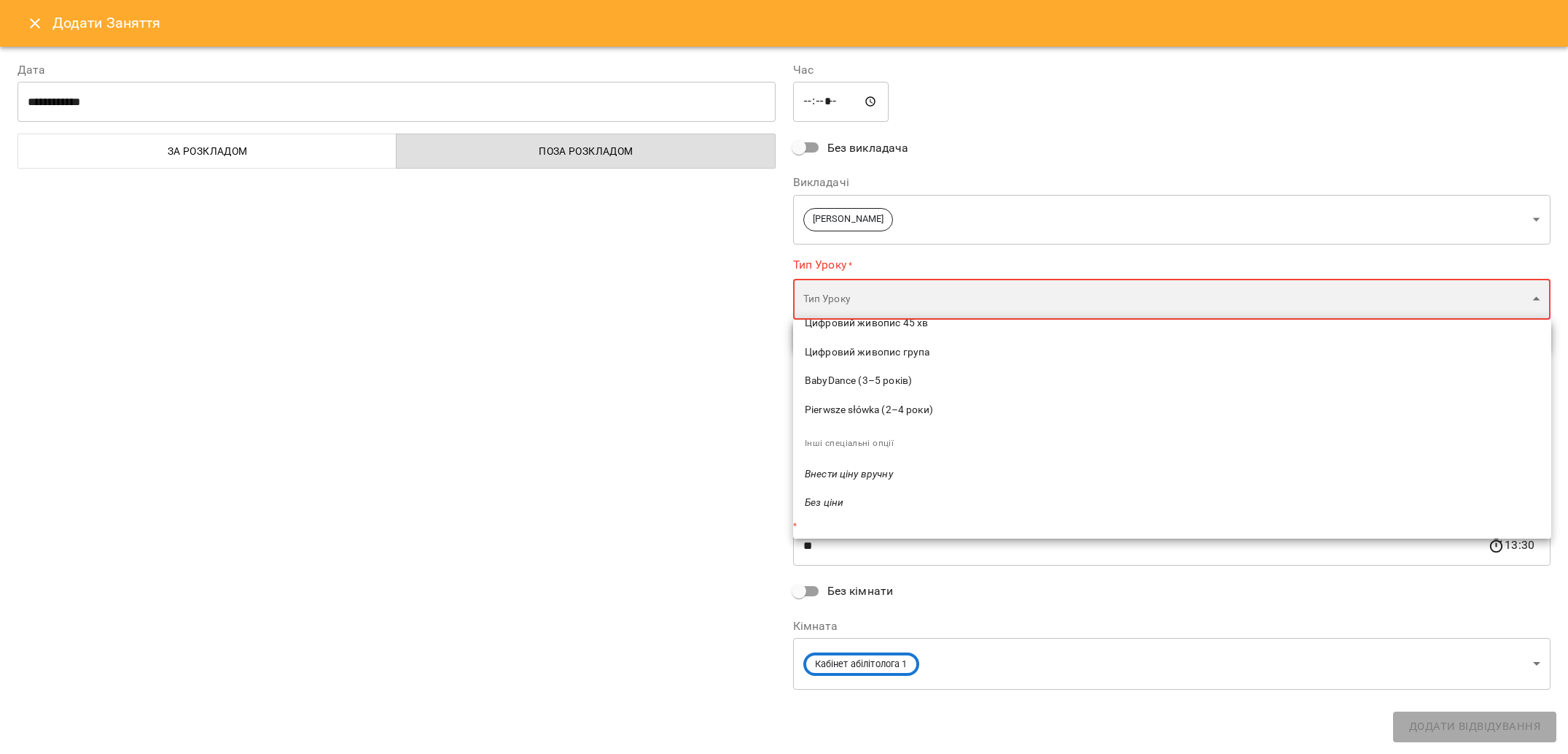
type input "********"
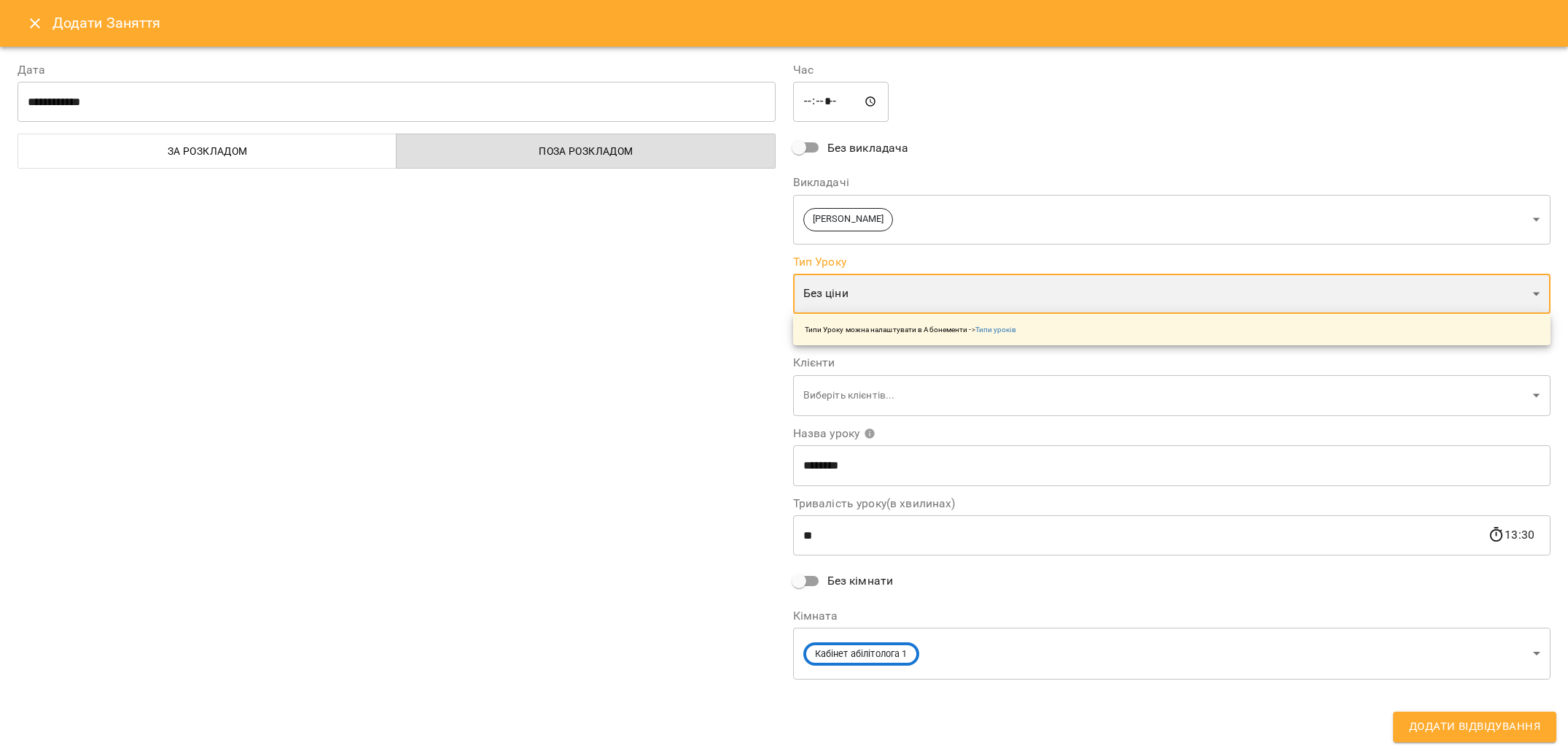
scroll to position [1049, 0]
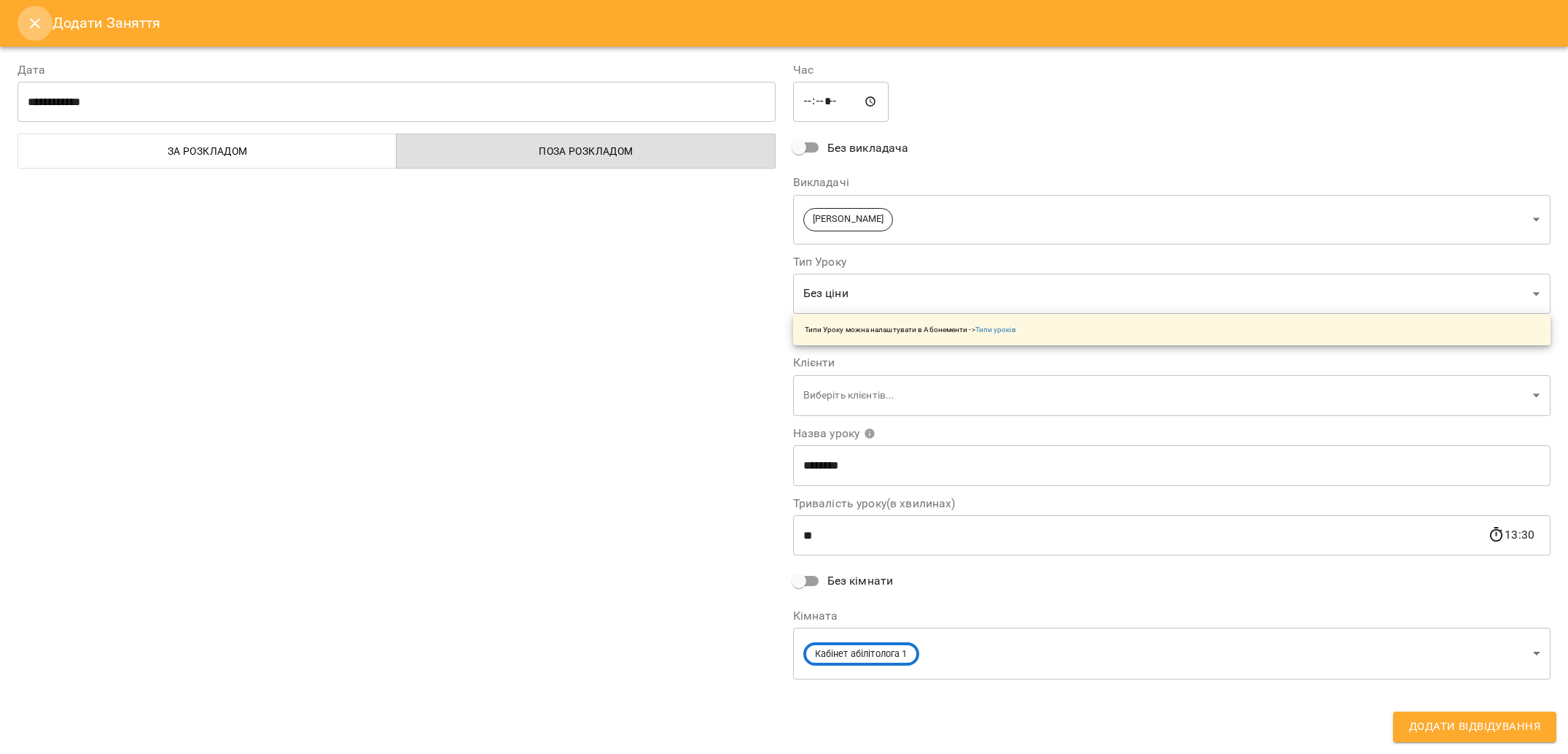
drag, startPoint x: 44, startPoint y: 22, endPoint x: 390, endPoint y: 238, distance: 407.9
click at [44, 22] on button "Close" at bounding box center [35, 23] width 35 height 35
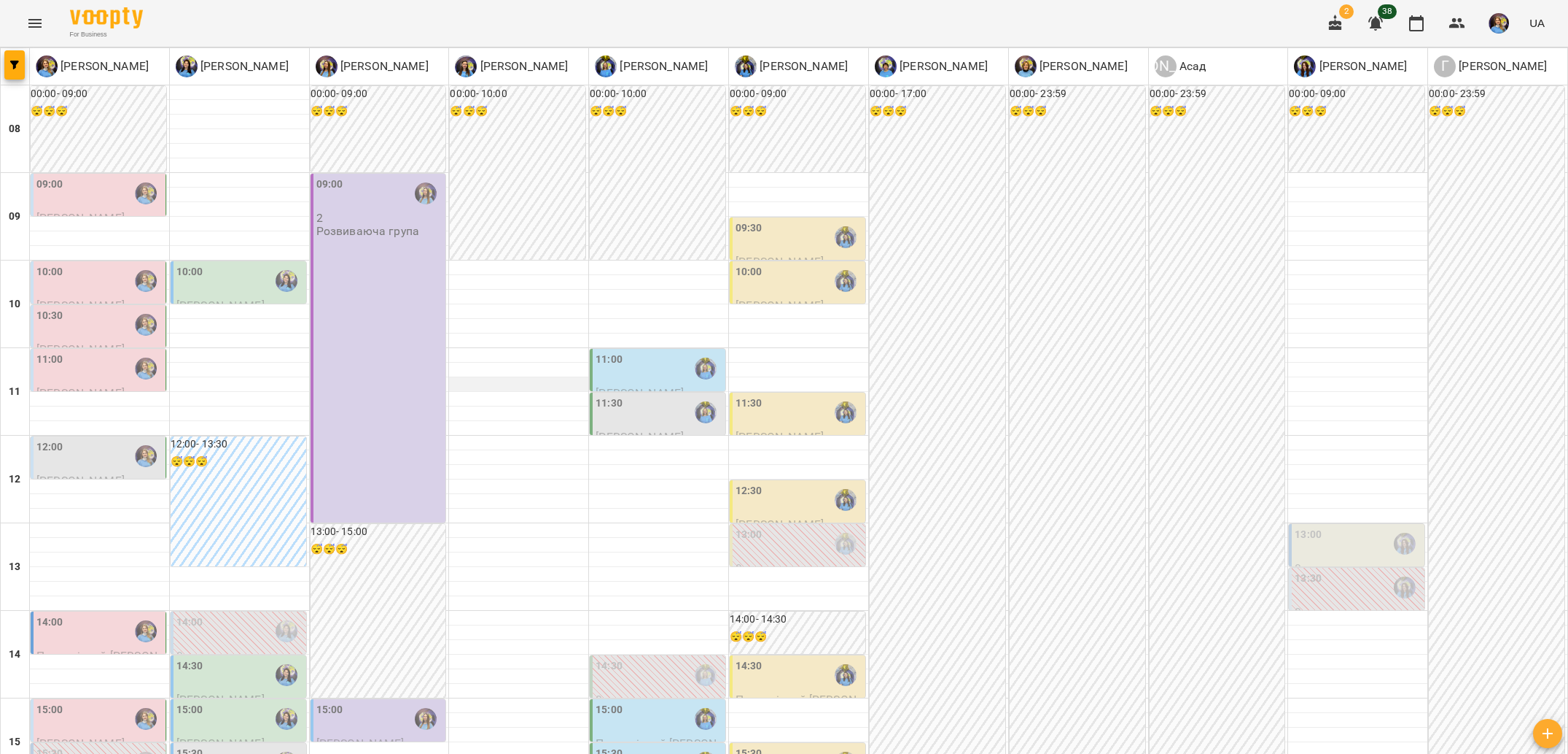
scroll to position [467, 0]
click at [97, 746] on div "15:30" at bounding box center [99, 762] width 126 height 34
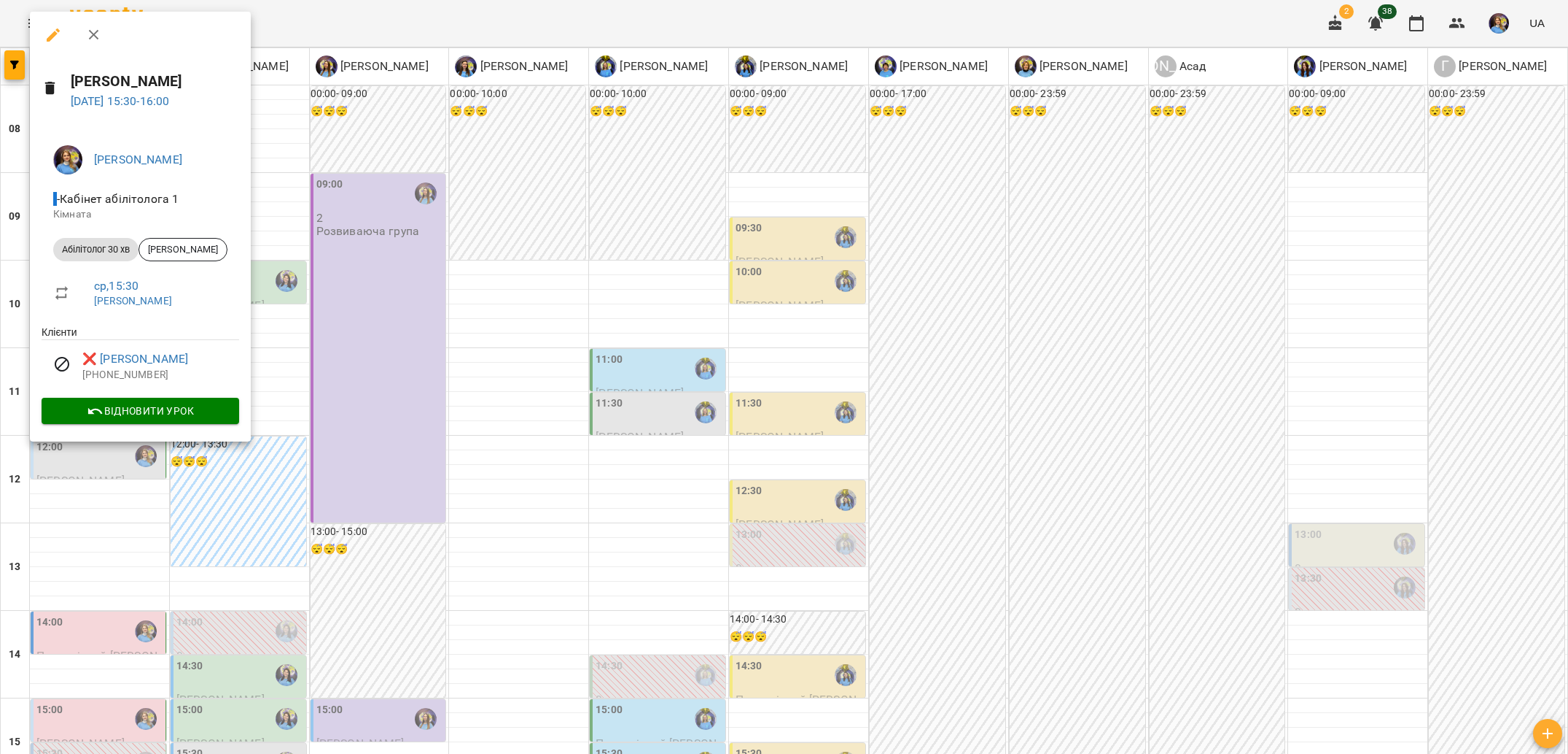
click at [75, 494] on div at bounding box center [784, 377] width 1568 height 754
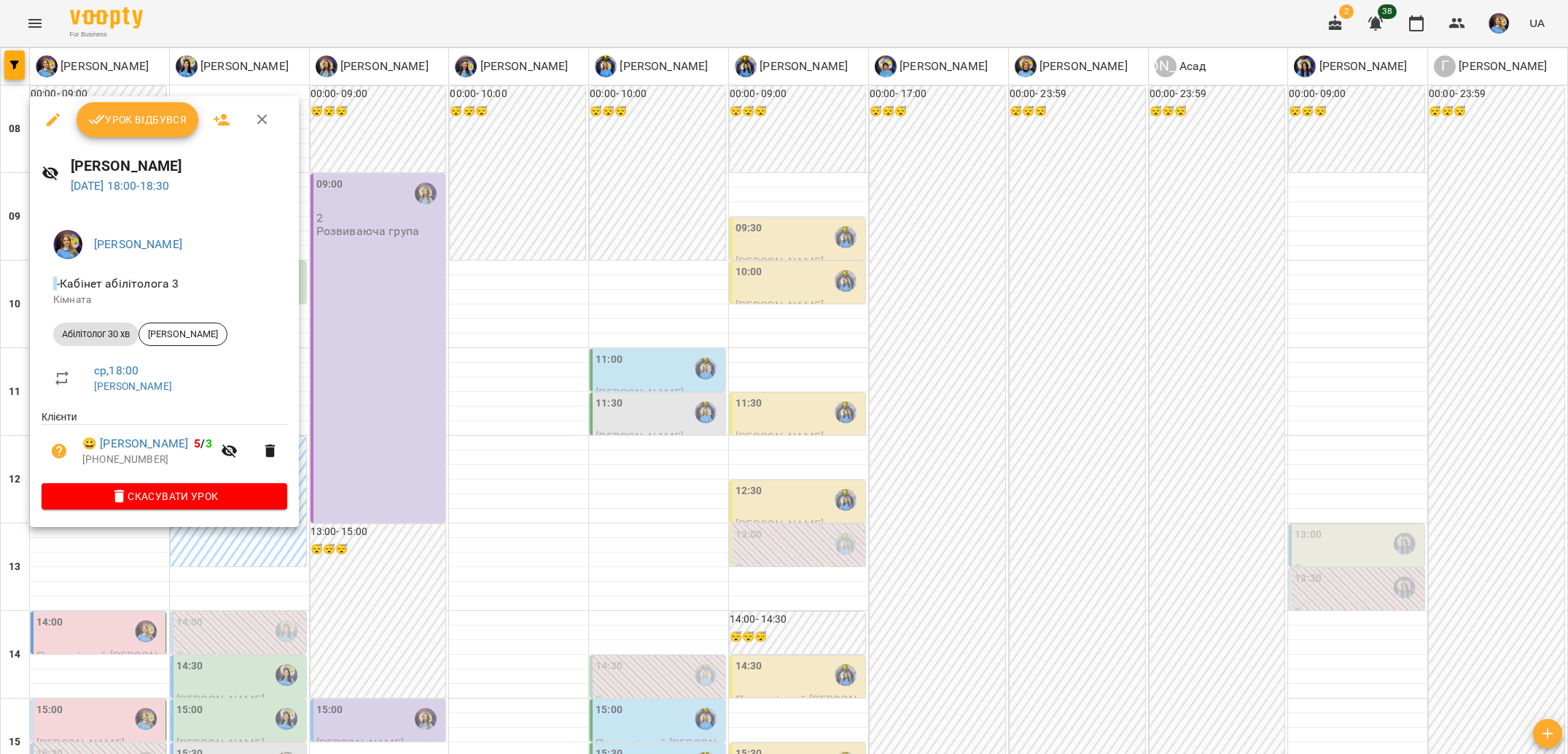
click at [91, 574] on div at bounding box center [784, 377] width 1568 height 754
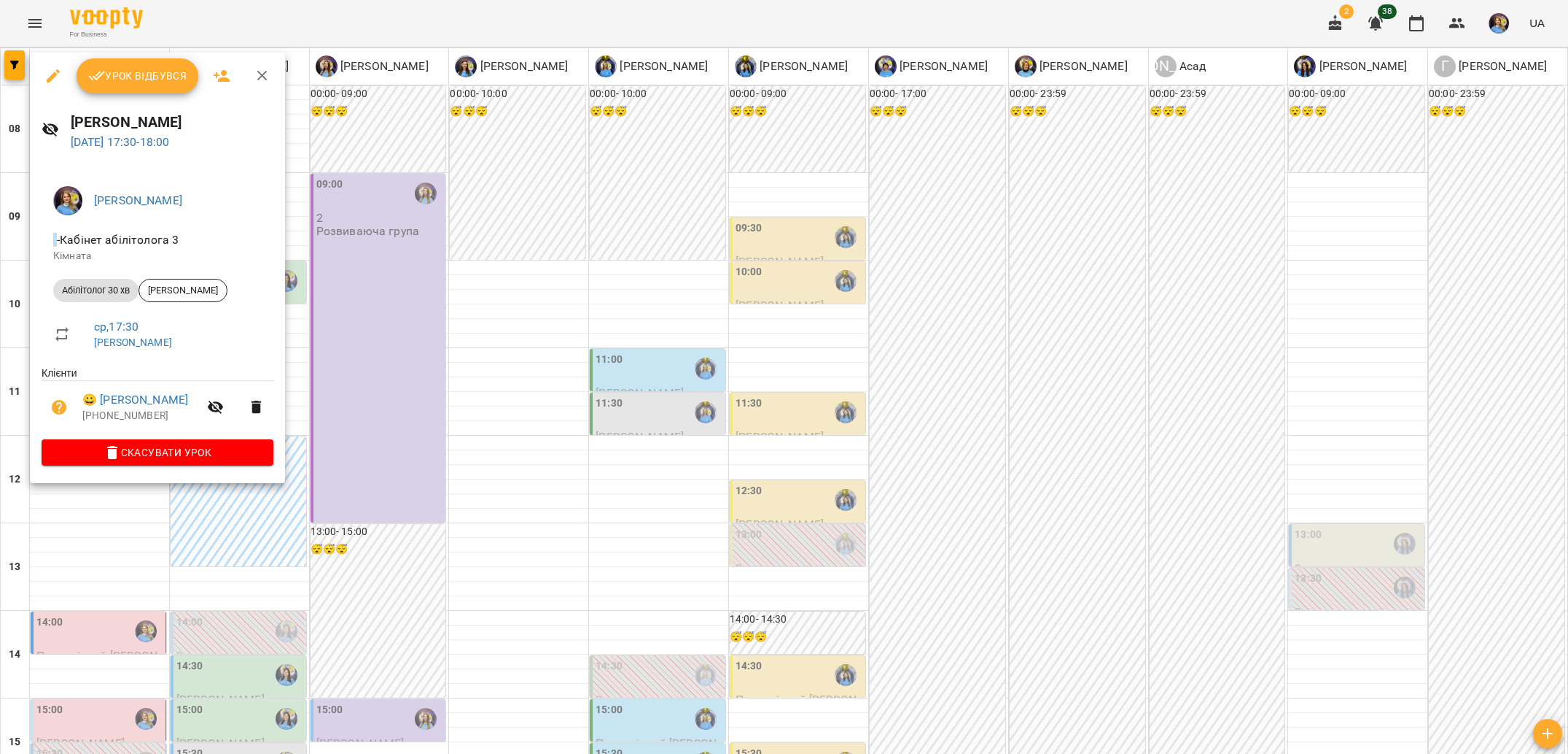
click at [2, 485] on div at bounding box center [784, 377] width 1568 height 754
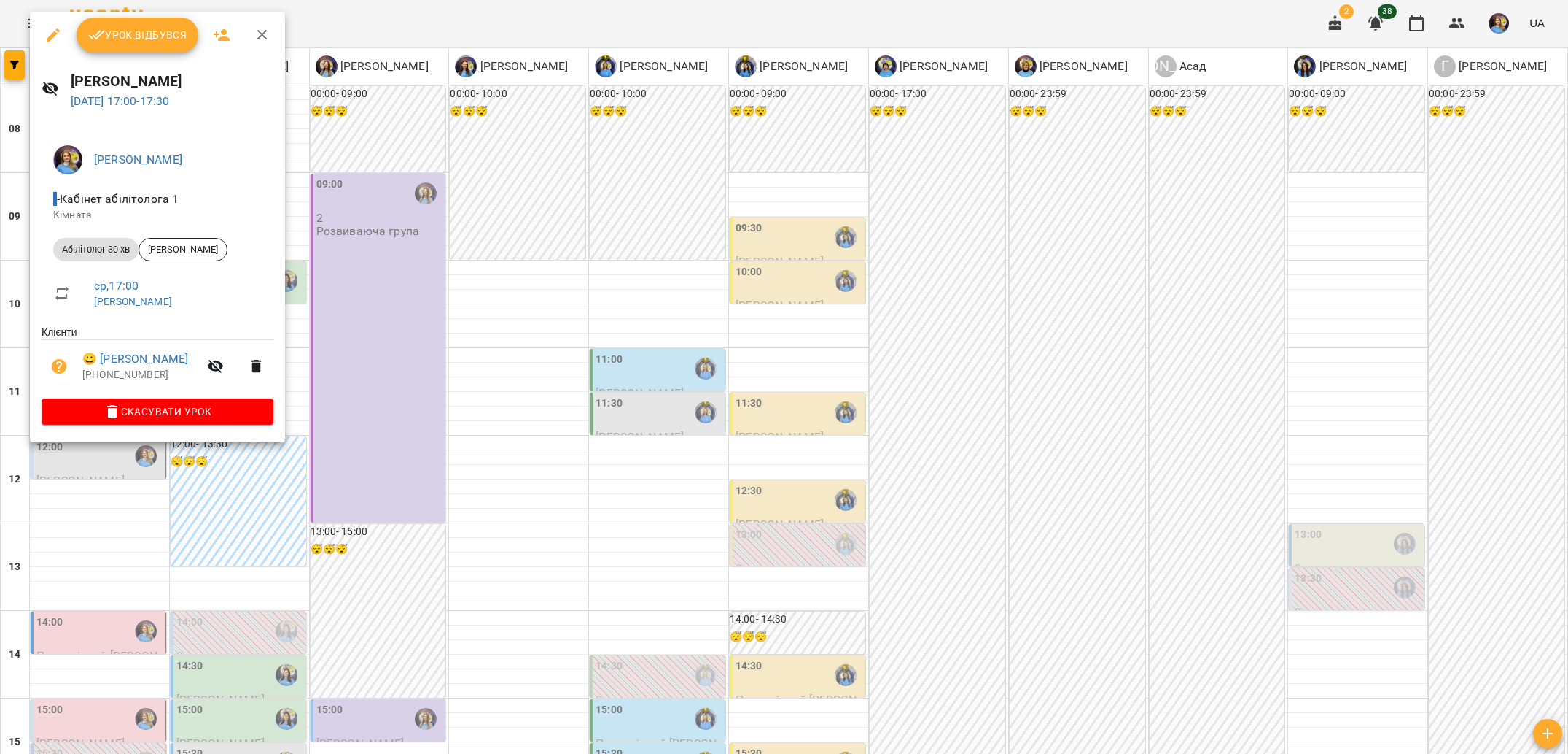
click at [3, 476] on div at bounding box center [784, 377] width 1568 height 754
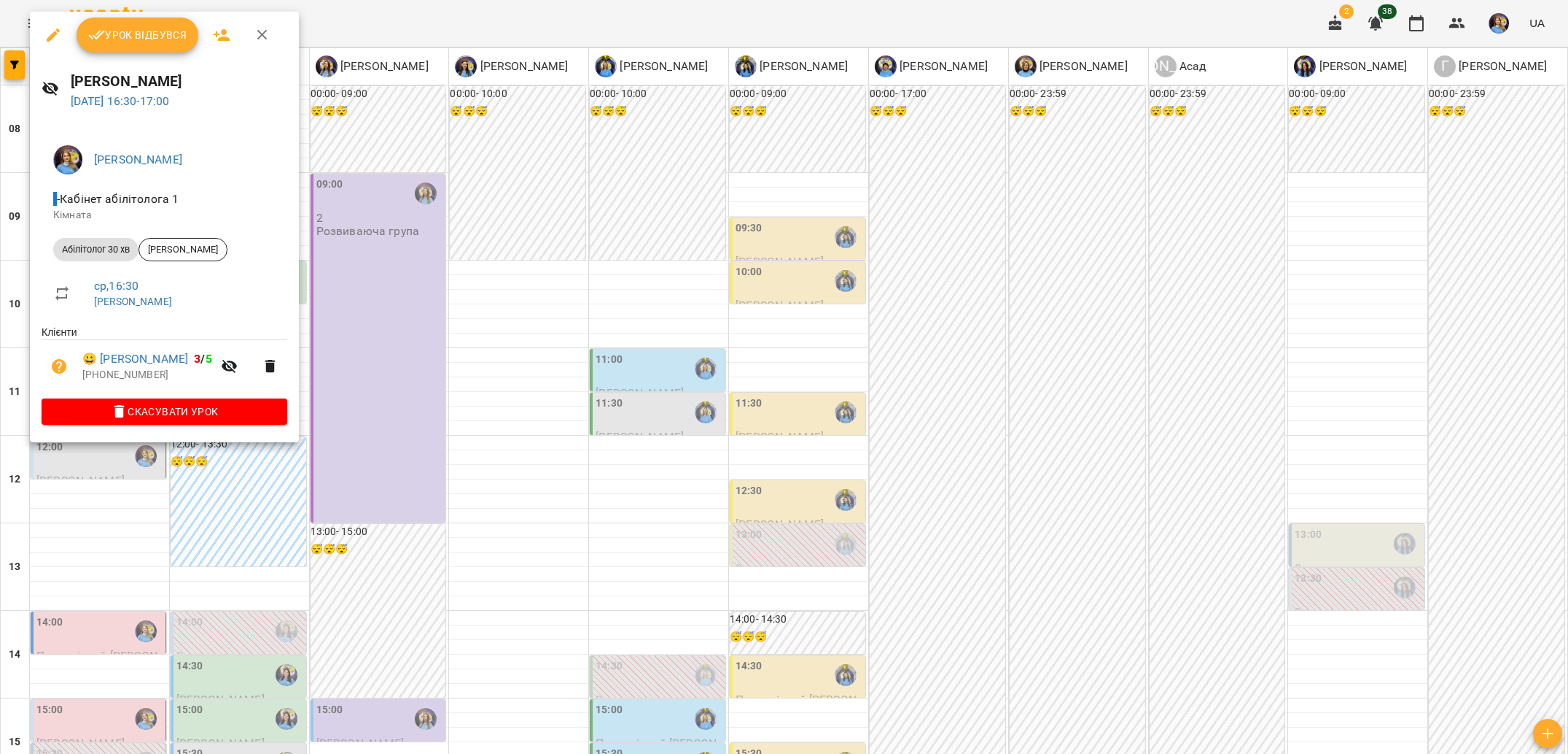
click at [0, 411] on div at bounding box center [784, 377] width 1568 height 754
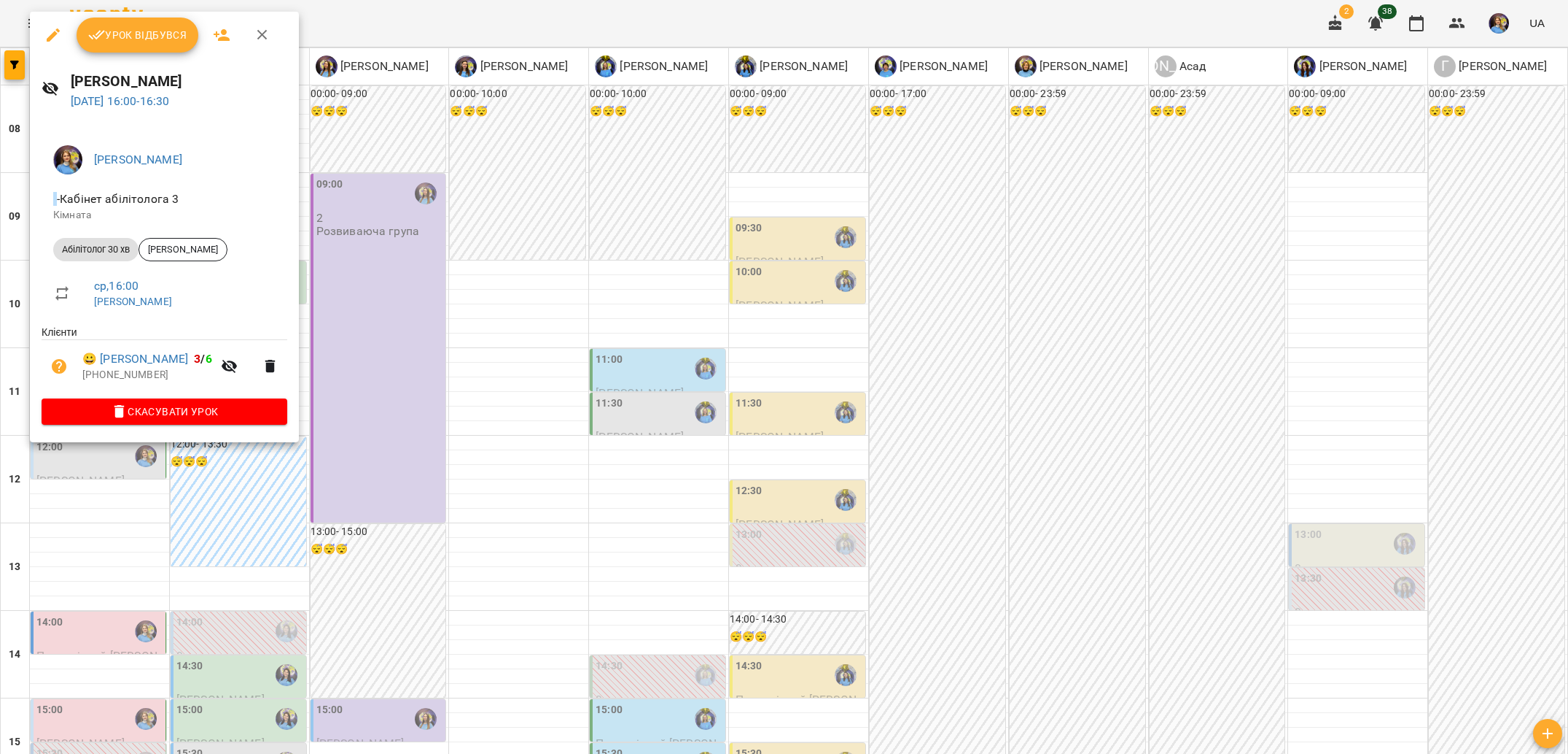
click at [0, 394] on div at bounding box center [784, 377] width 1568 height 754
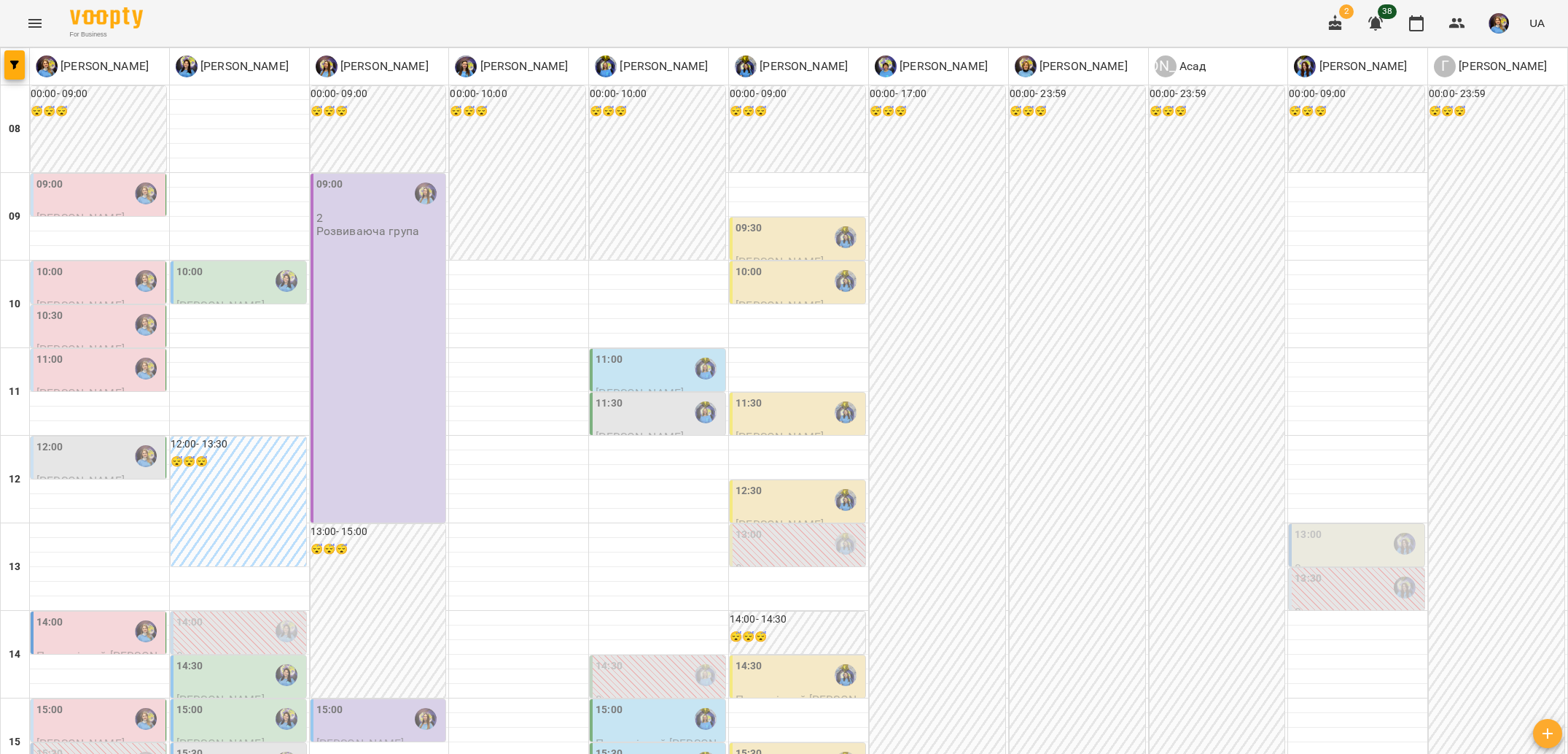
scroll to position [0, 0]
click at [61, 206] on div "09:00" at bounding box center [50, 193] width 27 height 34
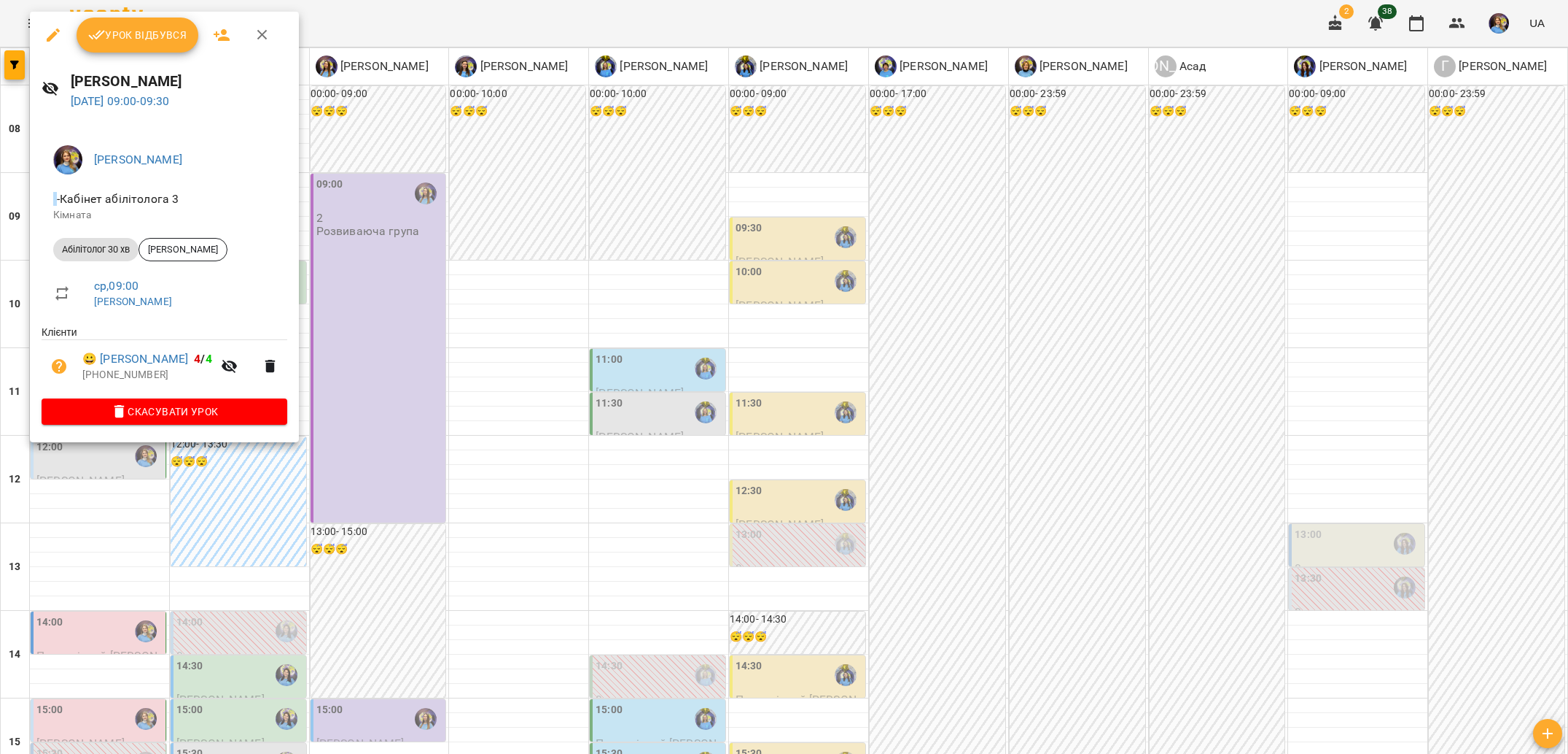
click at [0, 249] on div at bounding box center [784, 377] width 1568 height 754
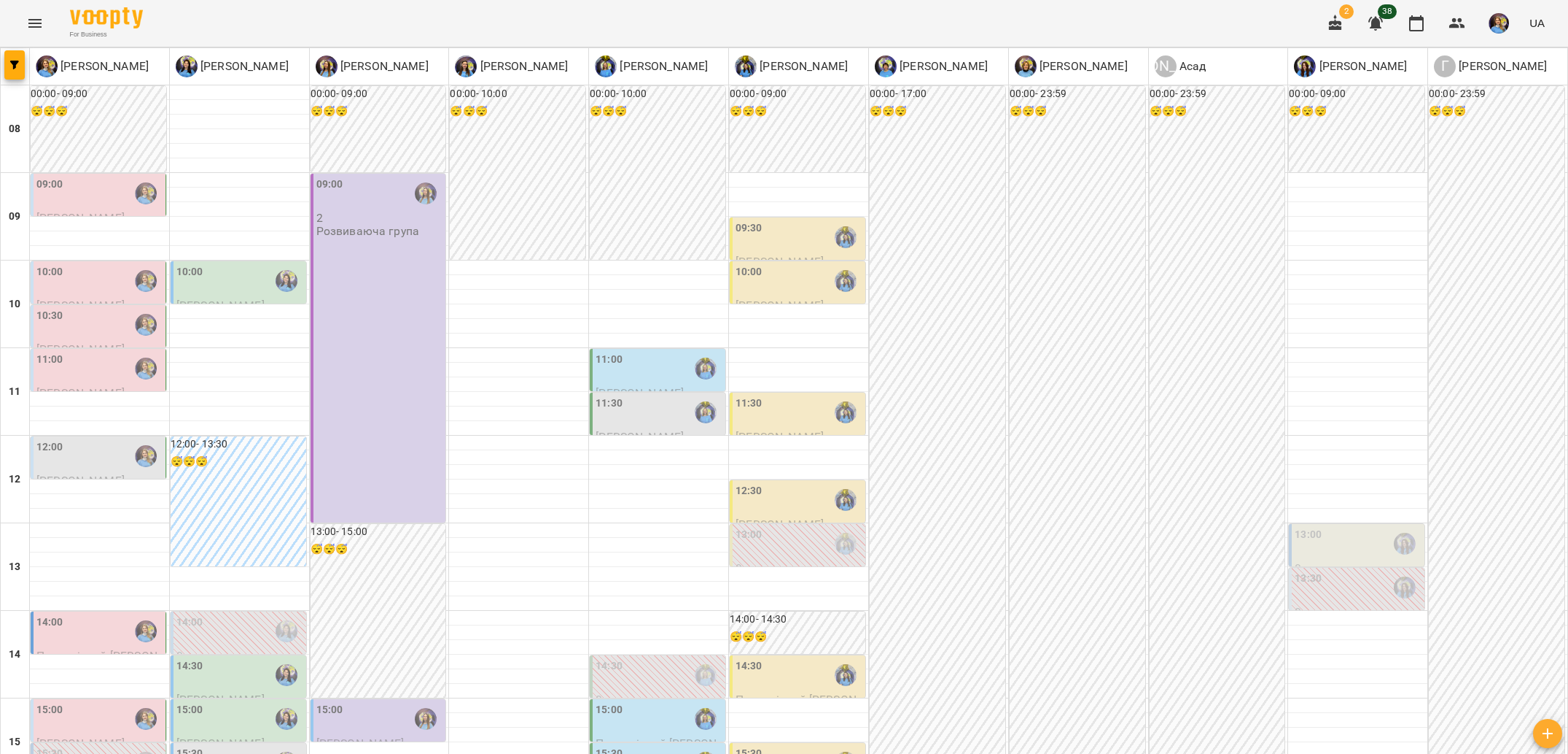
click at [145, 264] on div at bounding box center [146, 281] width 34 height 34
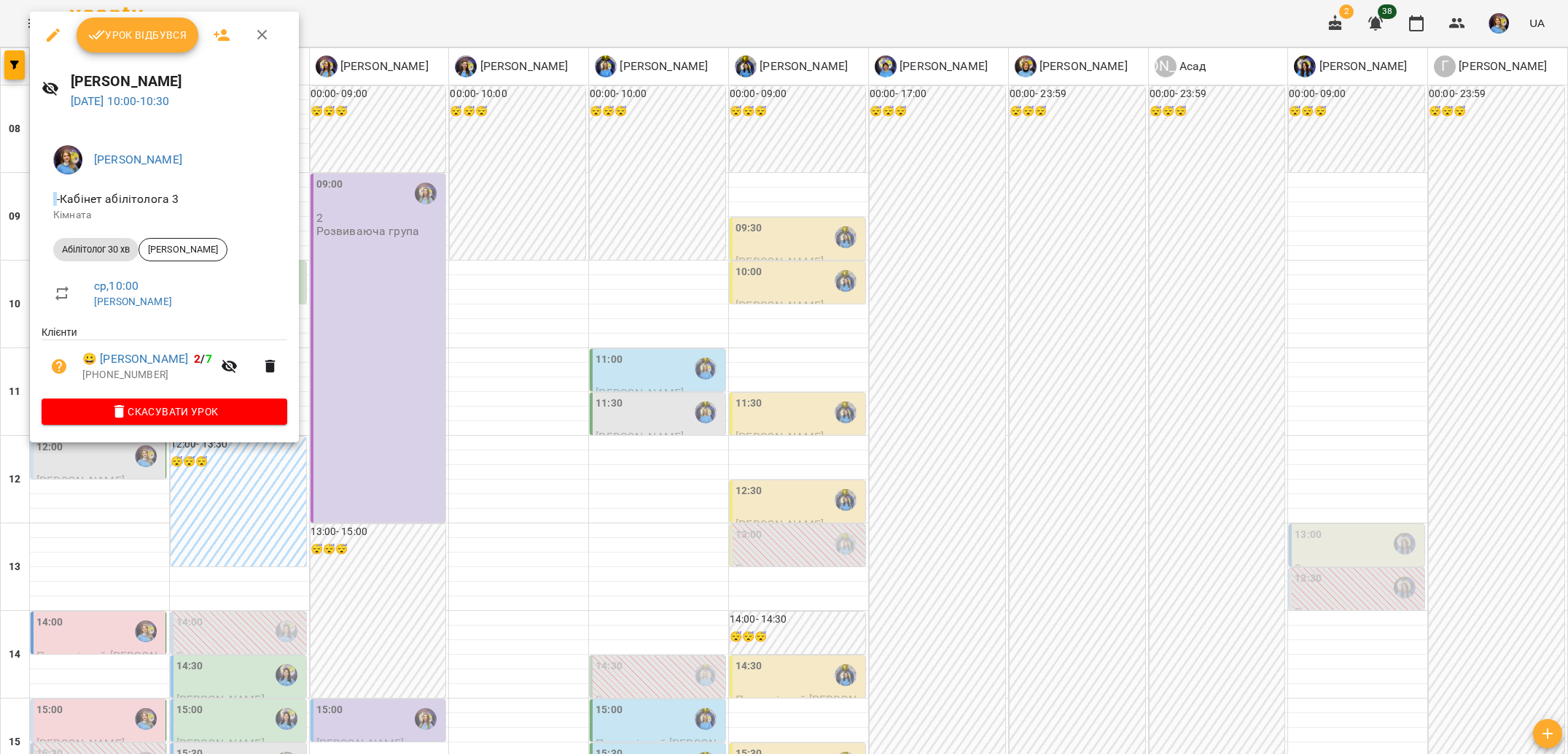
click at [0, 302] on div at bounding box center [784, 377] width 1568 height 754
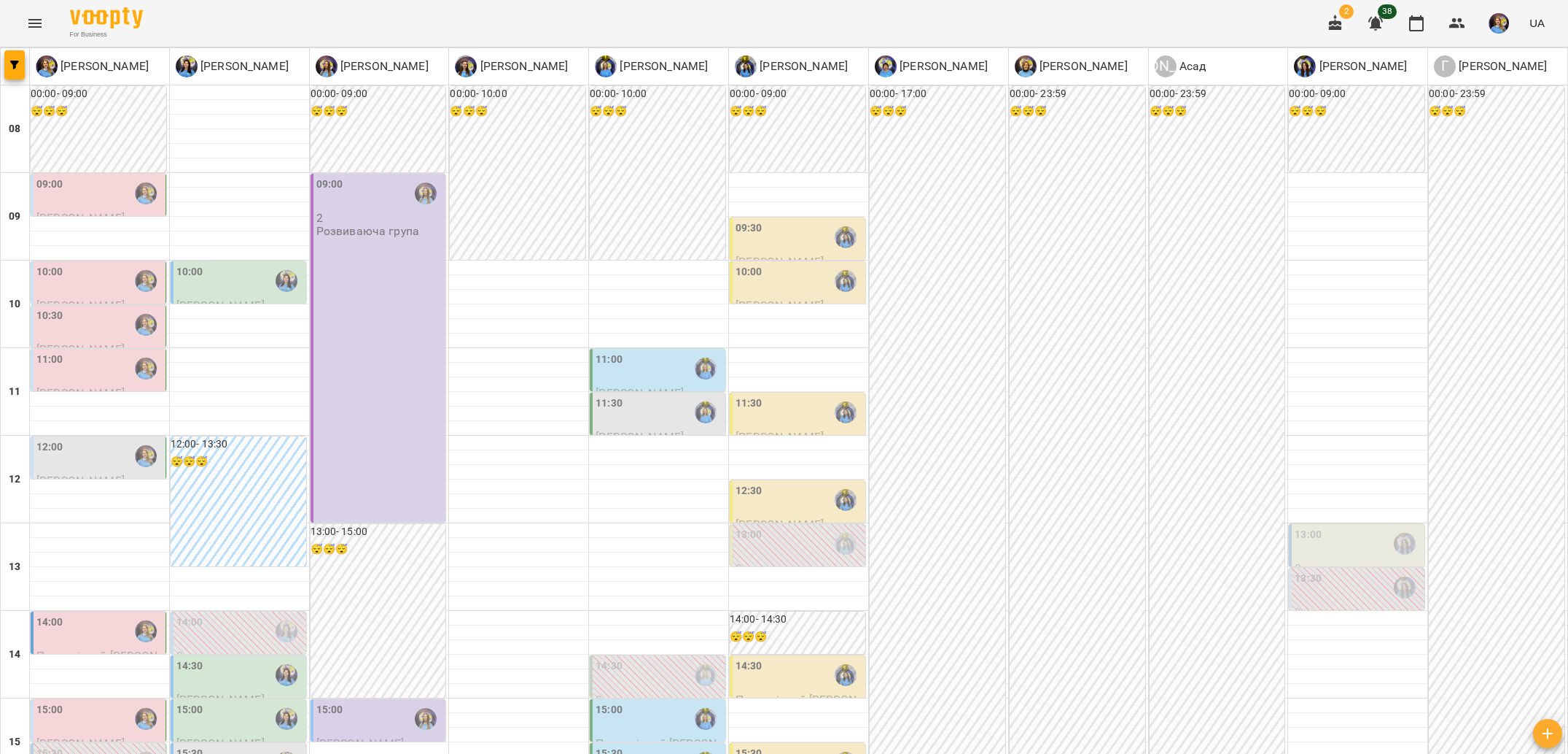
click at [44, 313] on label "10:30" at bounding box center [50, 315] width 27 height 16
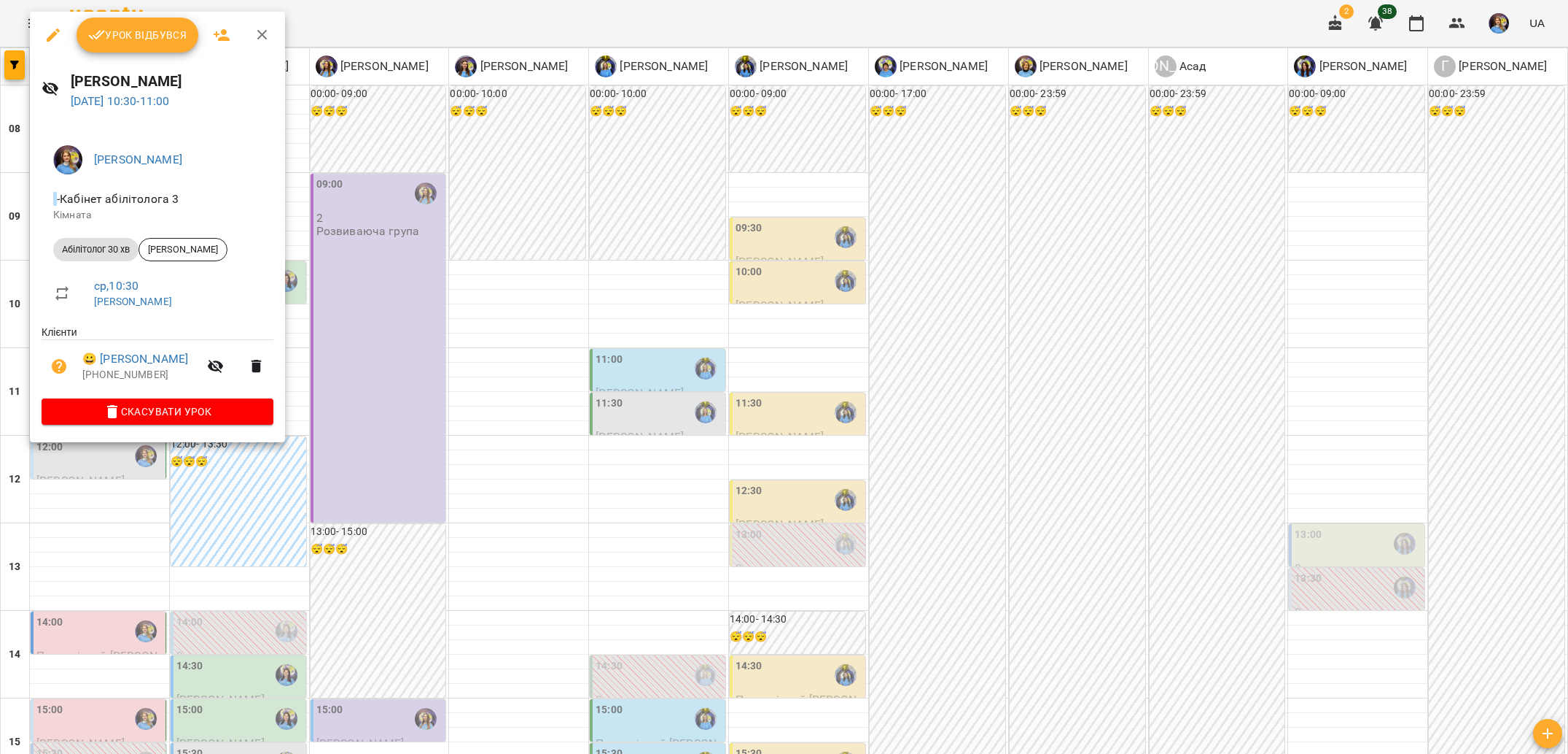
click at [0, 310] on div at bounding box center [784, 377] width 1568 height 754
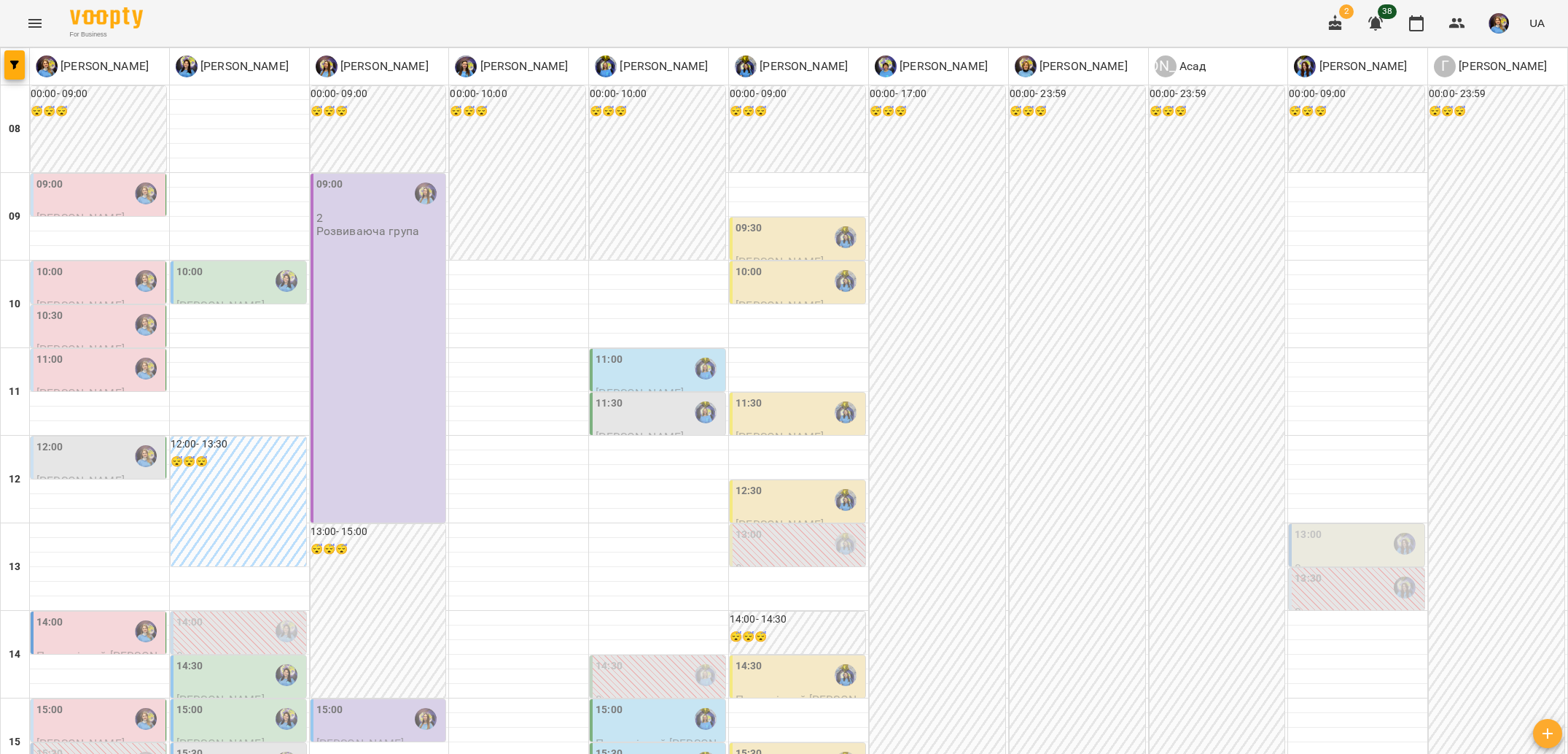
click at [98, 359] on div "11:00" at bounding box center [99, 369] width 126 height 34
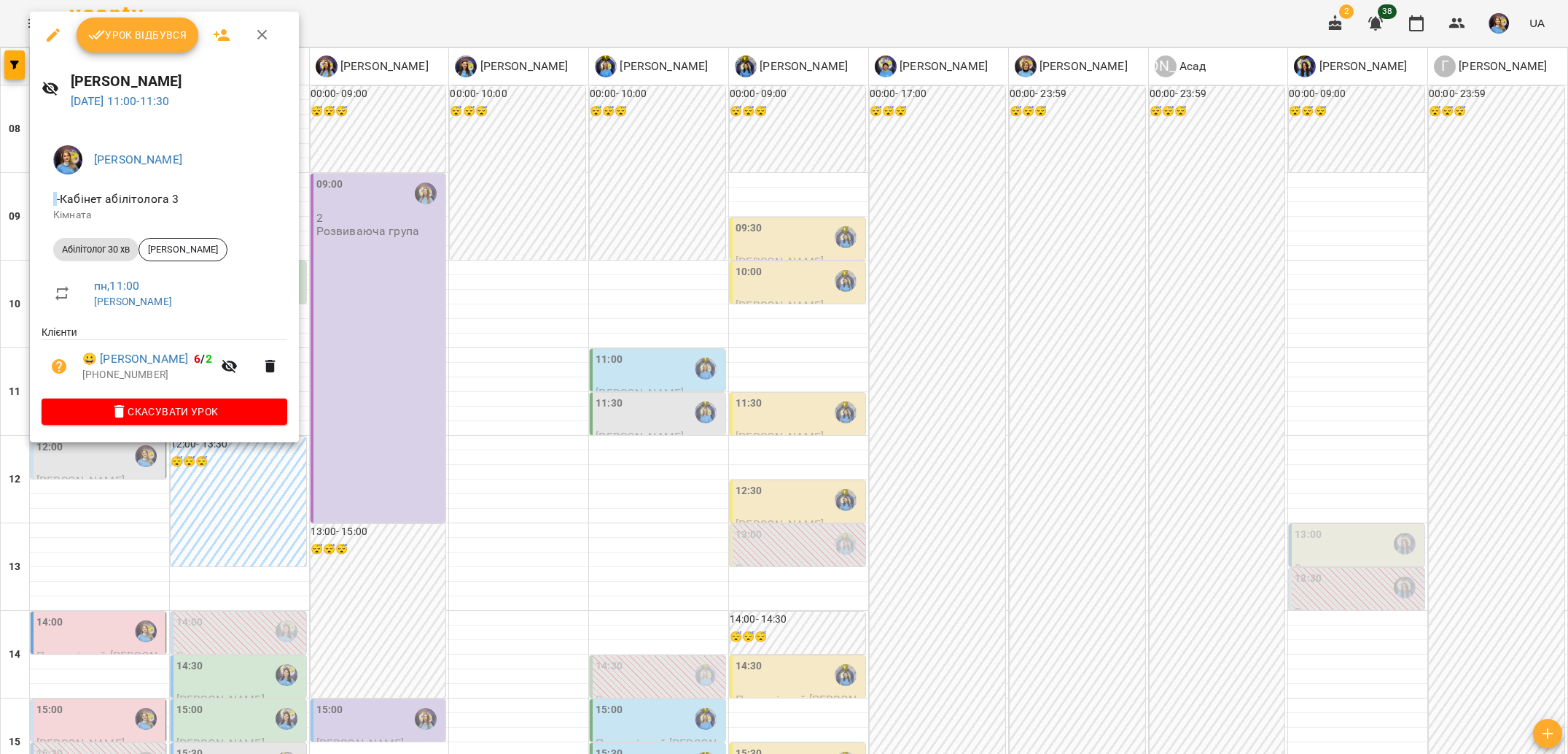
click at [4, 329] on div at bounding box center [784, 377] width 1568 height 754
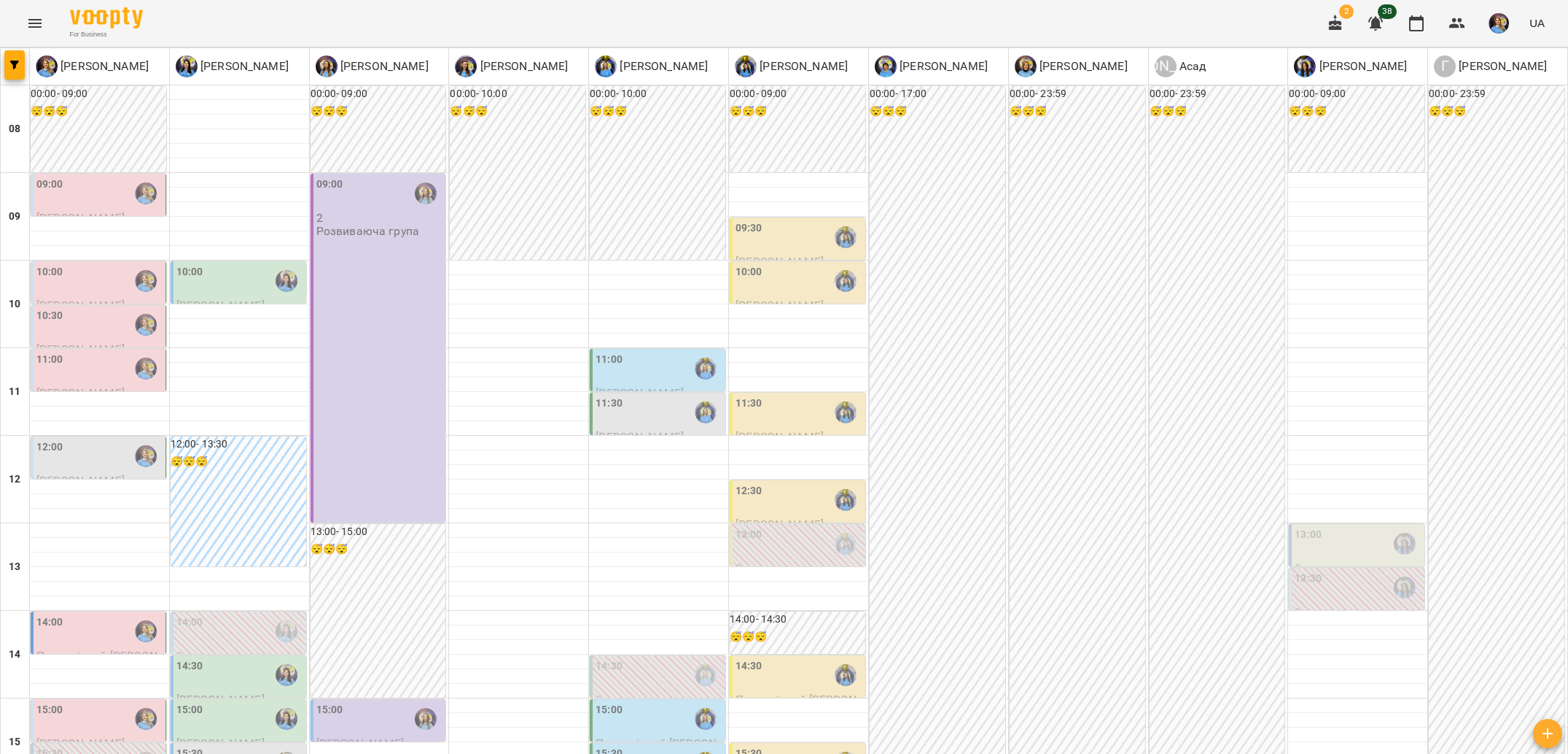
click at [104, 447] on div "12:00" at bounding box center [99, 456] width 126 height 34
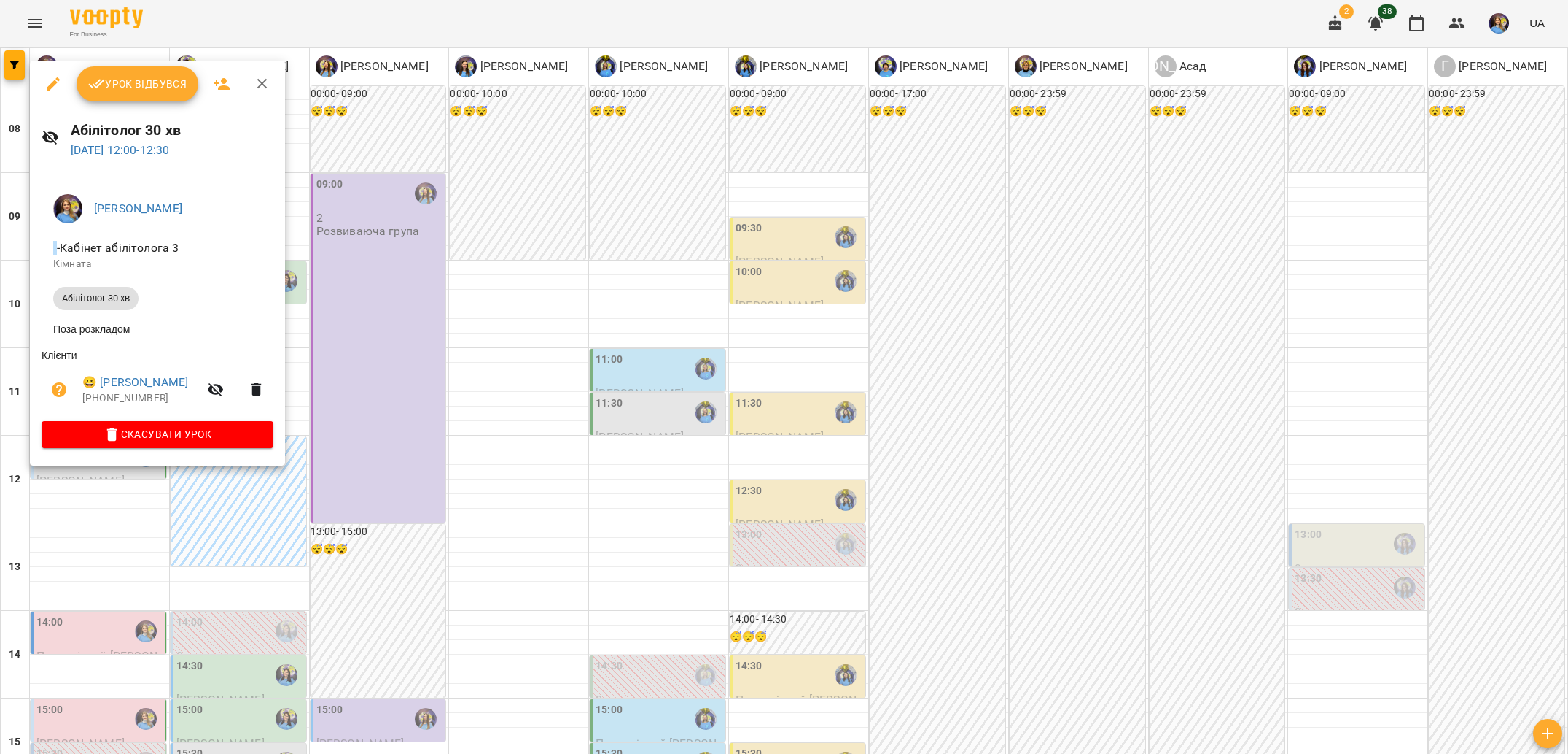
click at [265, 499] on div at bounding box center [784, 377] width 1568 height 754
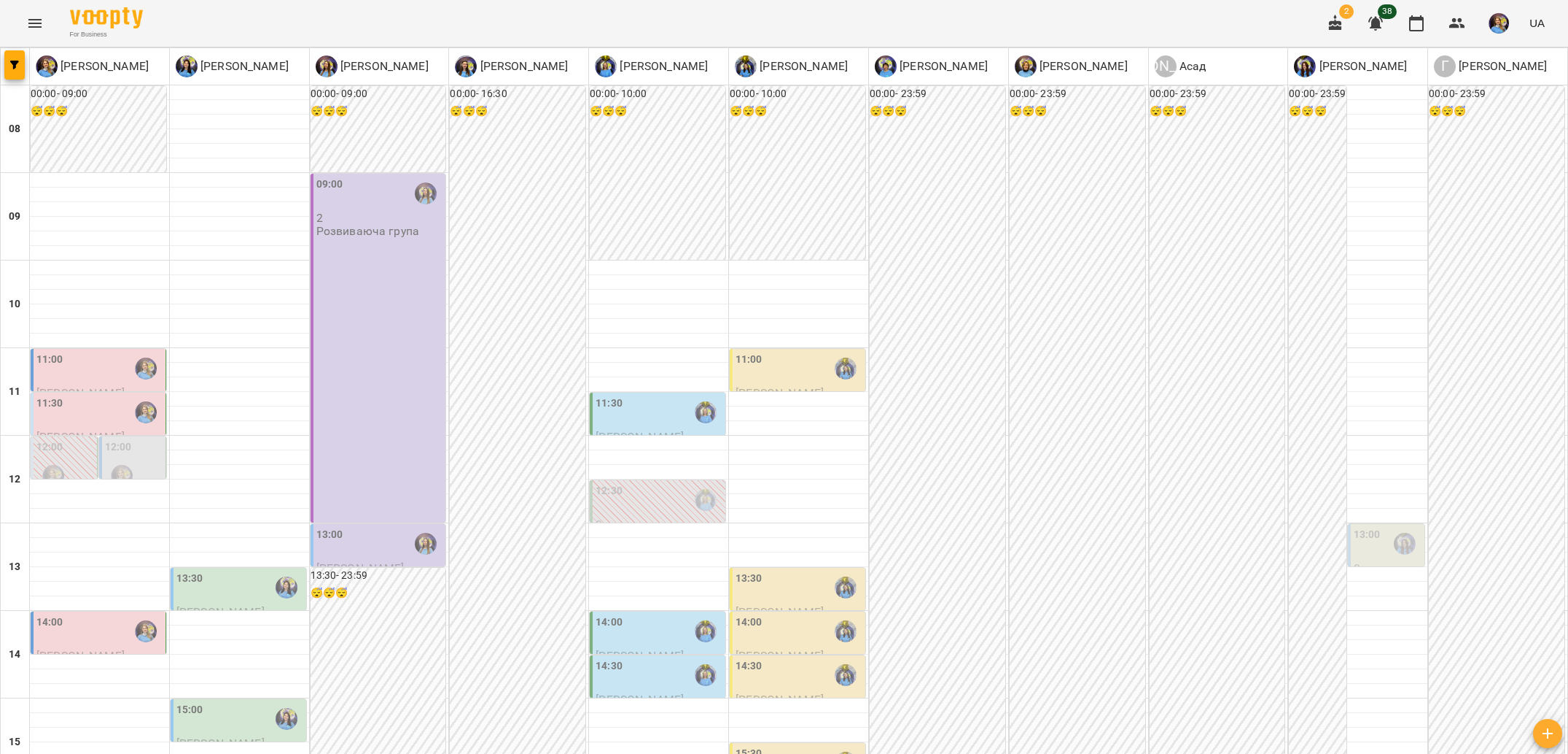
scroll to position [130, 0]
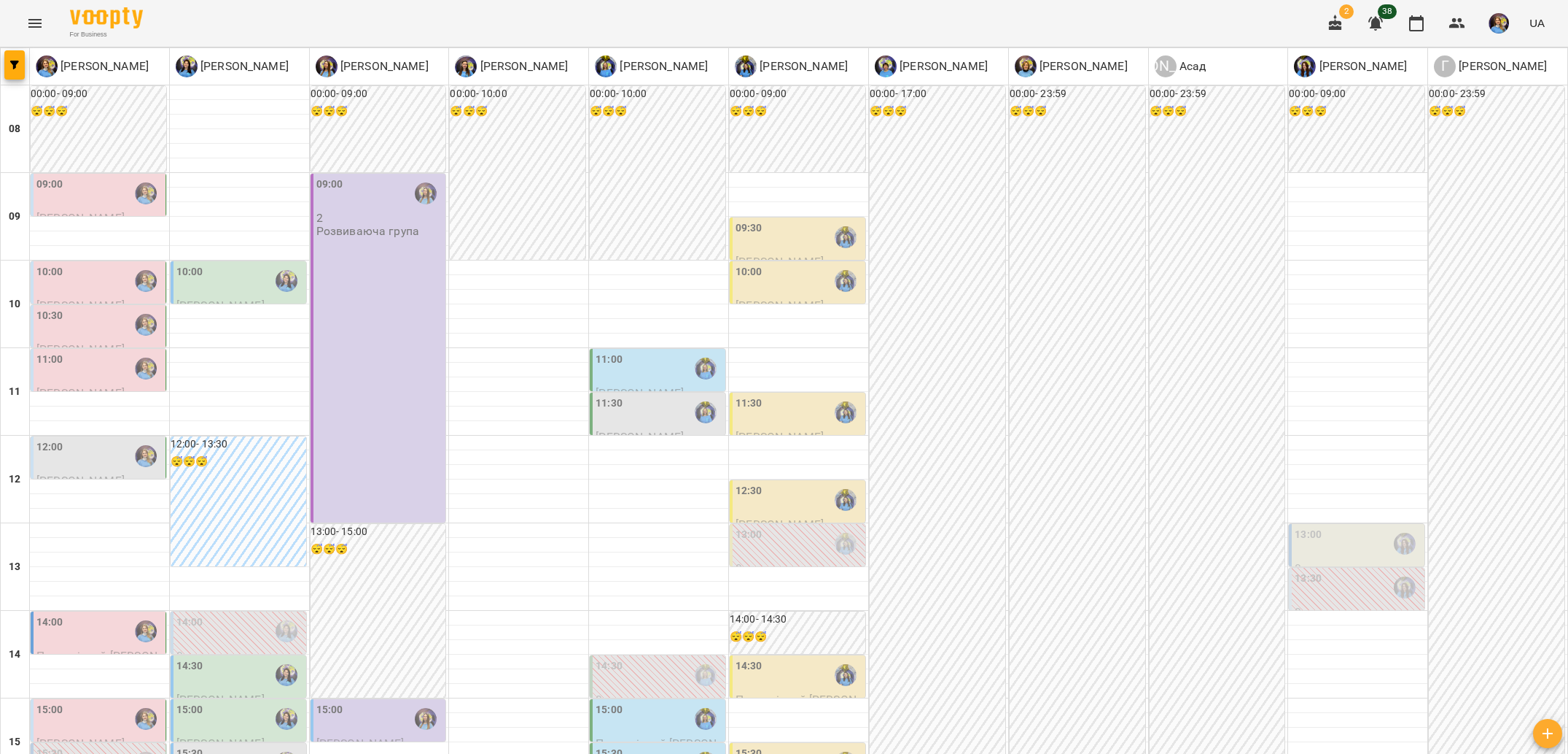
scroll to position [44, 0]
click at [132, 480] on div at bounding box center [99, 487] width 139 height 15
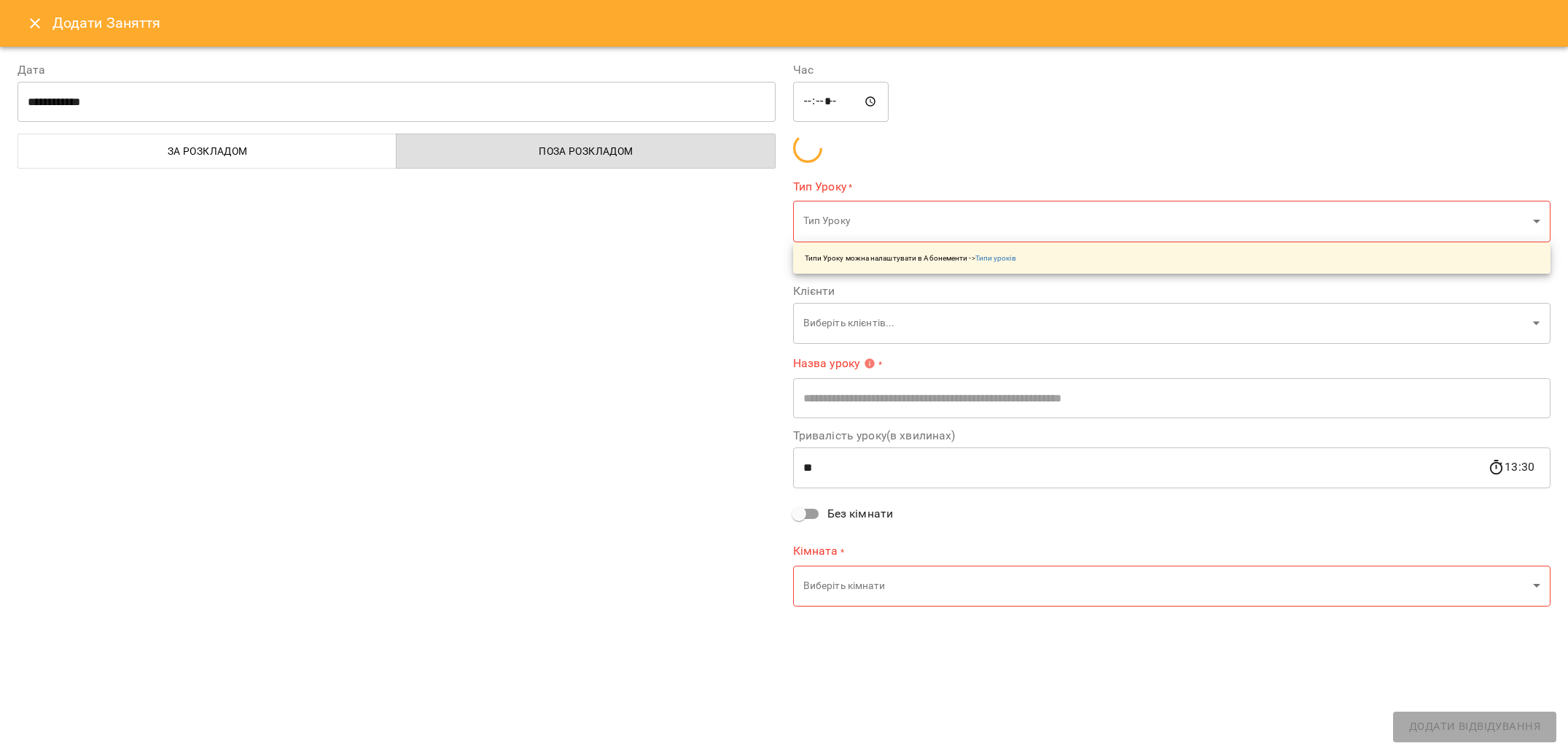
type input "**********"
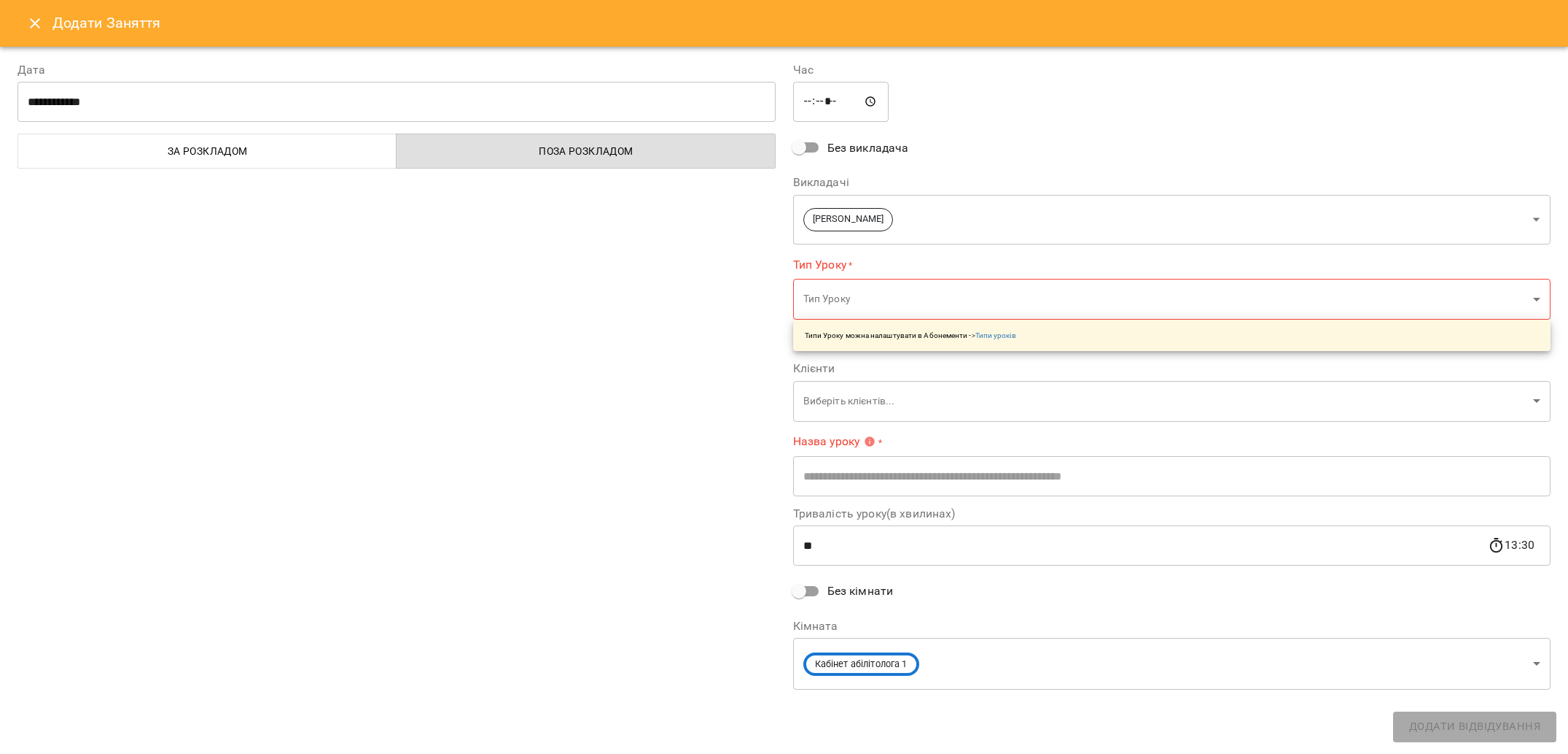
click at [872, 297] on body "For Business 2 38 [PERSON_NAME] [PERSON_NAME] [PERSON_NAME] [PERSON_NAME] [PERS…" at bounding box center [784, 660] width 1568 height 1320
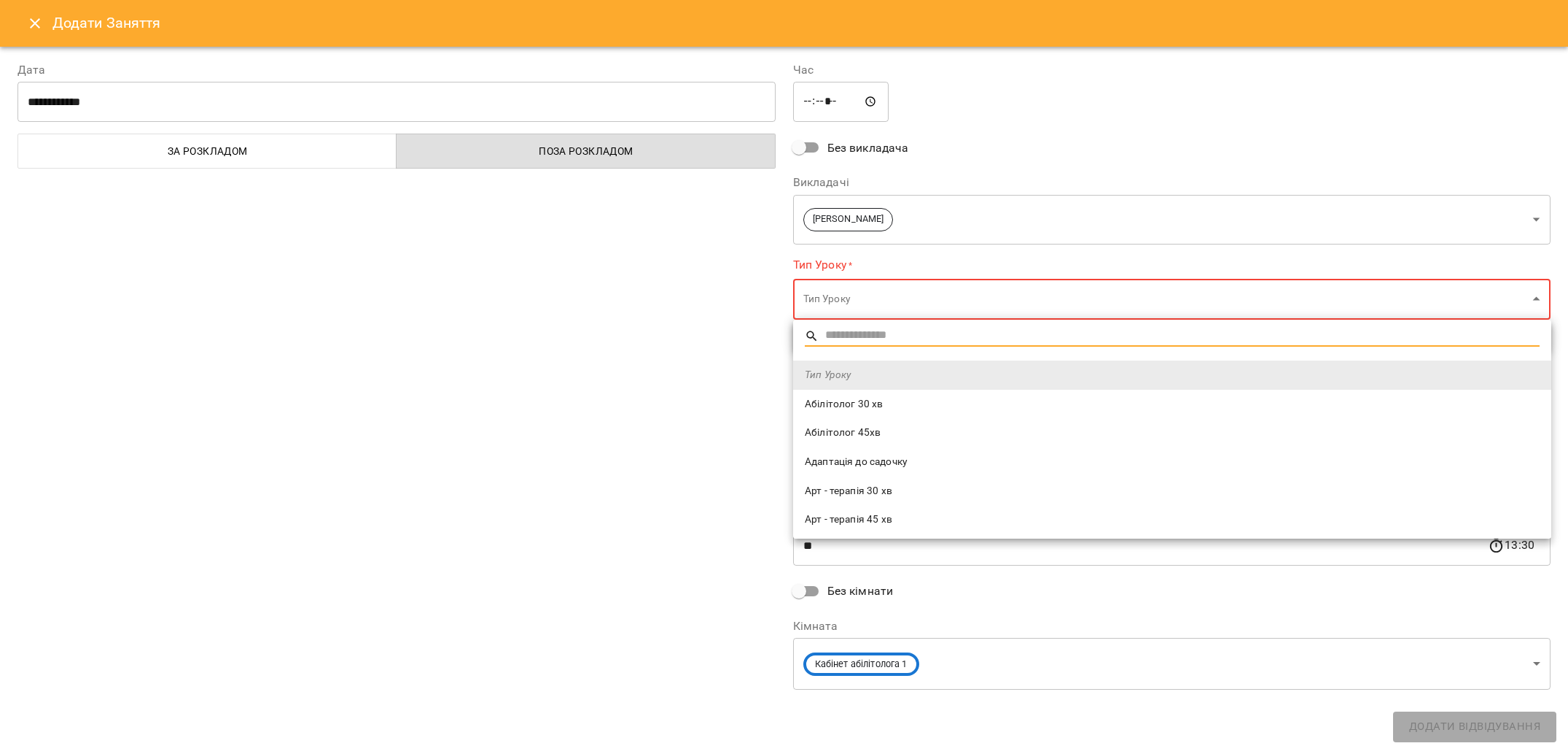
scroll to position [1065, 0]
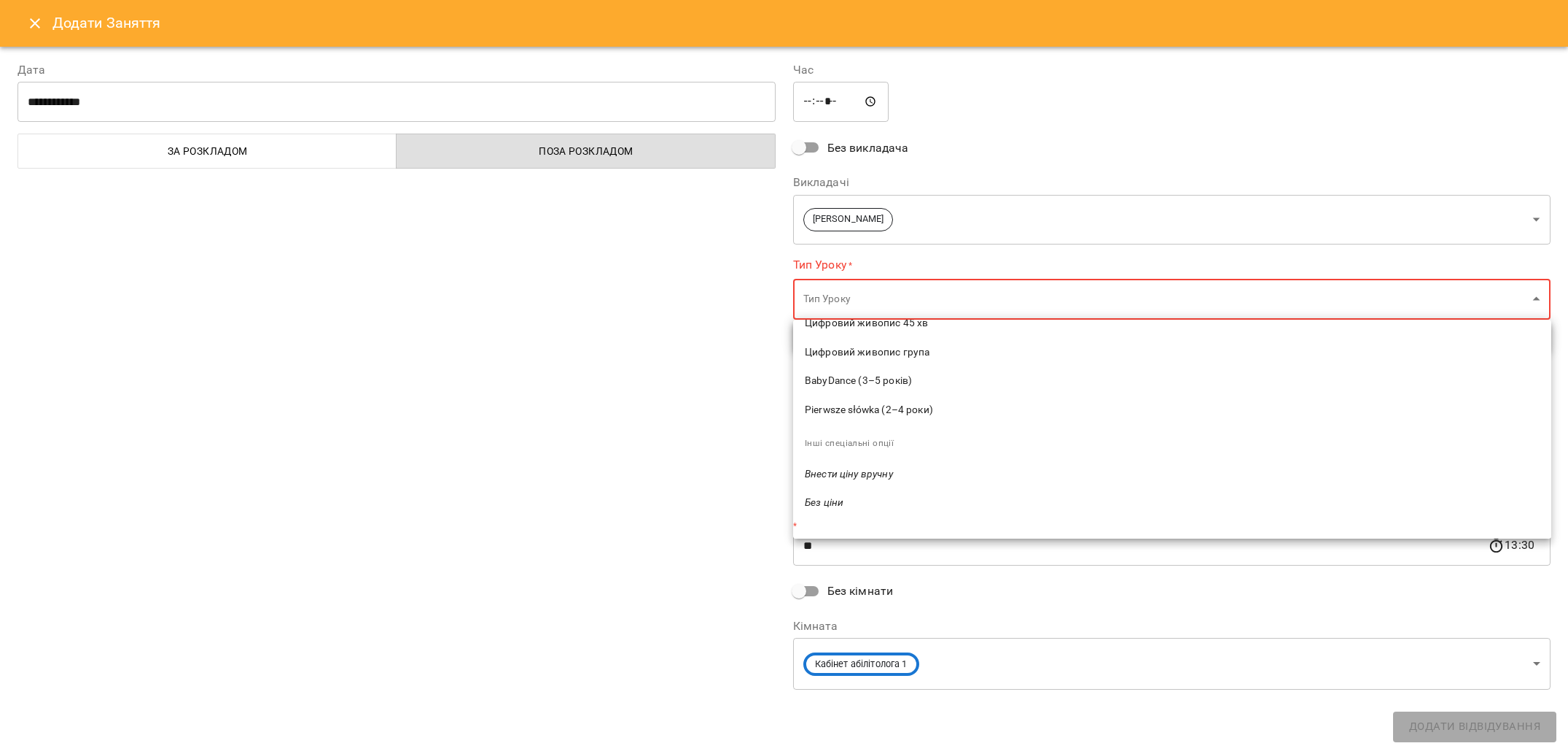
click at [860, 496] on span "Без ціни" at bounding box center [1172, 503] width 735 height 15
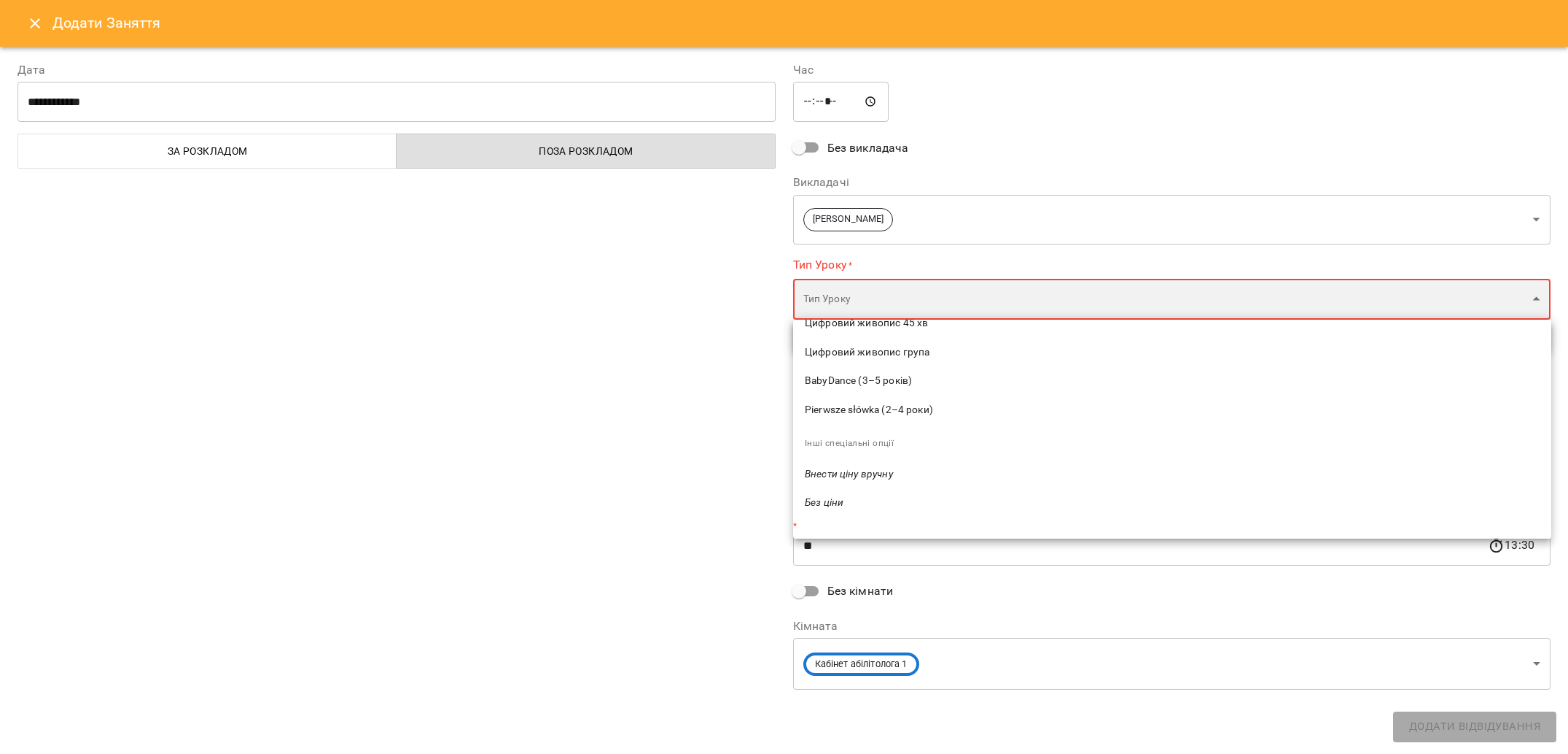
type input "********"
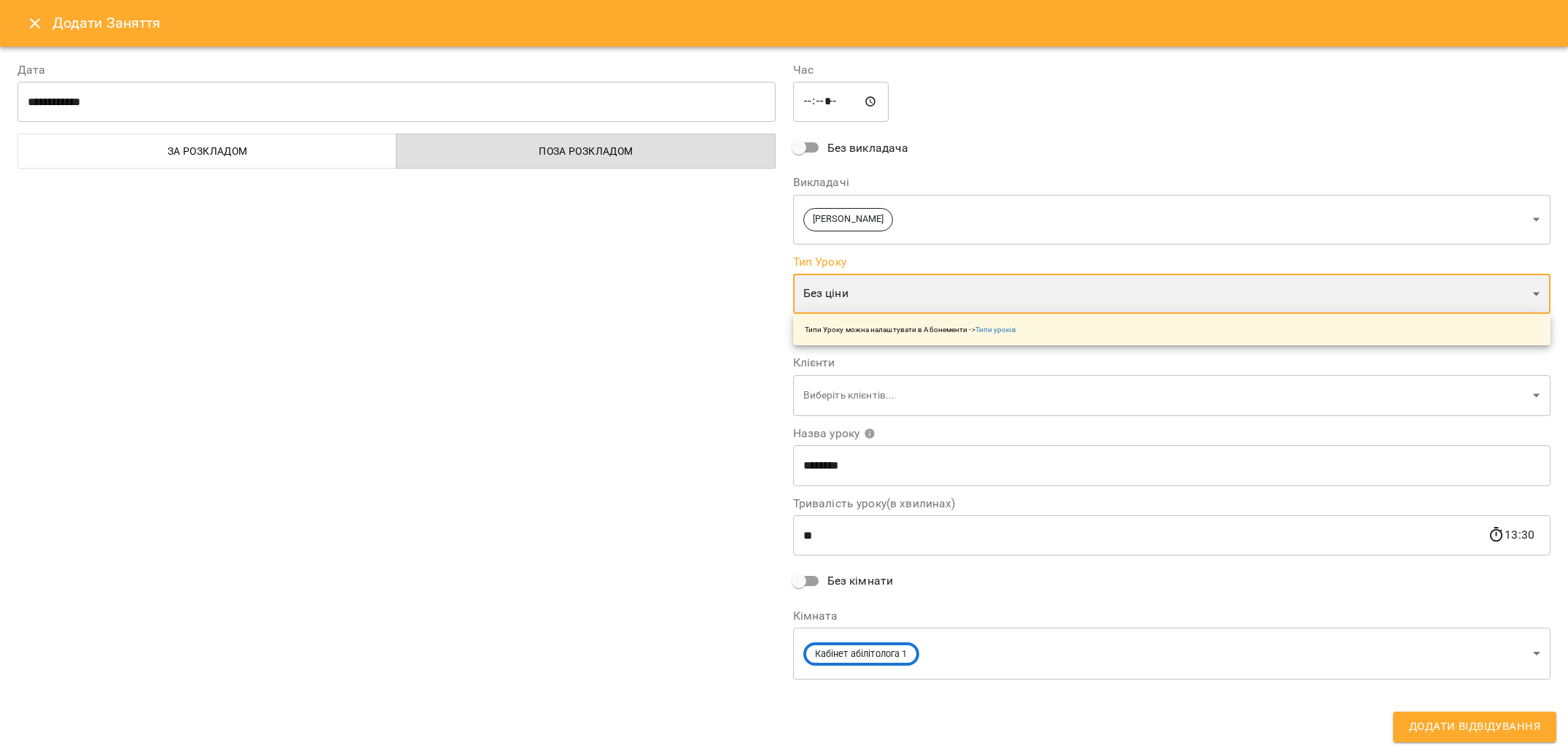
scroll to position [1049, 0]
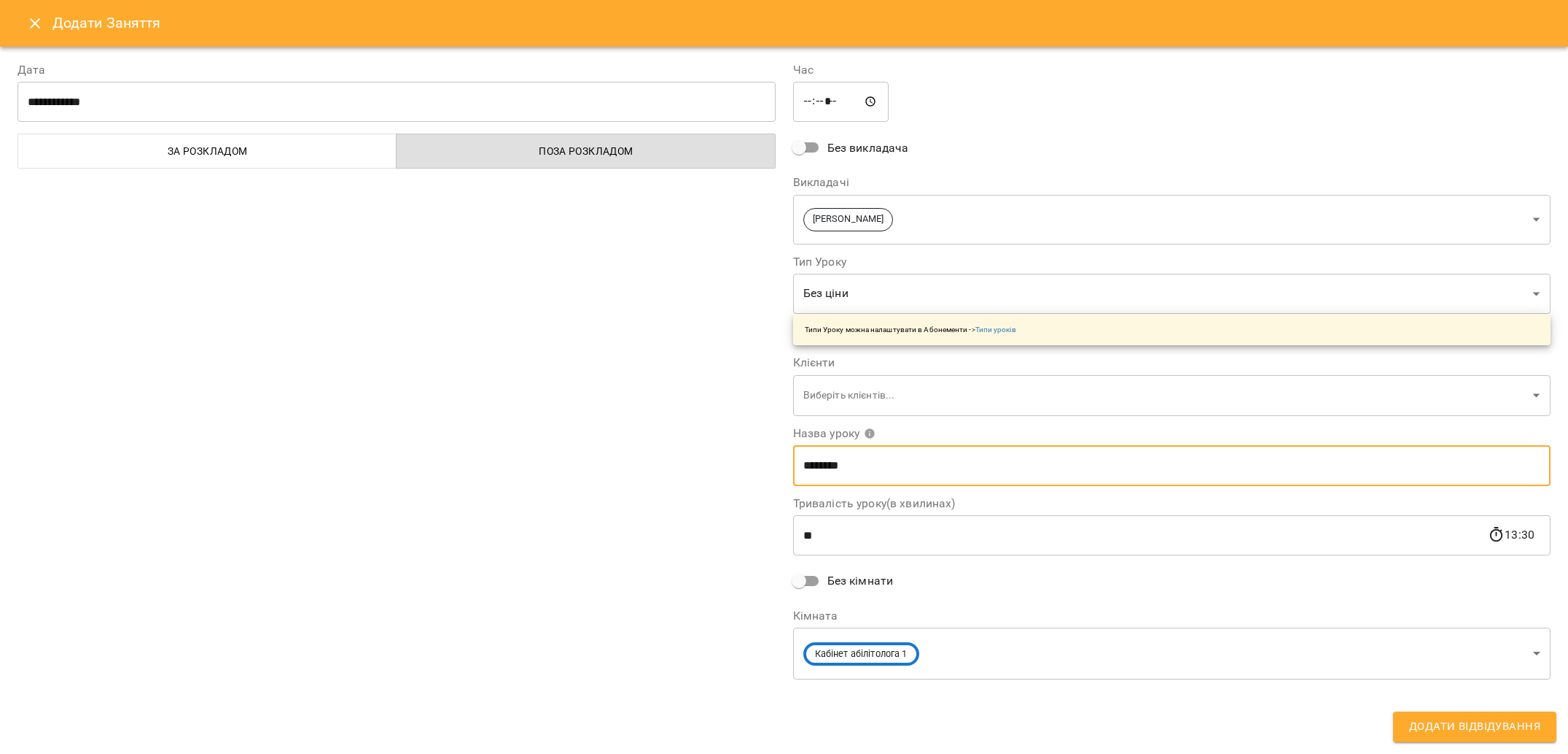
drag, startPoint x: 859, startPoint y: 470, endPoint x: 736, endPoint y: 469, distance: 123.0
click at [738, 469] on div "**********" at bounding box center [784, 387] width 1551 height 685
type input "**********"
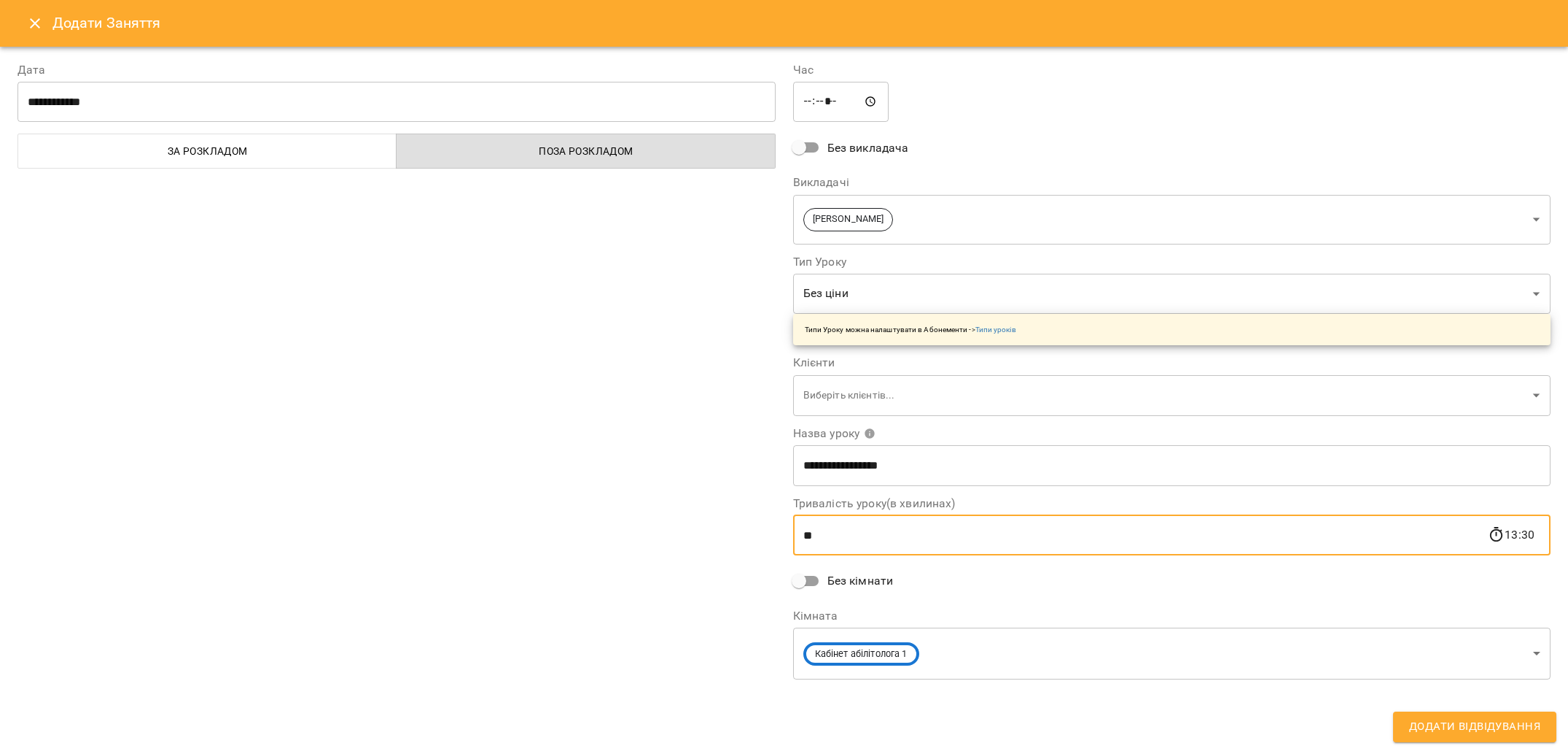
drag, startPoint x: 861, startPoint y: 531, endPoint x: 677, endPoint y: 529, distance: 184.0
click at [677, 529] on div "**********" at bounding box center [784, 387] width 1551 height 685
type input "**"
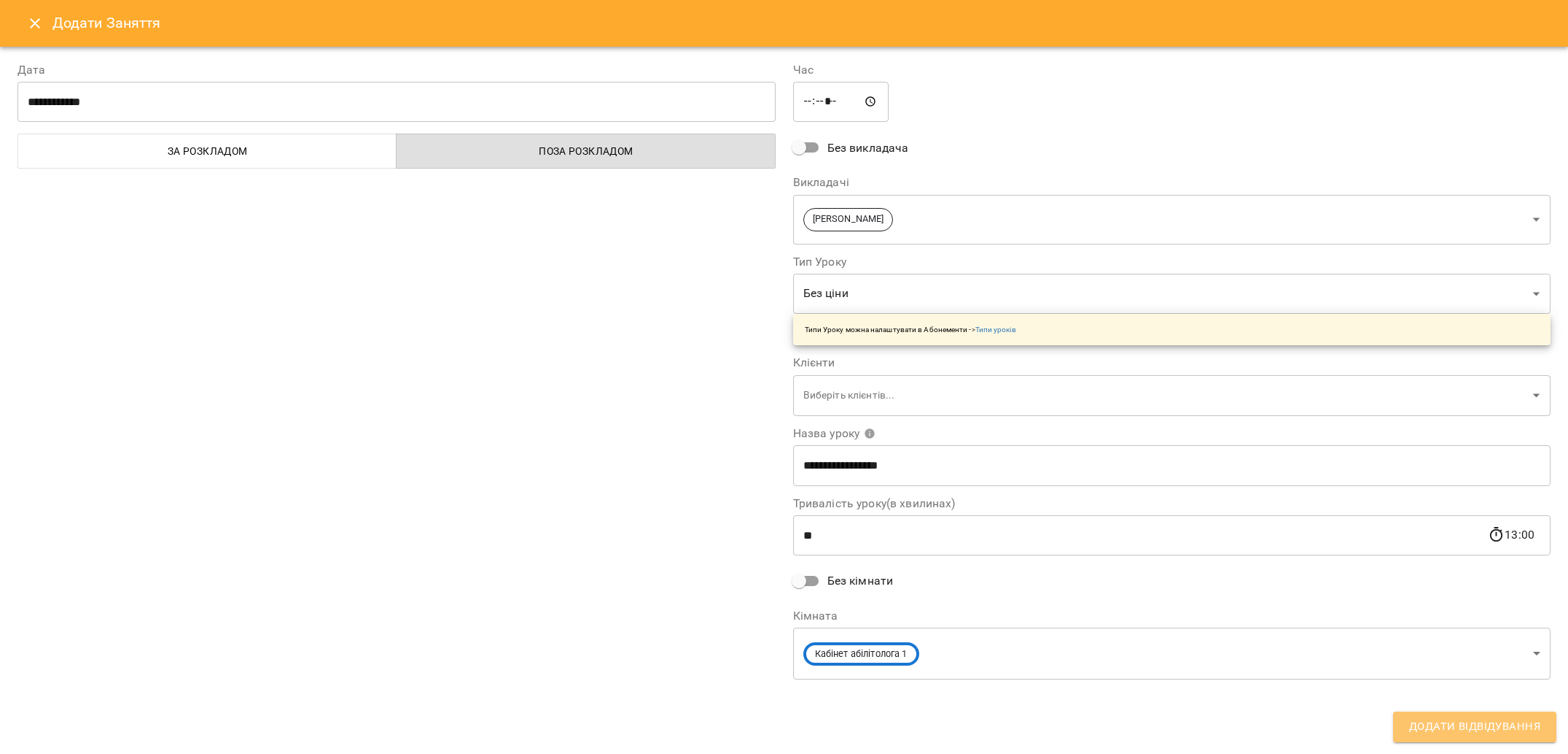
click at [1466, 725] on span "Додати Відвідування" at bounding box center [1475, 727] width 131 height 19
